Goal: Task Accomplishment & Management: Use online tool/utility

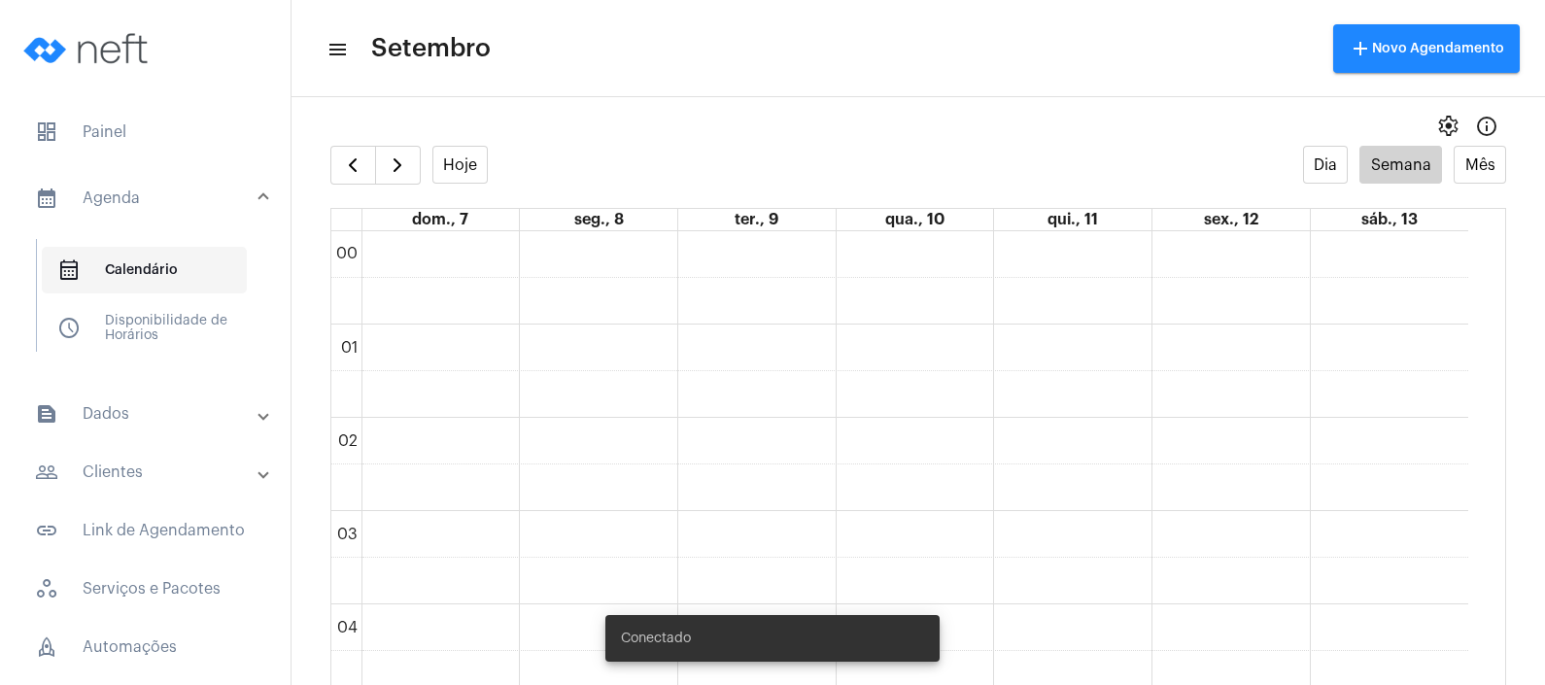
scroll to position [1438, 0]
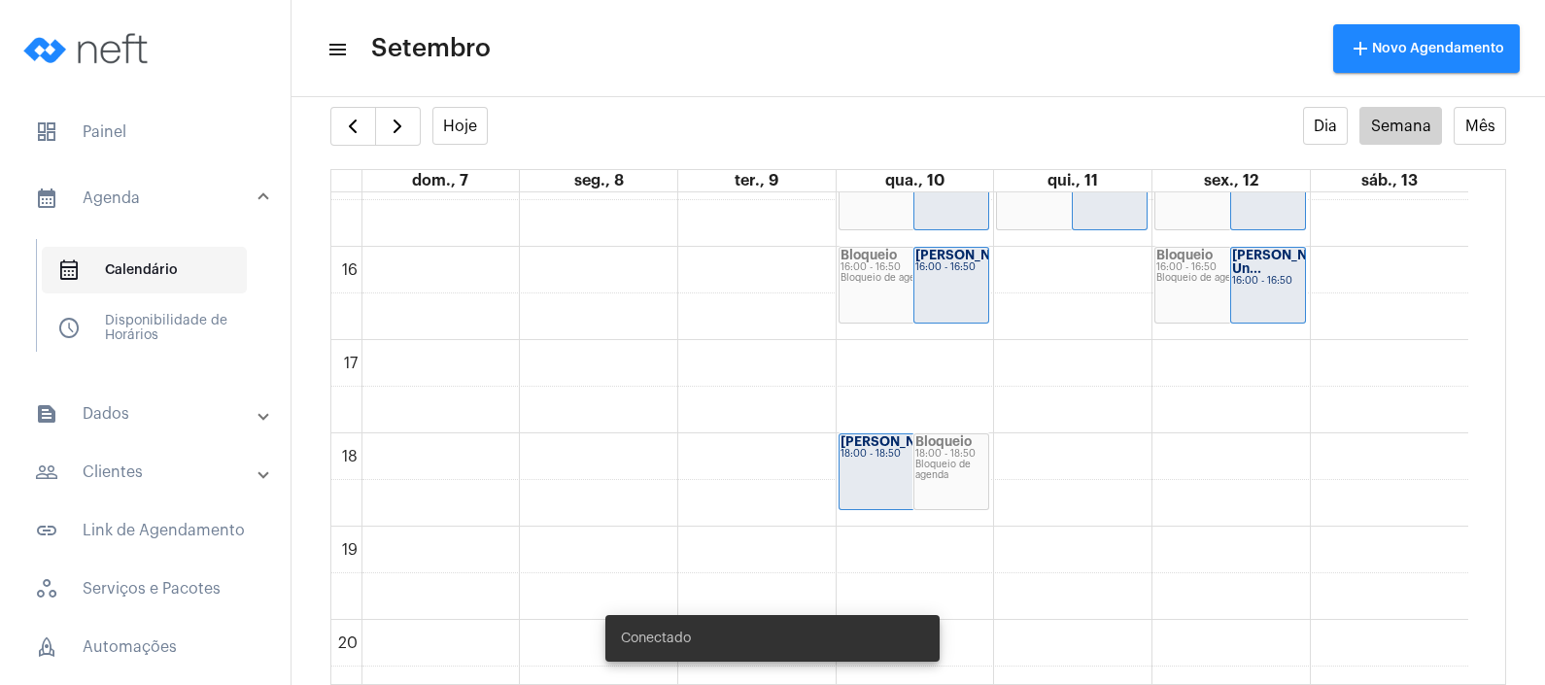
click at [182, 256] on span "calendar_month_outlined Calendário" at bounding box center [144, 270] width 205 height 47
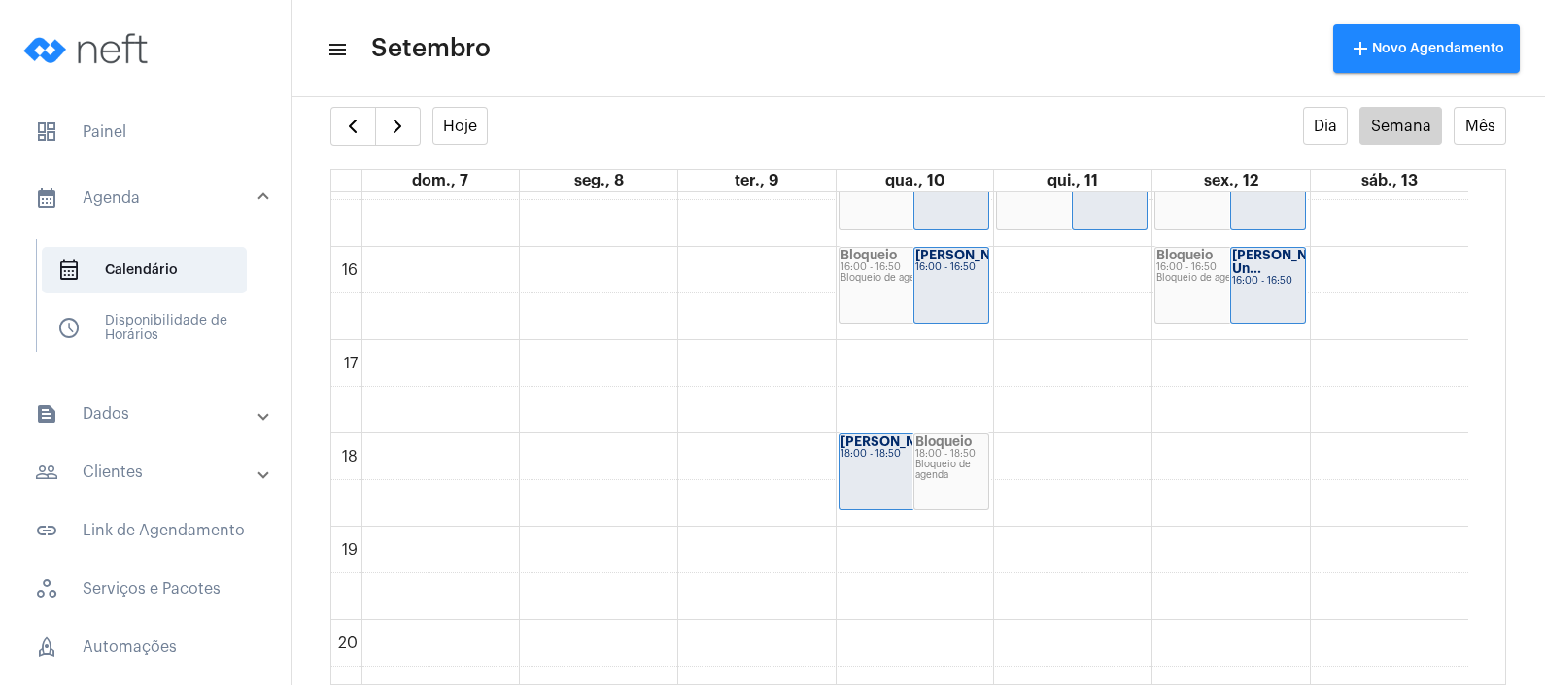
click at [194, 182] on mat-expansion-panel-header "calendar_month_outlined Agenda" at bounding box center [151, 198] width 279 height 62
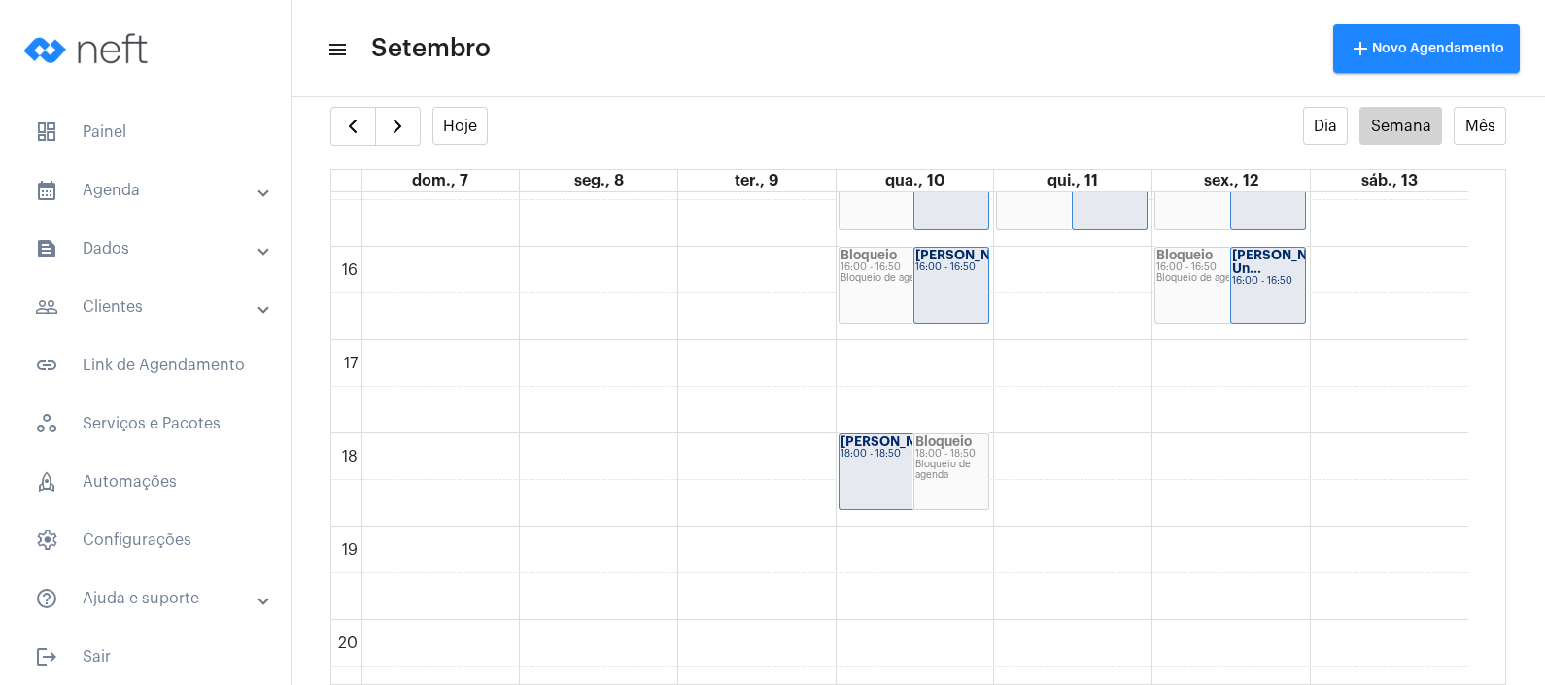
click at [182, 195] on mat-panel-title "calendar_month_outlined Agenda" at bounding box center [147, 190] width 224 height 23
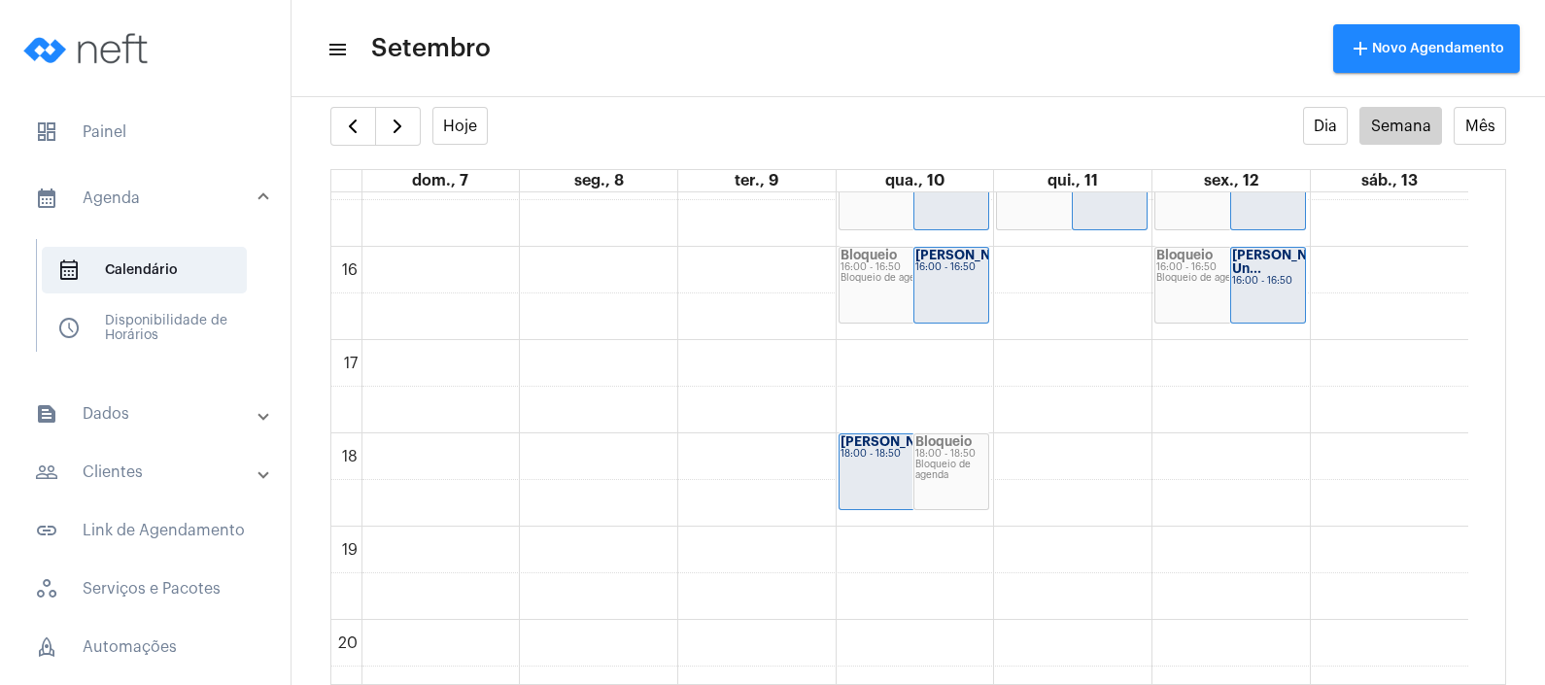
click at [141, 471] on mat-panel-title "people_outline Clientes" at bounding box center [147, 472] width 224 height 23
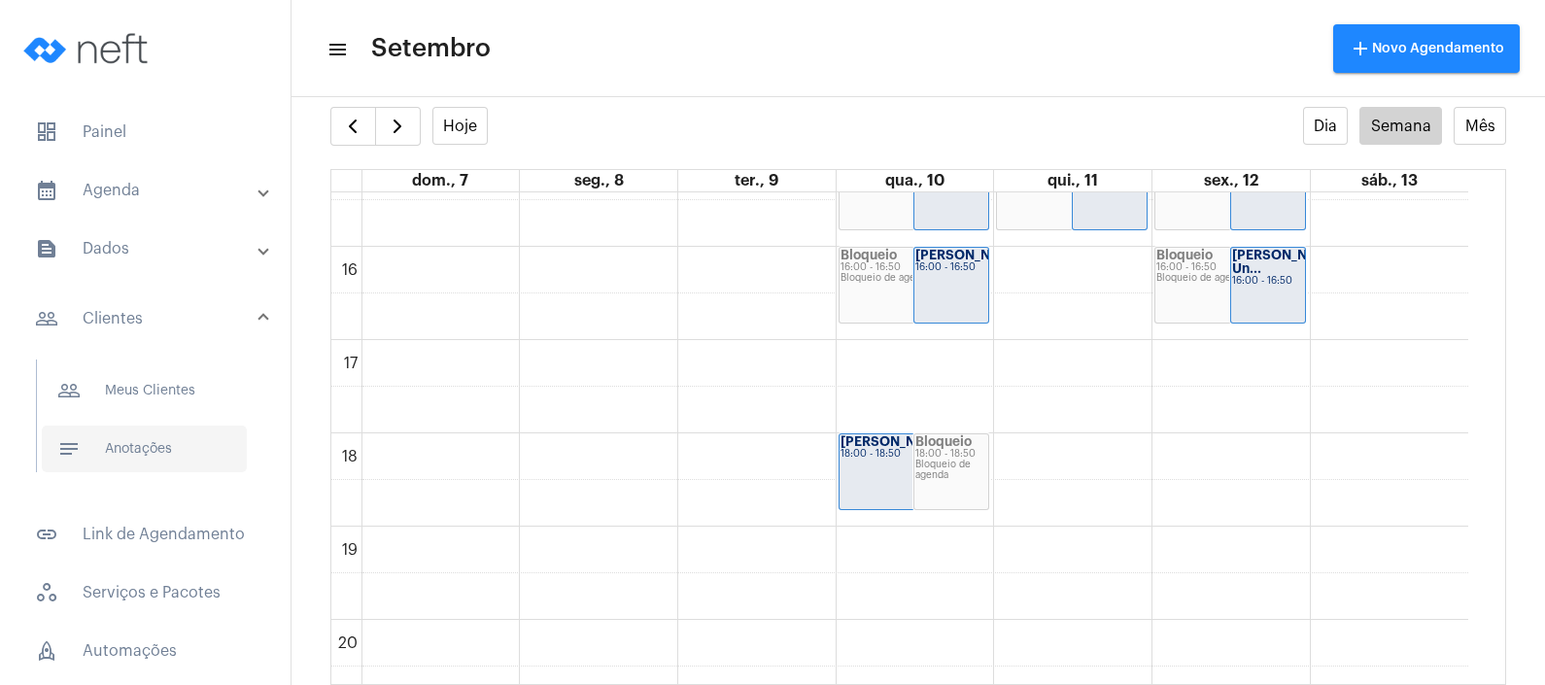
click at [163, 452] on span "notes Anotações" at bounding box center [144, 449] width 205 height 47
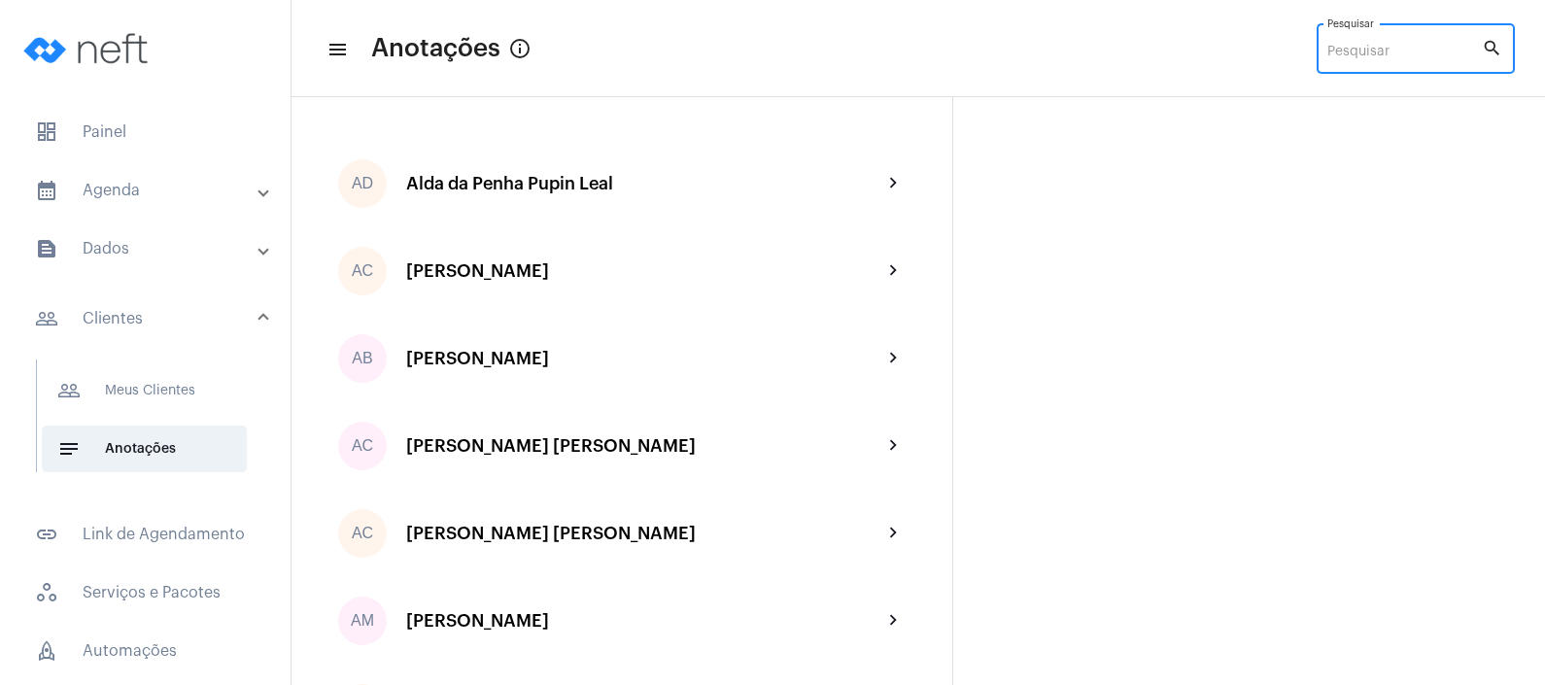
click at [1388, 59] on input "Pesquisar" at bounding box center [1404, 53] width 155 height 16
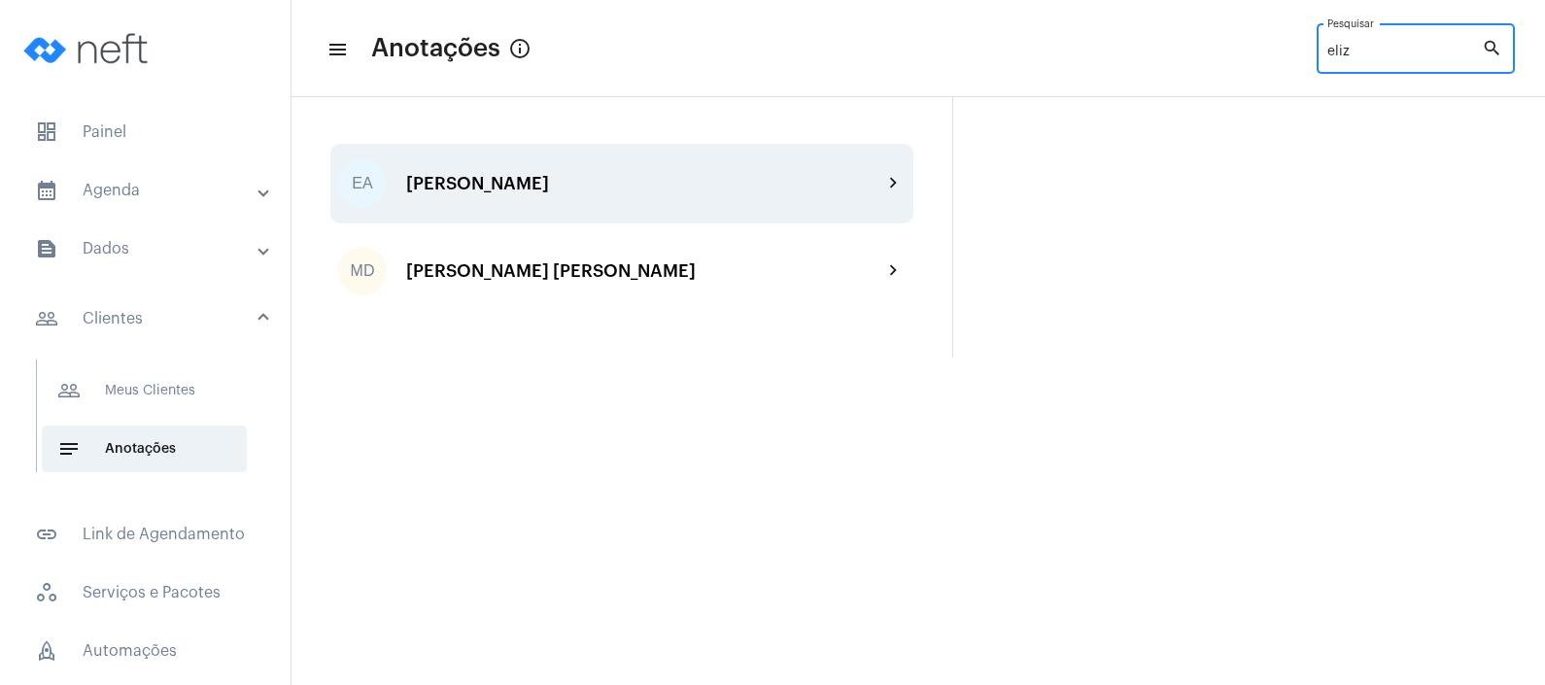
type input "eliz"
click at [798, 160] on div "EA [PERSON_NAME] chevron_right" at bounding box center [621, 184] width 583 height 80
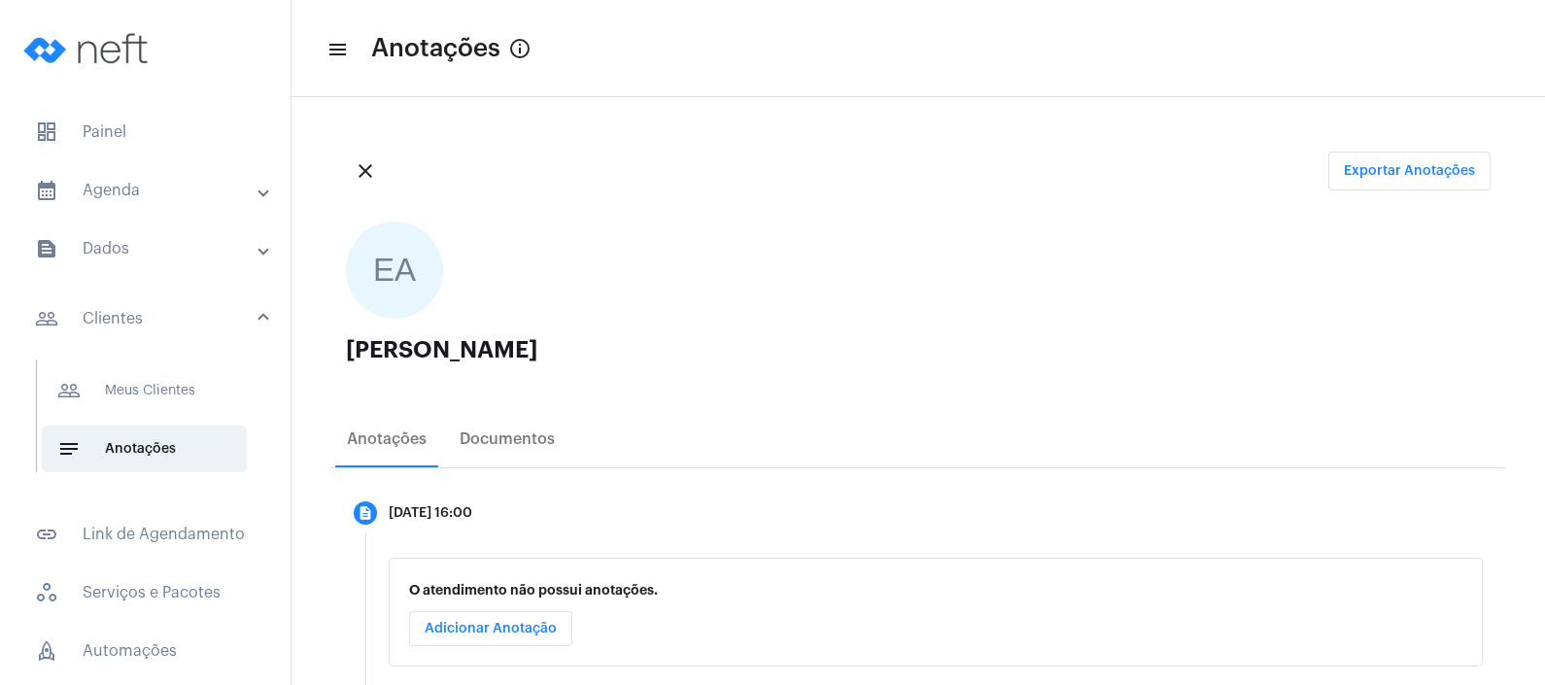
click at [795, 170] on div "close Exportar Anotações" at bounding box center [918, 171] width 1176 height 70
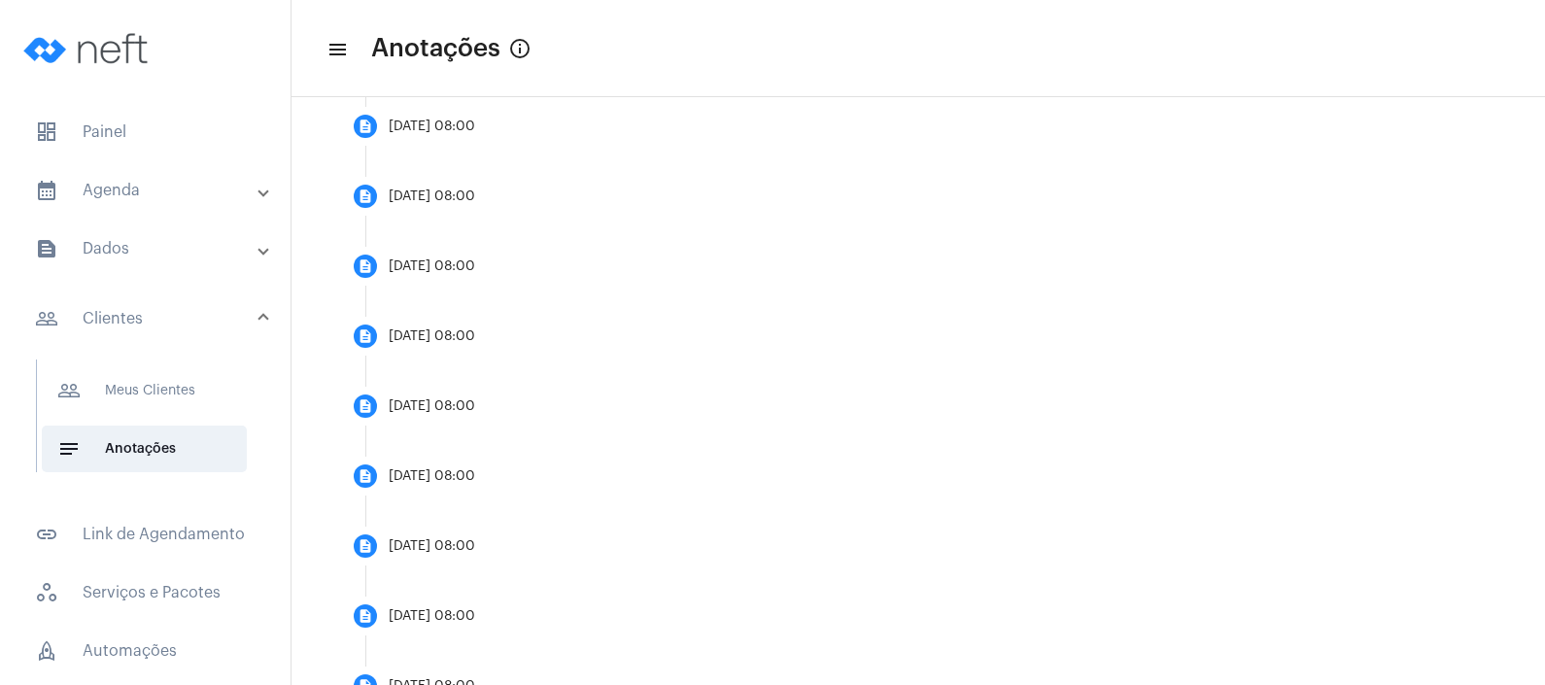
scroll to position [1453, 0]
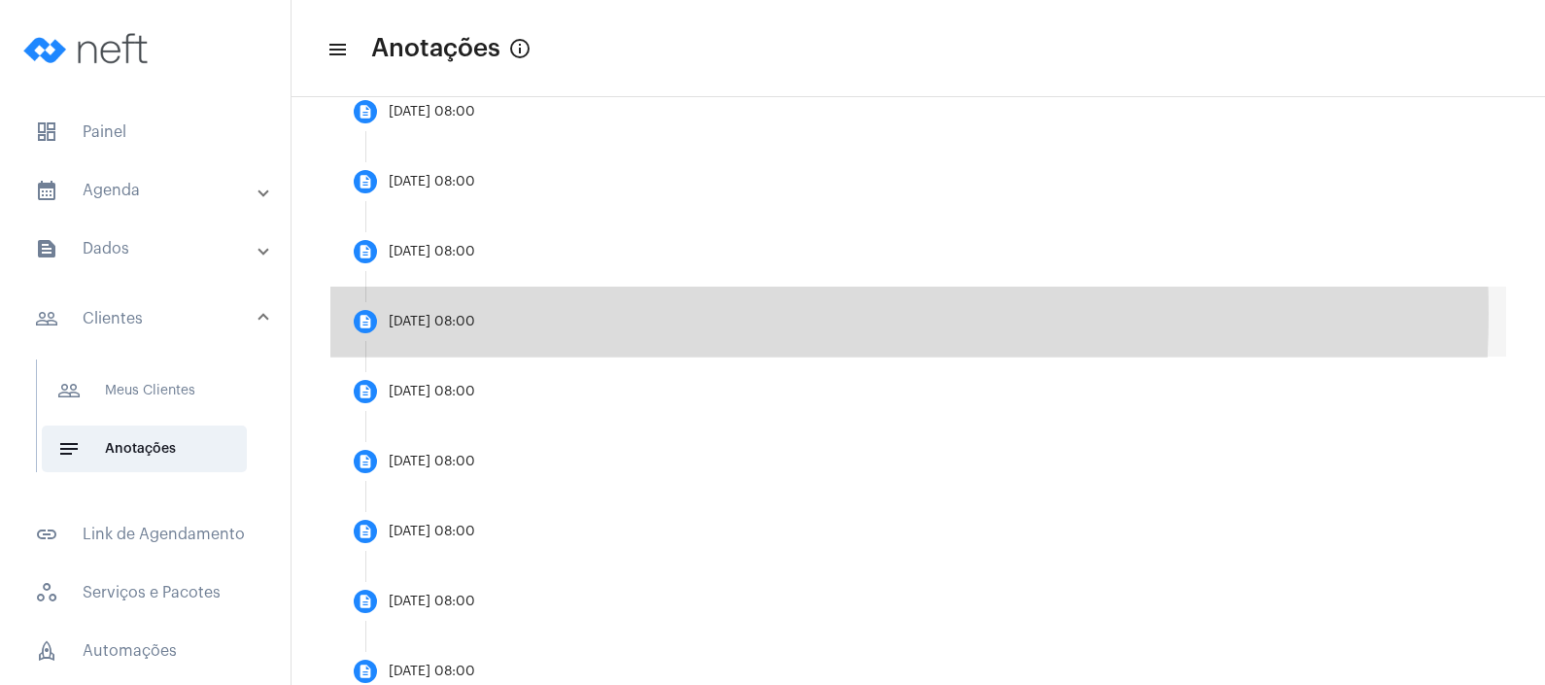
click at [627, 313] on mat-step-header "description [DATE] 08:00" at bounding box center [918, 322] width 1176 height 70
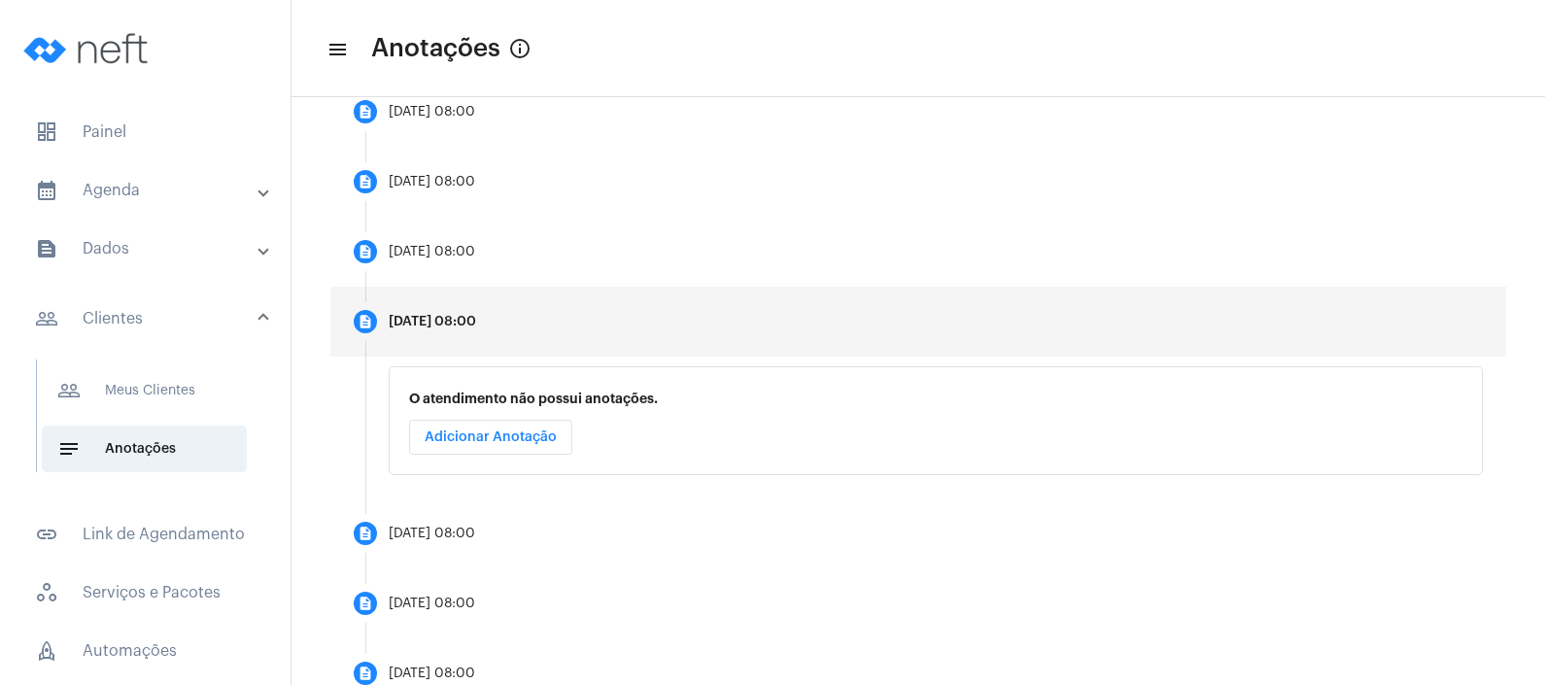
scroll to position [1310, 0]
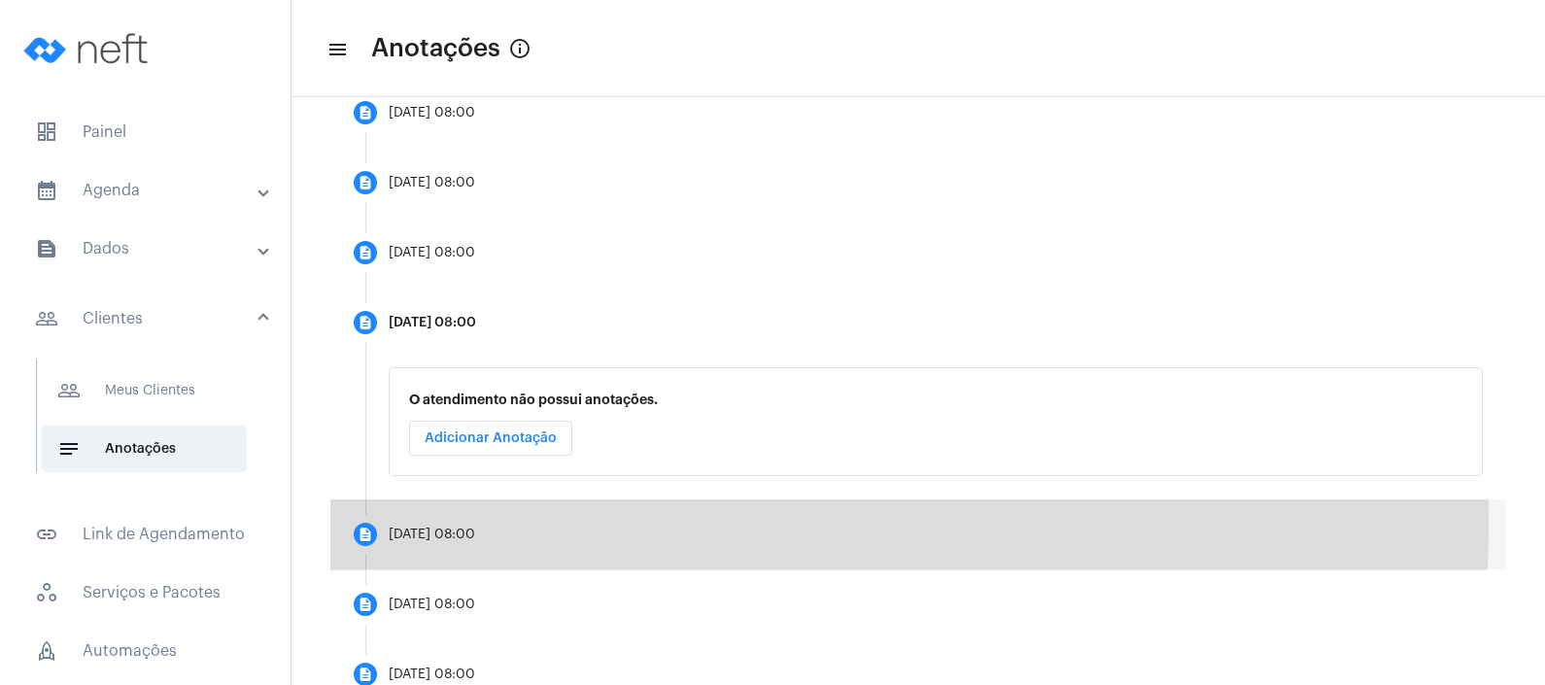
click at [532, 523] on mat-step-header "description [DATE] 08:00" at bounding box center [918, 534] width 1176 height 70
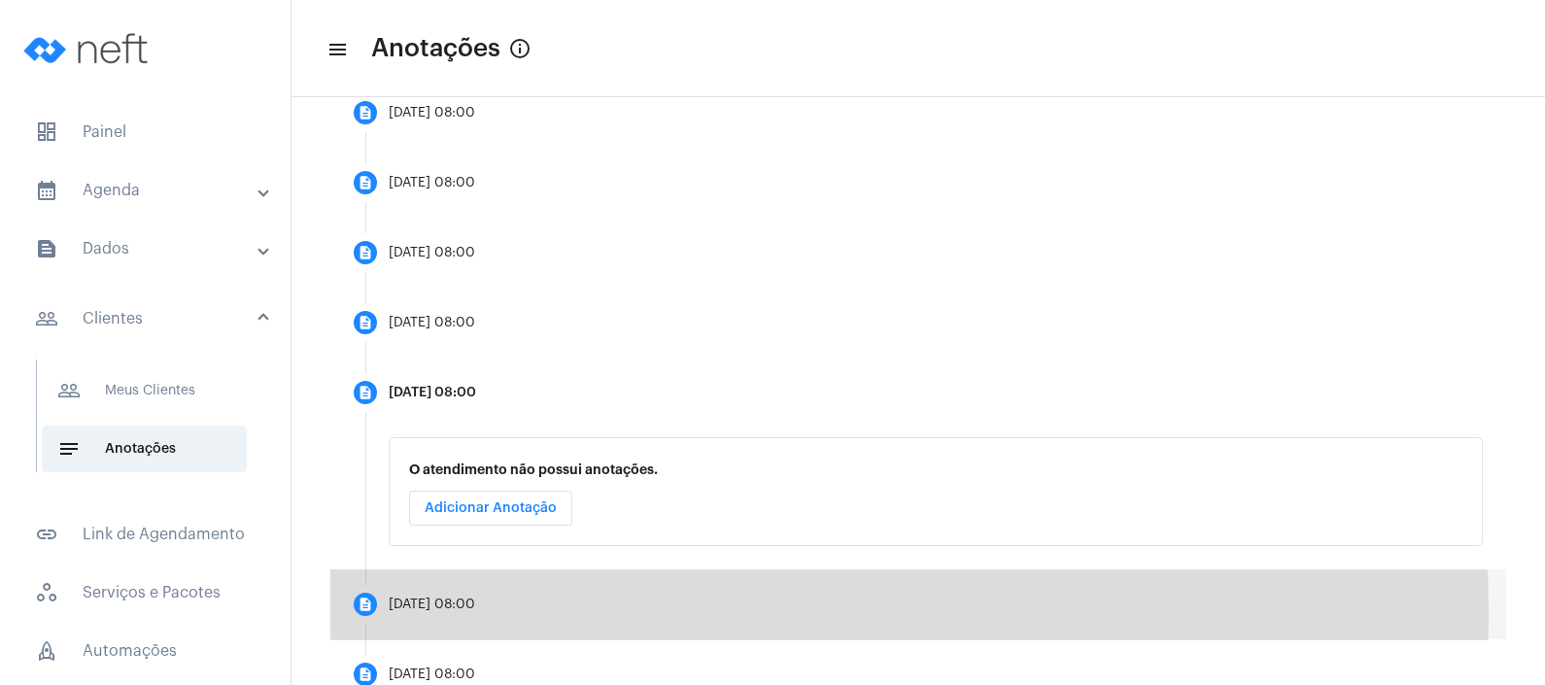
click at [500, 613] on mat-step-header "description [DATE] 08:00" at bounding box center [918, 604] width 1176 height 70
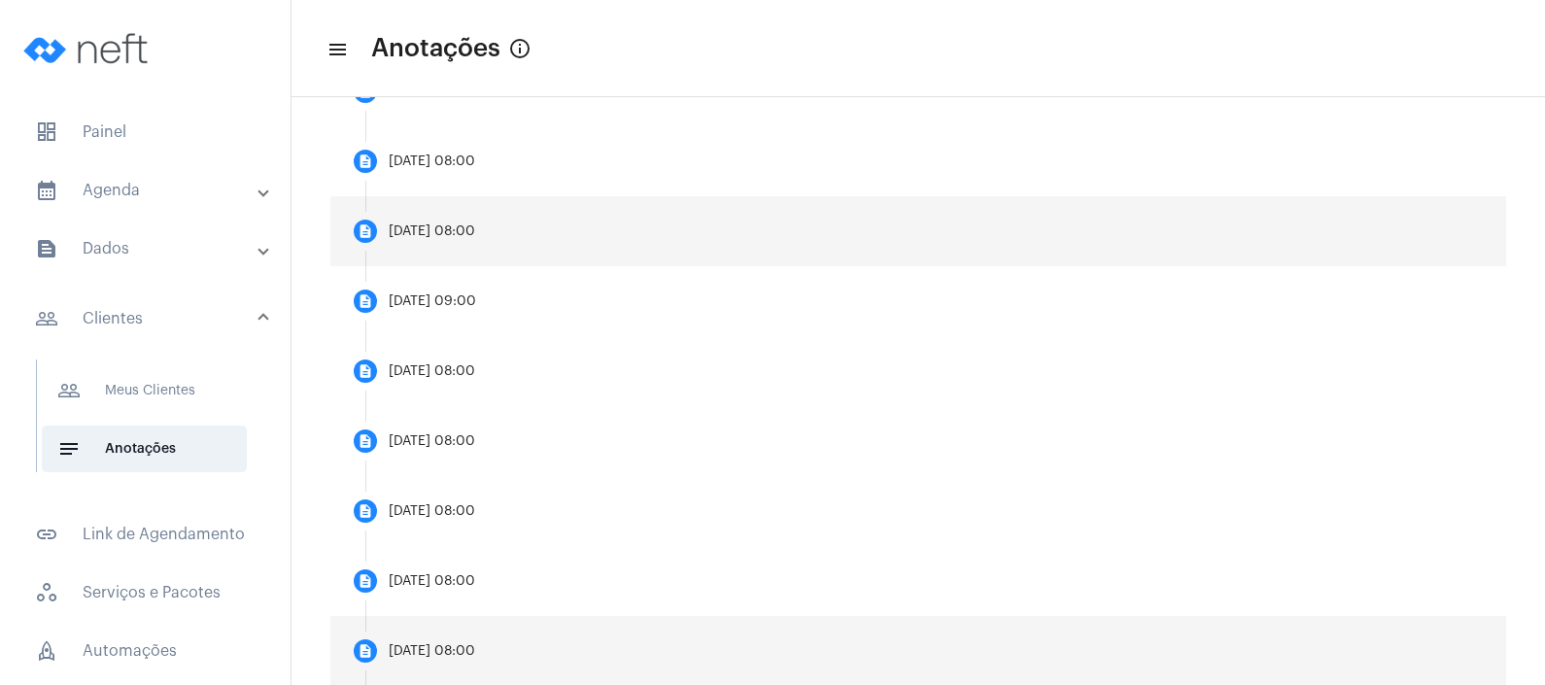
scroll to position [1079, 0]
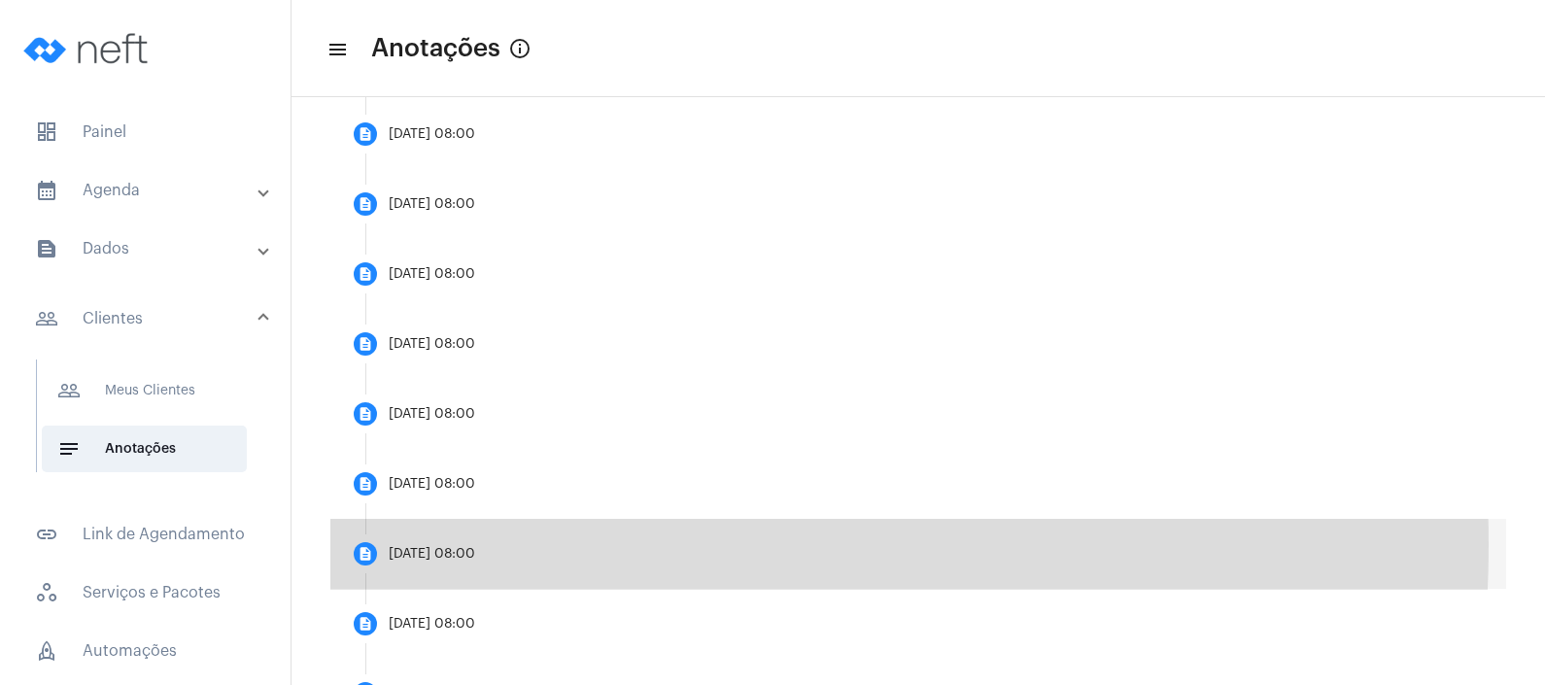
click at [466, 544] on mat-step-header "description [DATE] 08:00" at bounding box center [918, 554] width 1176 height 70
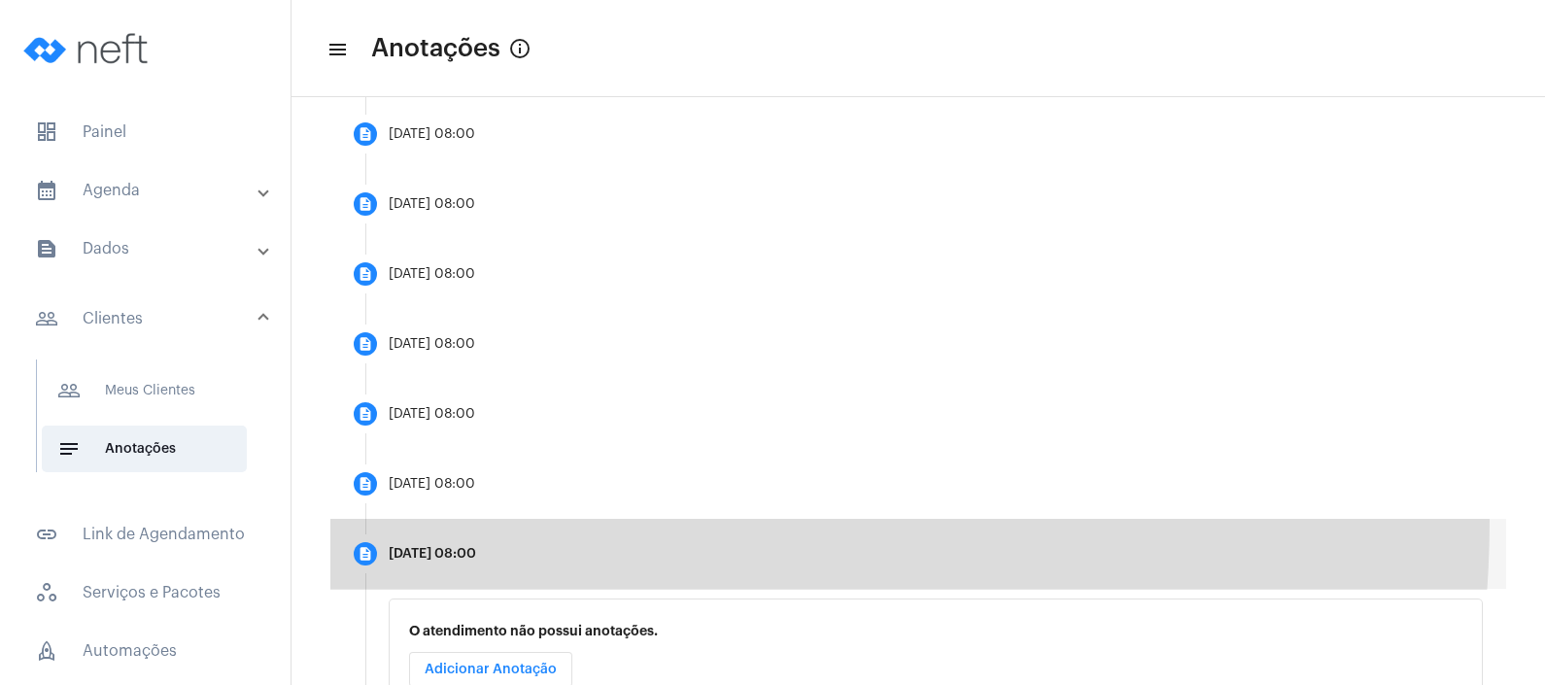
click at [493, 519] on mat-step-header "description [DATE] 08:00" at bounding box center [918, 554] width 1176 height 70
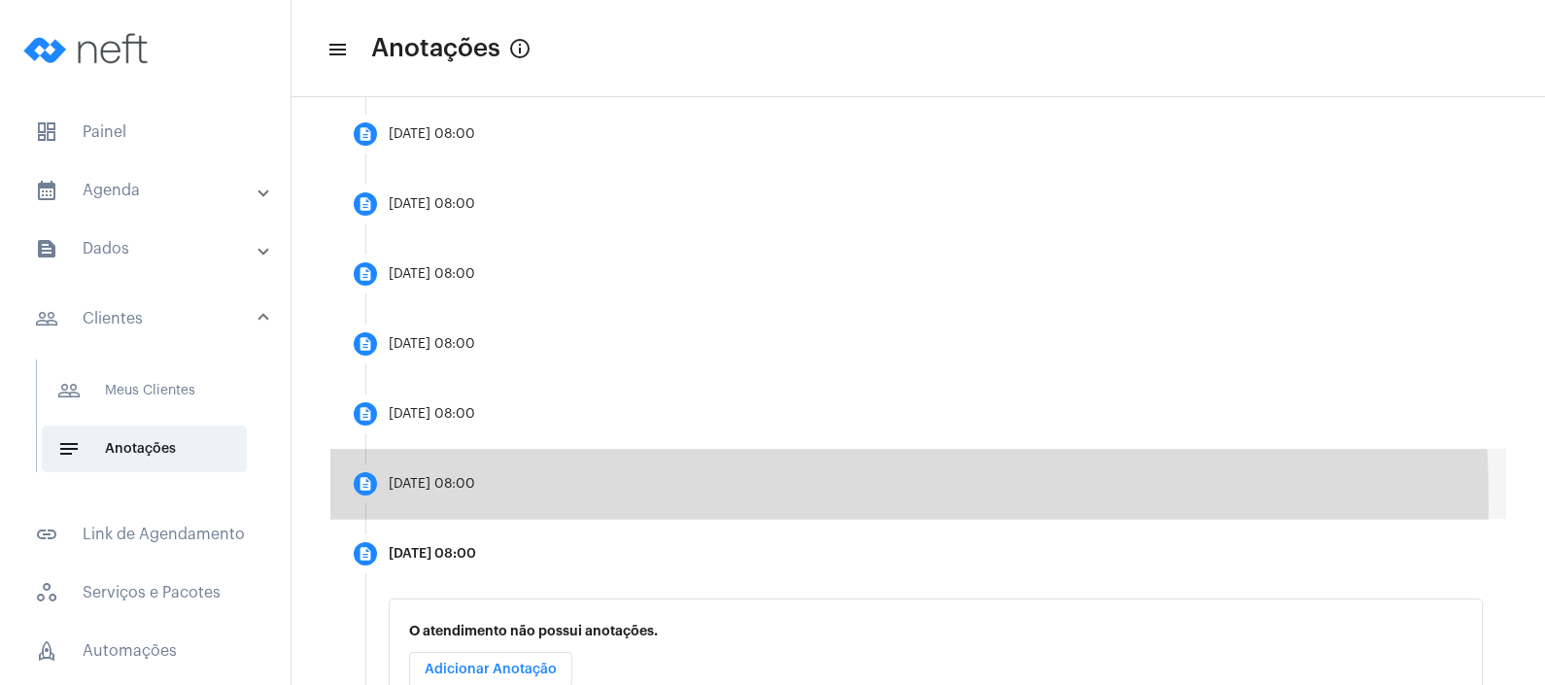
click at [510, 501] on mat-step-header "description [DATE] 08:00" at bounding box center [918, 484] width 1176 height 70
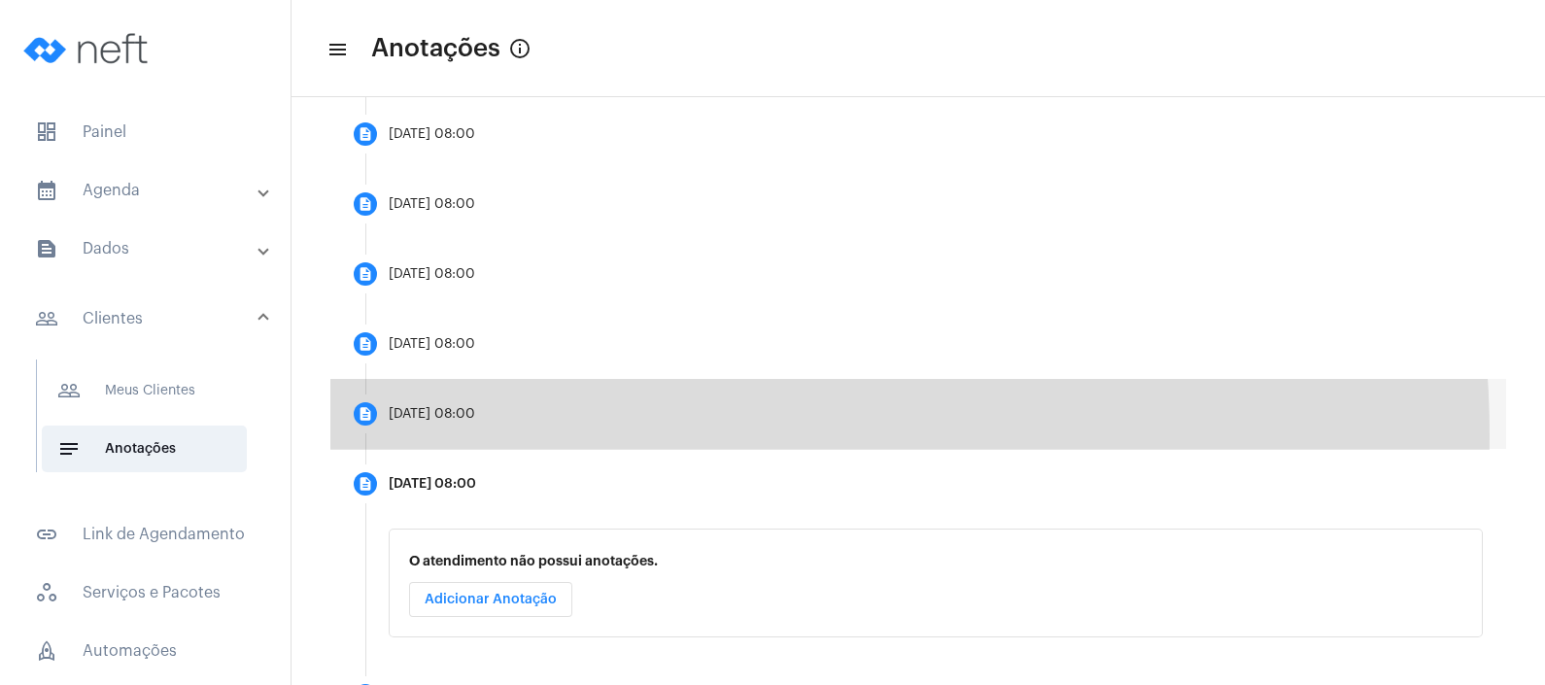
click at [544, 435] on mat-step-header "description [DATE] 08:00" at bounding box center [918, 414] width 1176 height 70
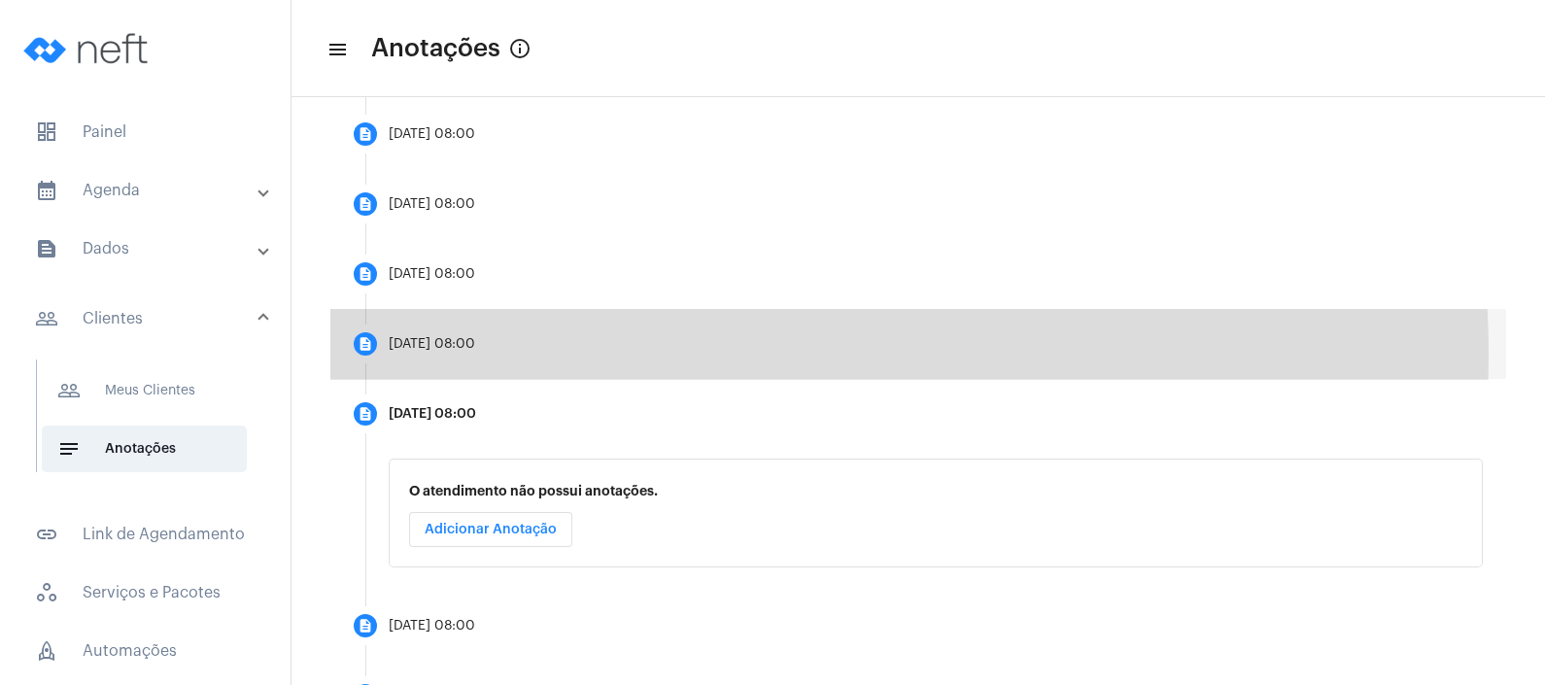
click at [564, 355] on mat-step-header "description [DATE] 08:00" at bounding box center [918, 344] width 1176 height 70
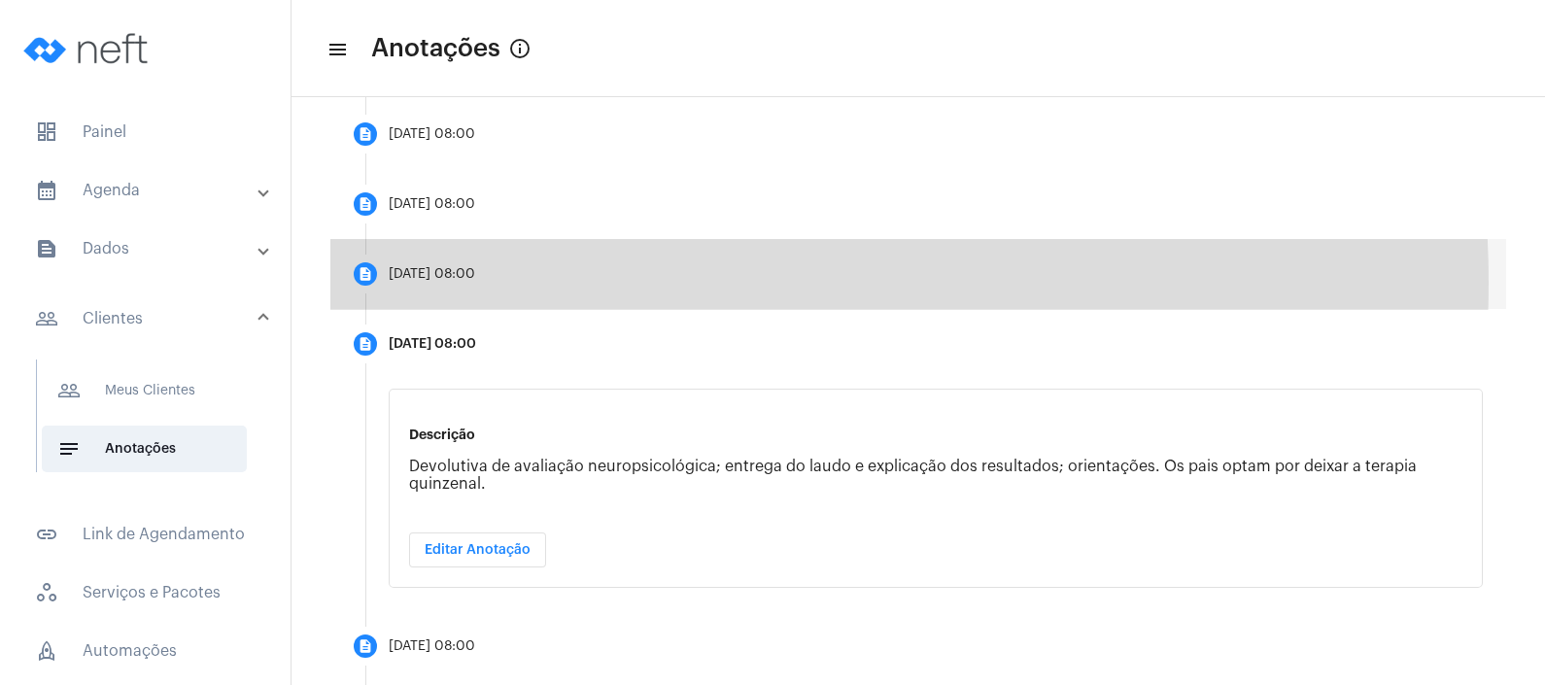
click at [581, 282] on mat-step-header "description [DATE] 08:00" at bounding box center [918, 274] width 1176 height 70
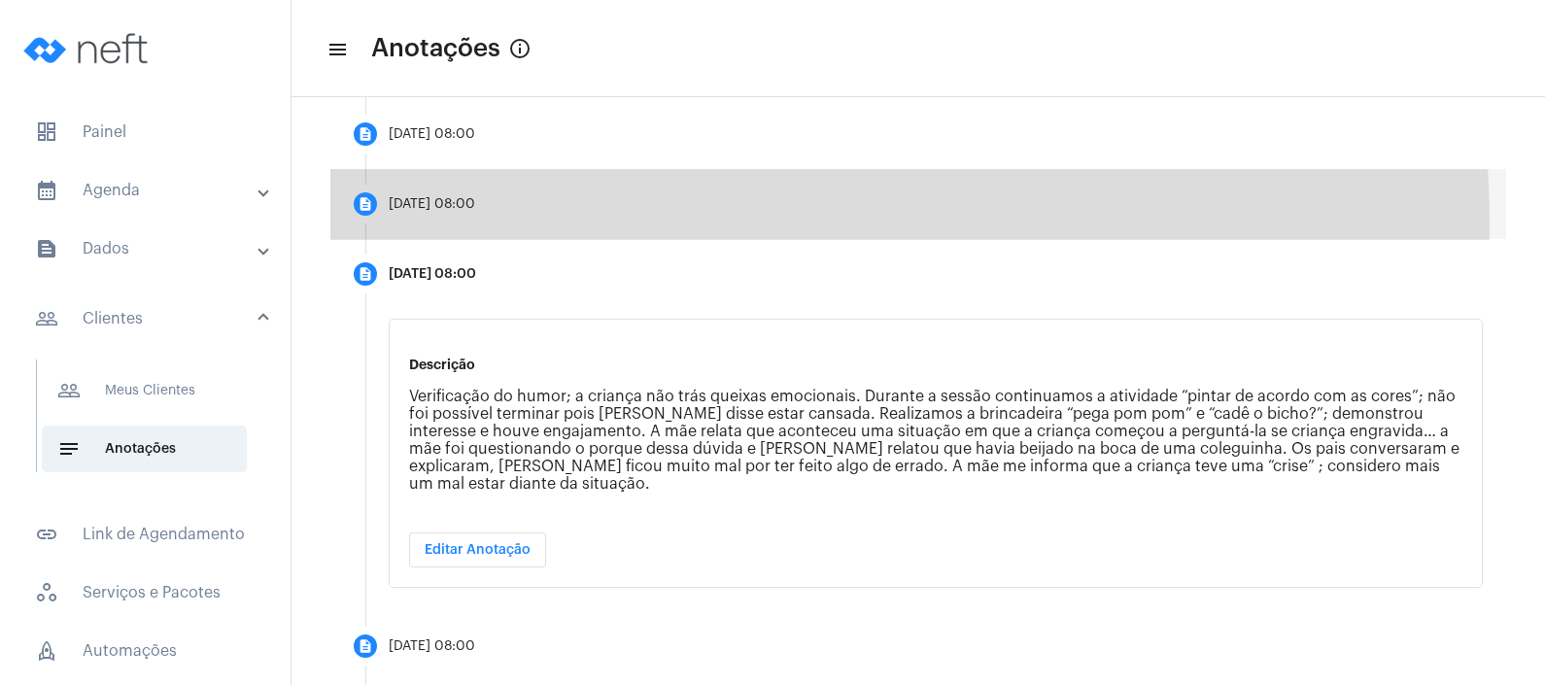
click at [607, 223] on mat-step-header "description [DATE] 08:00" at bounding box center [918, 204] width 1176 height 70
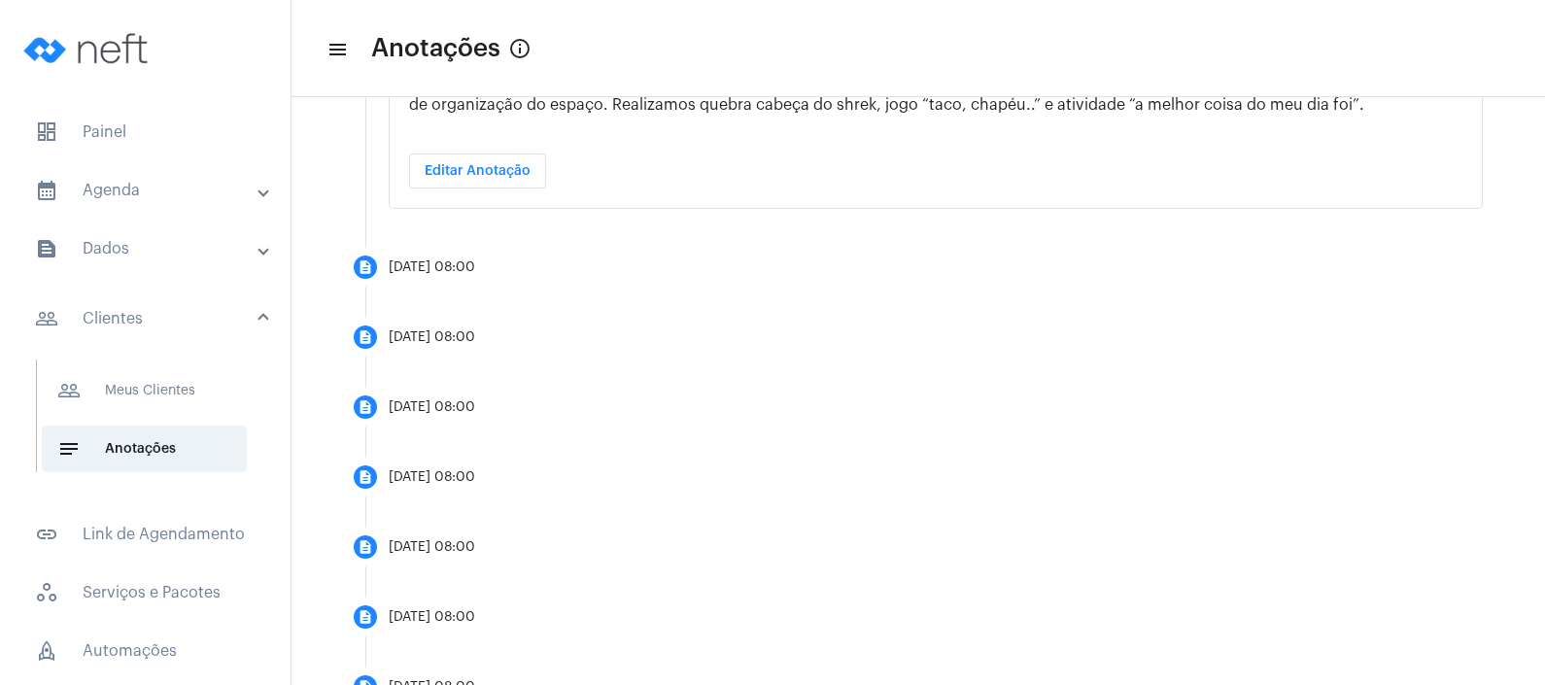
scroll to position [1322, 0]
click at [159, 189] on mat-panel-title "calendar_month_outlined Agenda" at bounding box center [147, 190] width 224 height 23
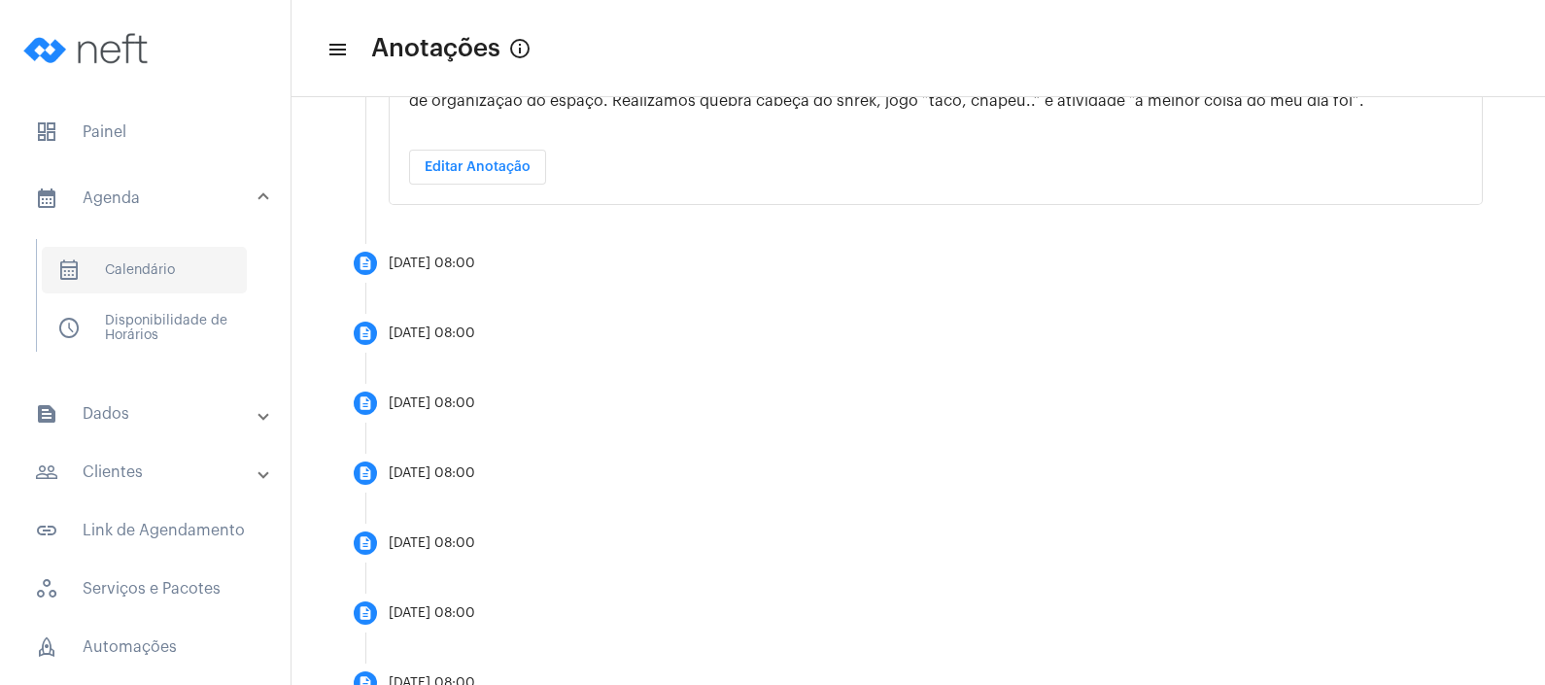
click at [151, 267] on span "calendar_month_outlined Calendário" at bounding box center [144, 270] width 205 height 47
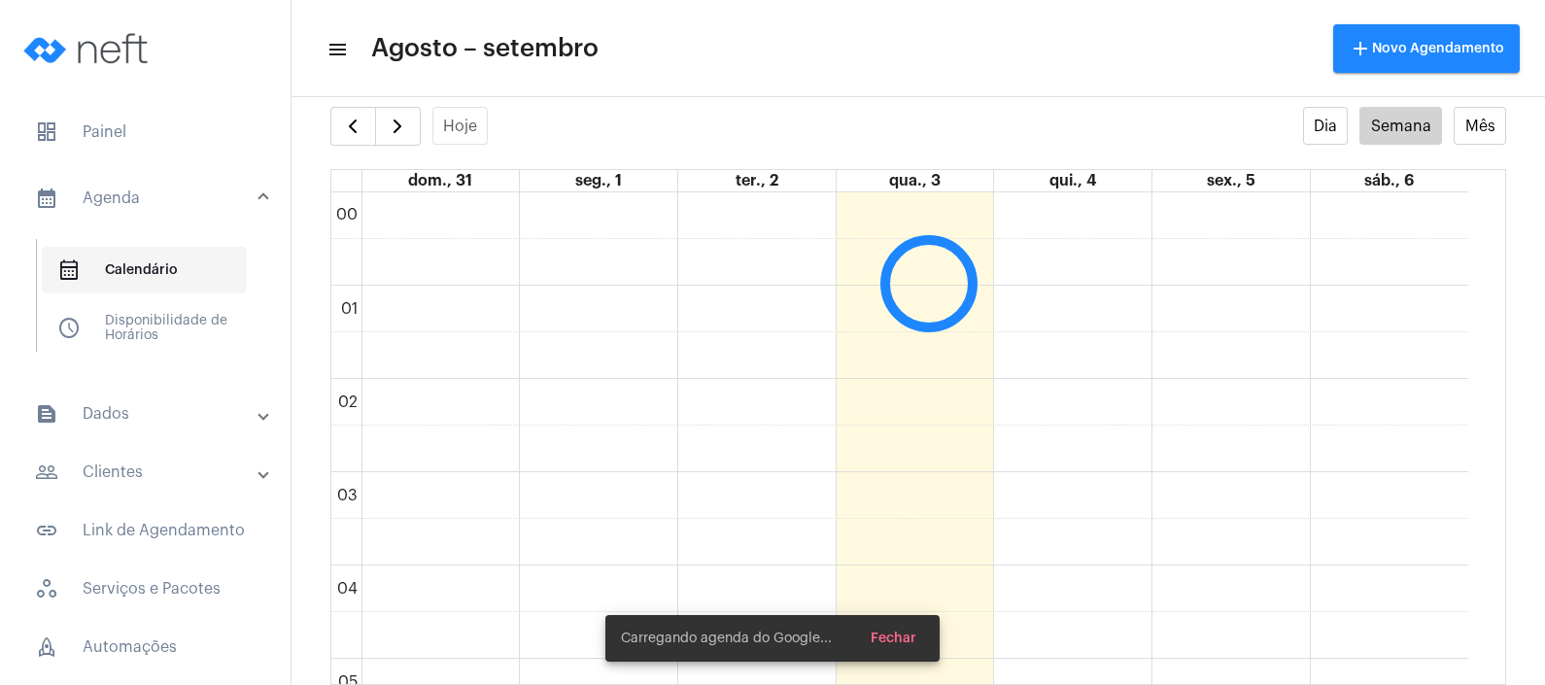
scroll to position [560, 0]
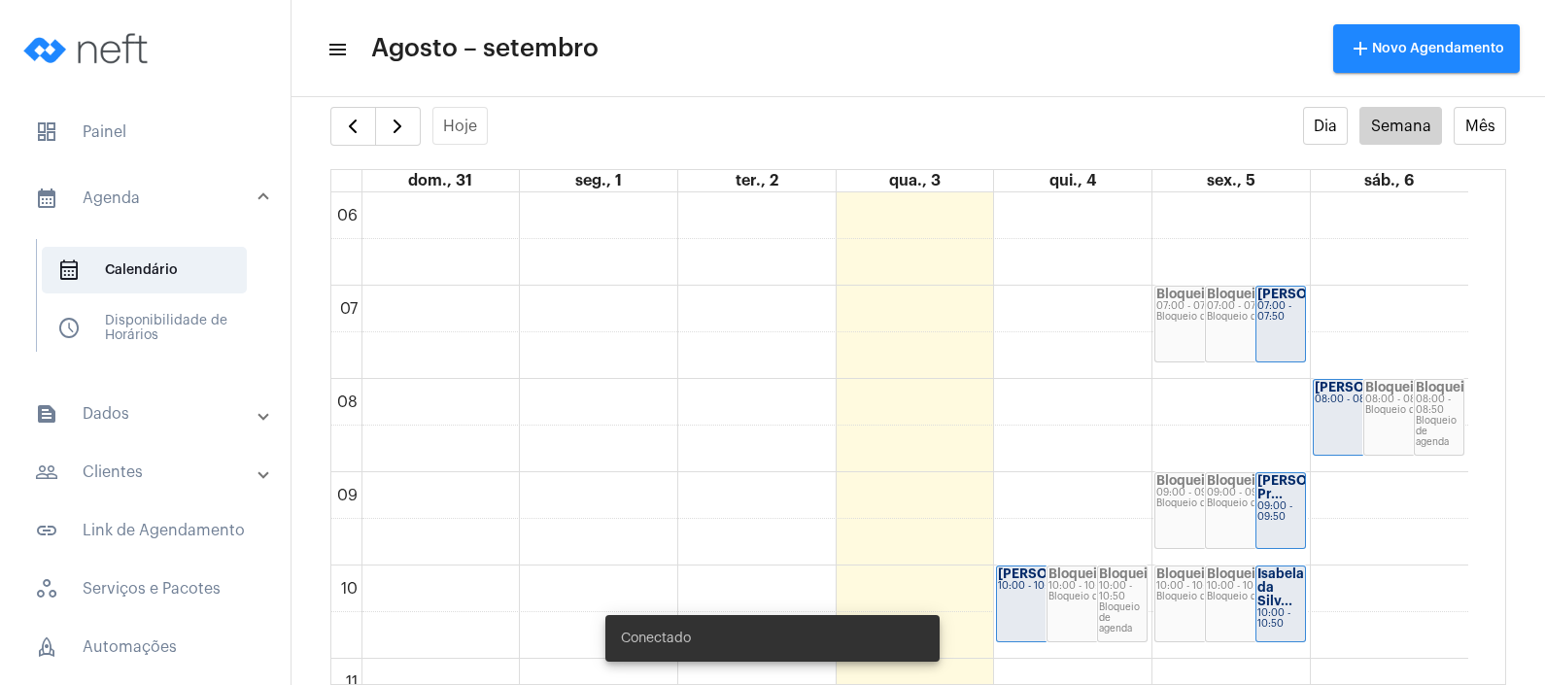
click at [162, 394] on mat-expansion-panel-header "text_snippet_outlined Dados" at bounding box center [151, 414] width 279 height 47
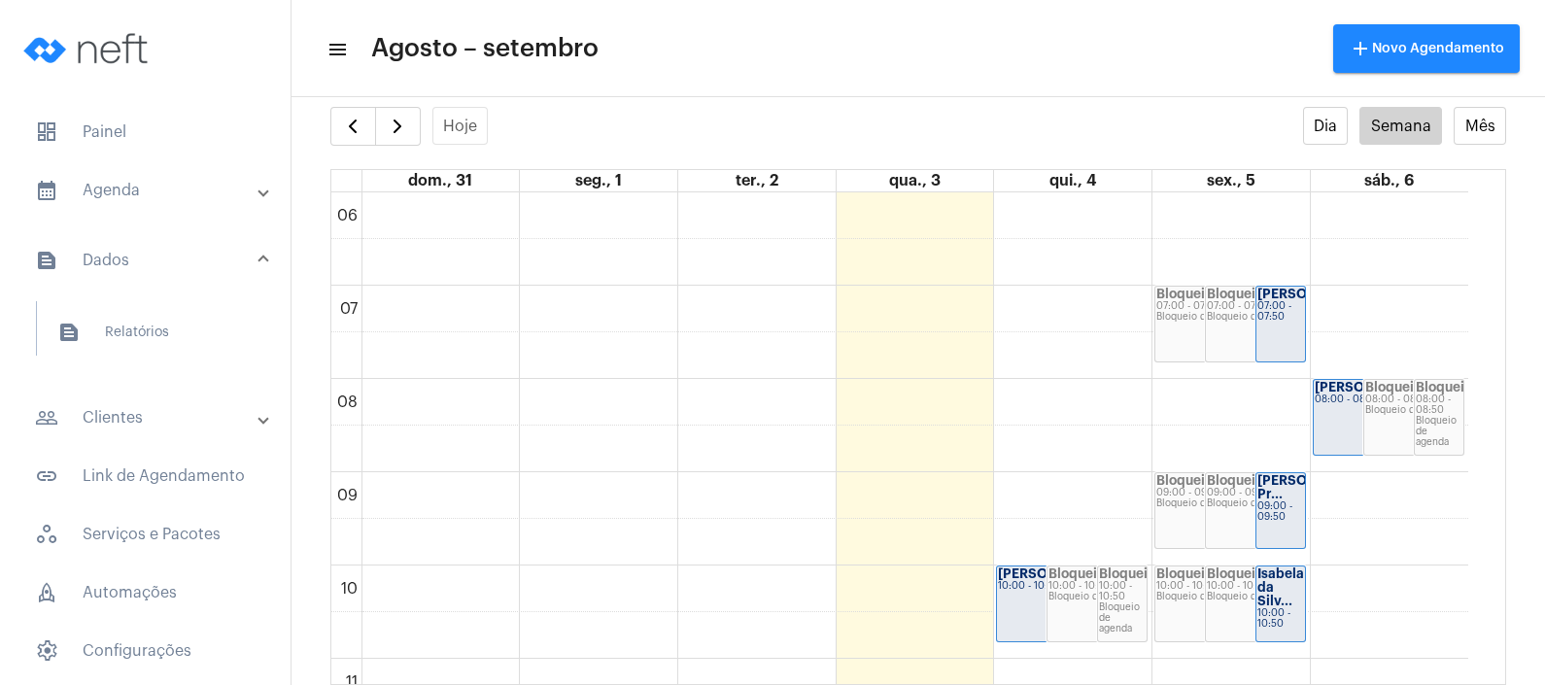
click at [167, 406] on mat-panel-title "people_outline Clientes" at bounding box center [147, 417] width 224 height 23
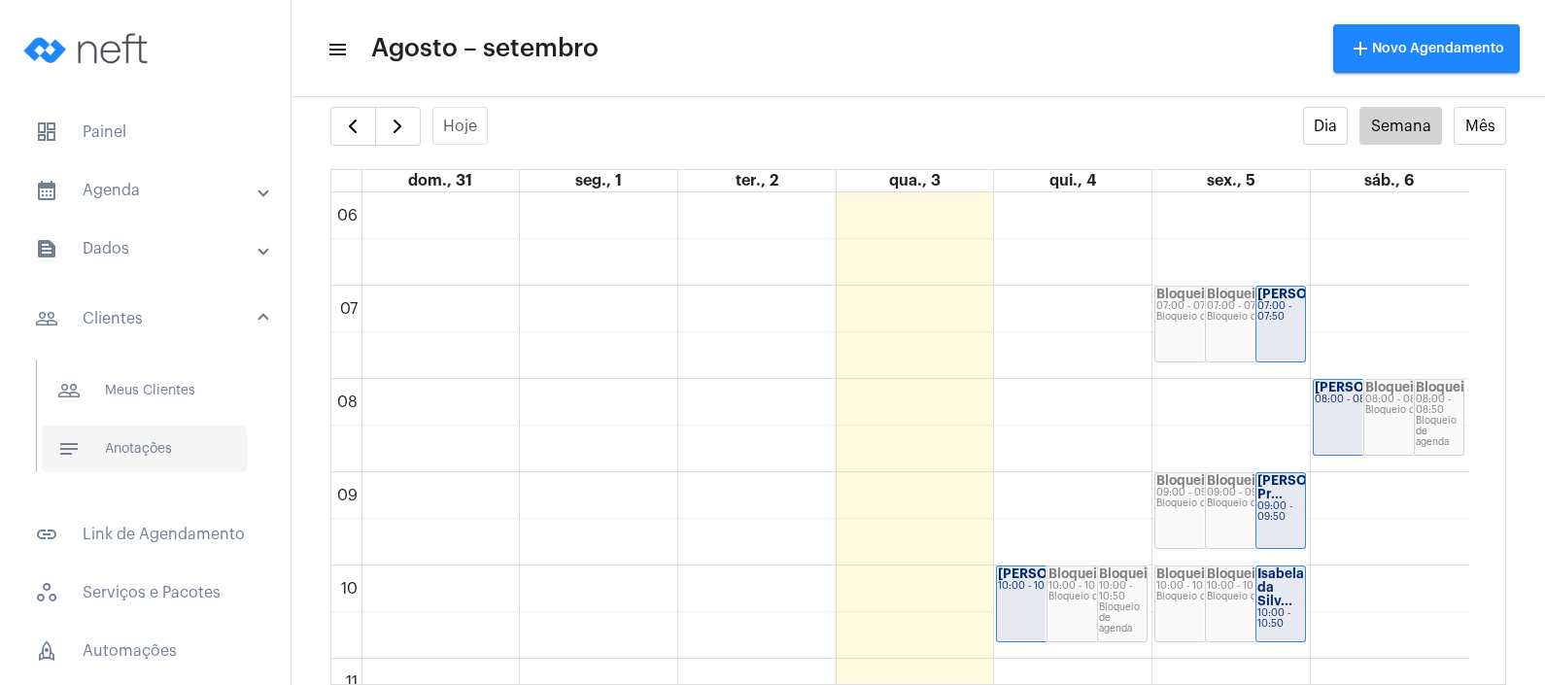
click at [180, 457] on span "notes Anotações" at bounding box center [144, 449] width 205 height 47
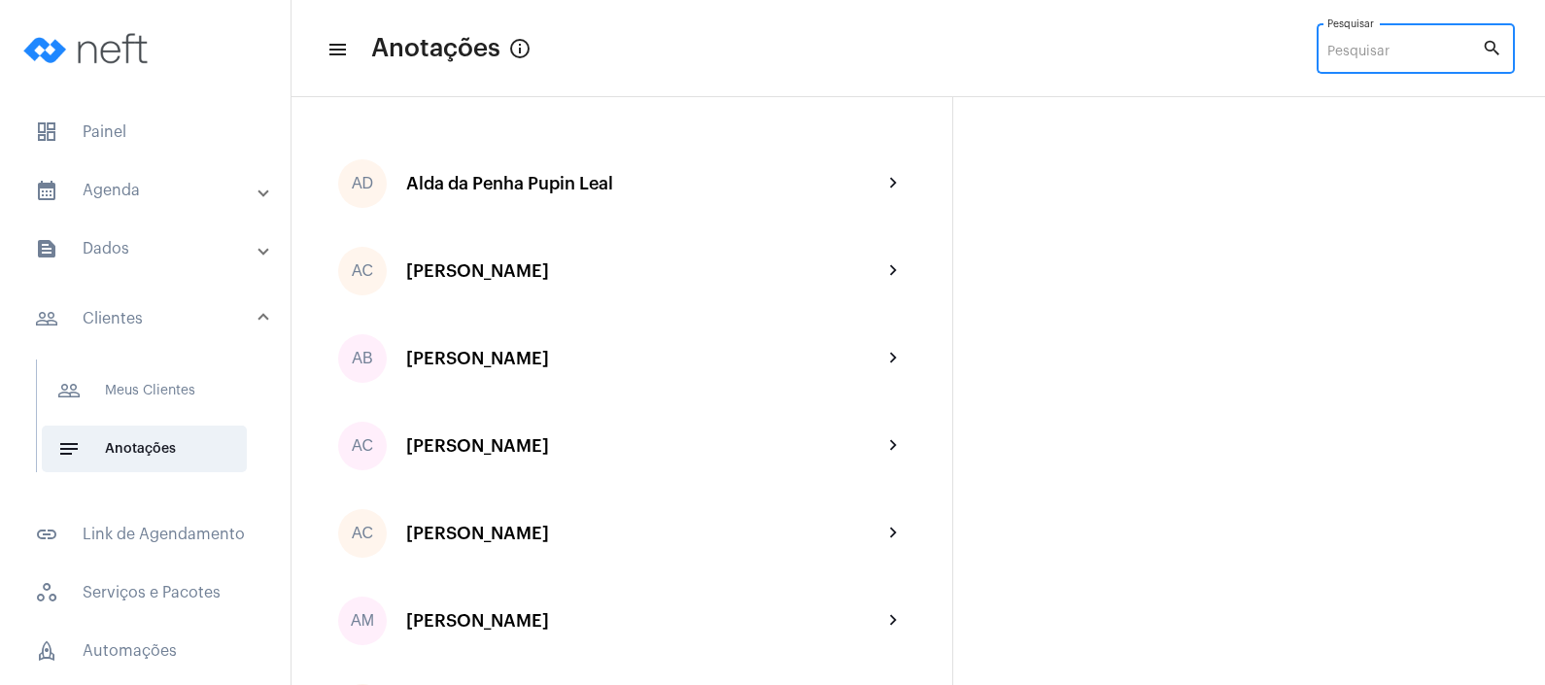
click at [1373, 55] on input "Pesquisar" at bounding box center [1404, 53] width 155 height 16
type input "ca"
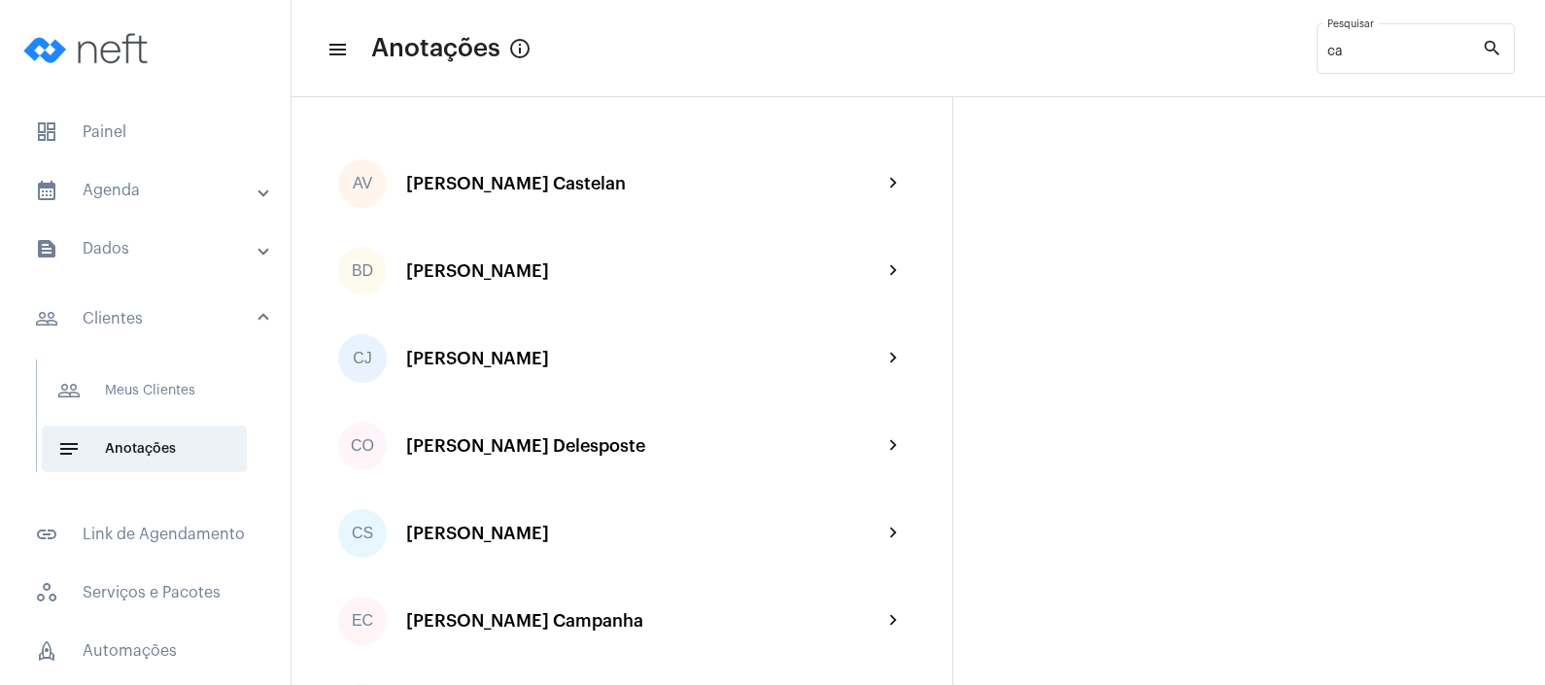
click at [184, 179] on mat-panel-title "calendar_month_outlined Agenda" at bounding box center [147, 190] width 224 height 23
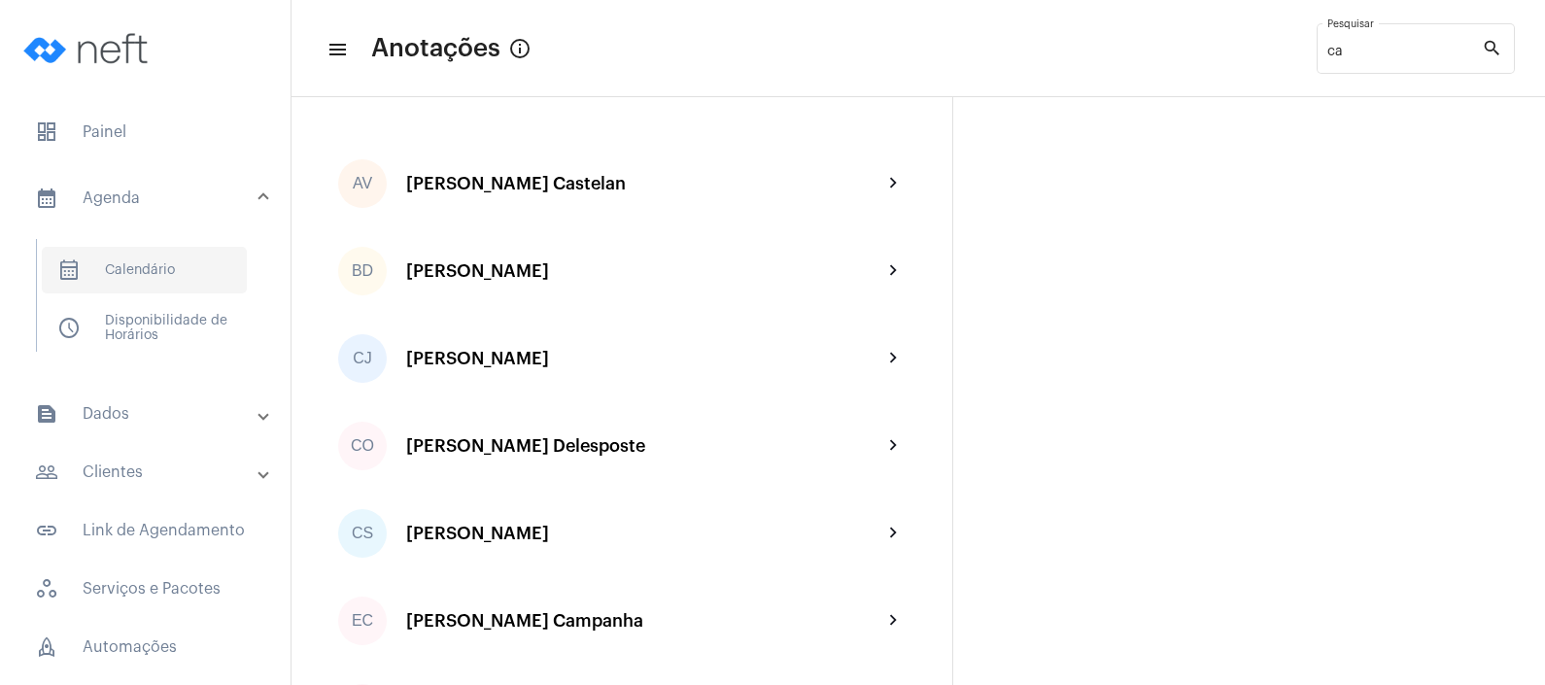
click at [180, 260] on span "calendar_month_outlined Calendário" at bounding box center [144, 270] width 205 height 47
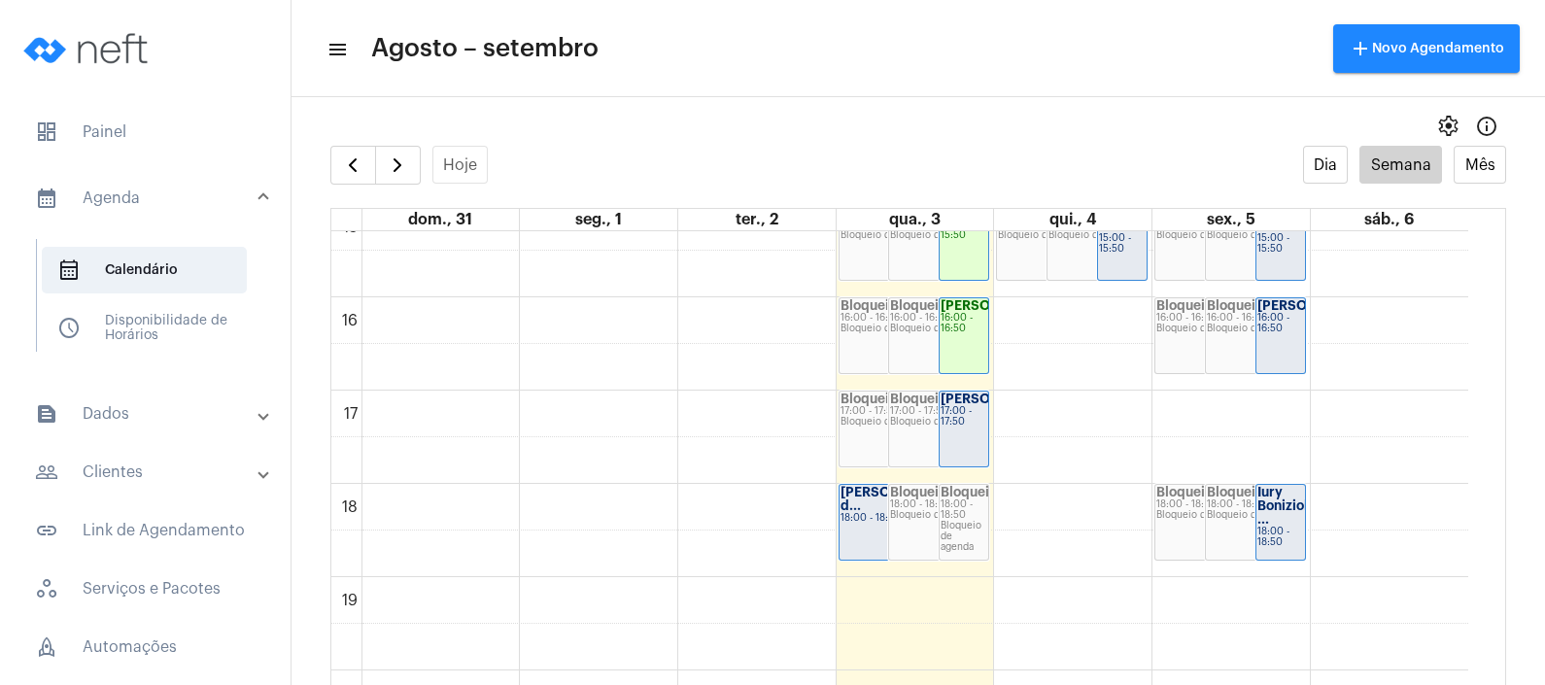
scroll to position [1447, 0]
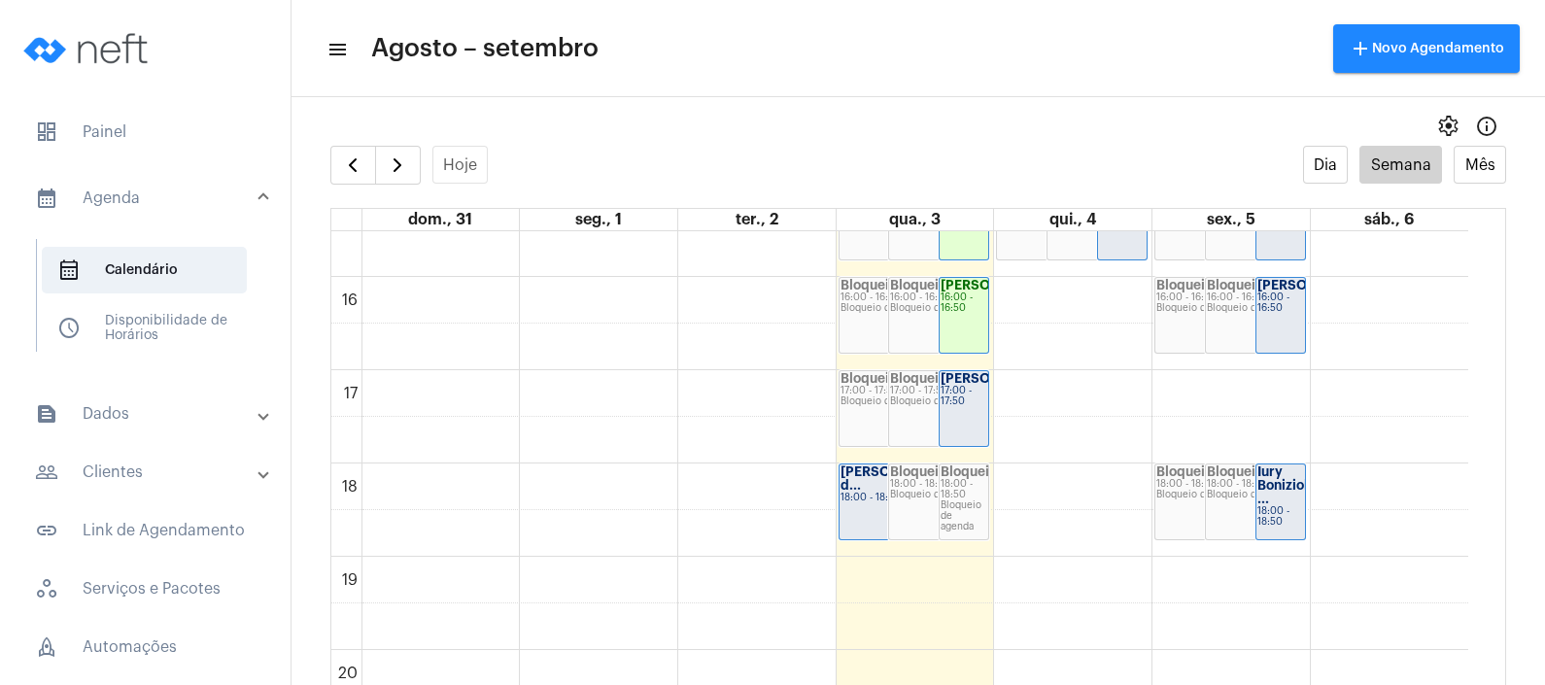
click at [881, 423] on div "Bloqueio 17:00 - 17:50 Bloqueio de agenda" at bounding box center [889, 408] width 99 height 75
click at [969, 385] on strong "[PERSON_NAME]..." at bounding box center [1001, 378] width 120 height 13
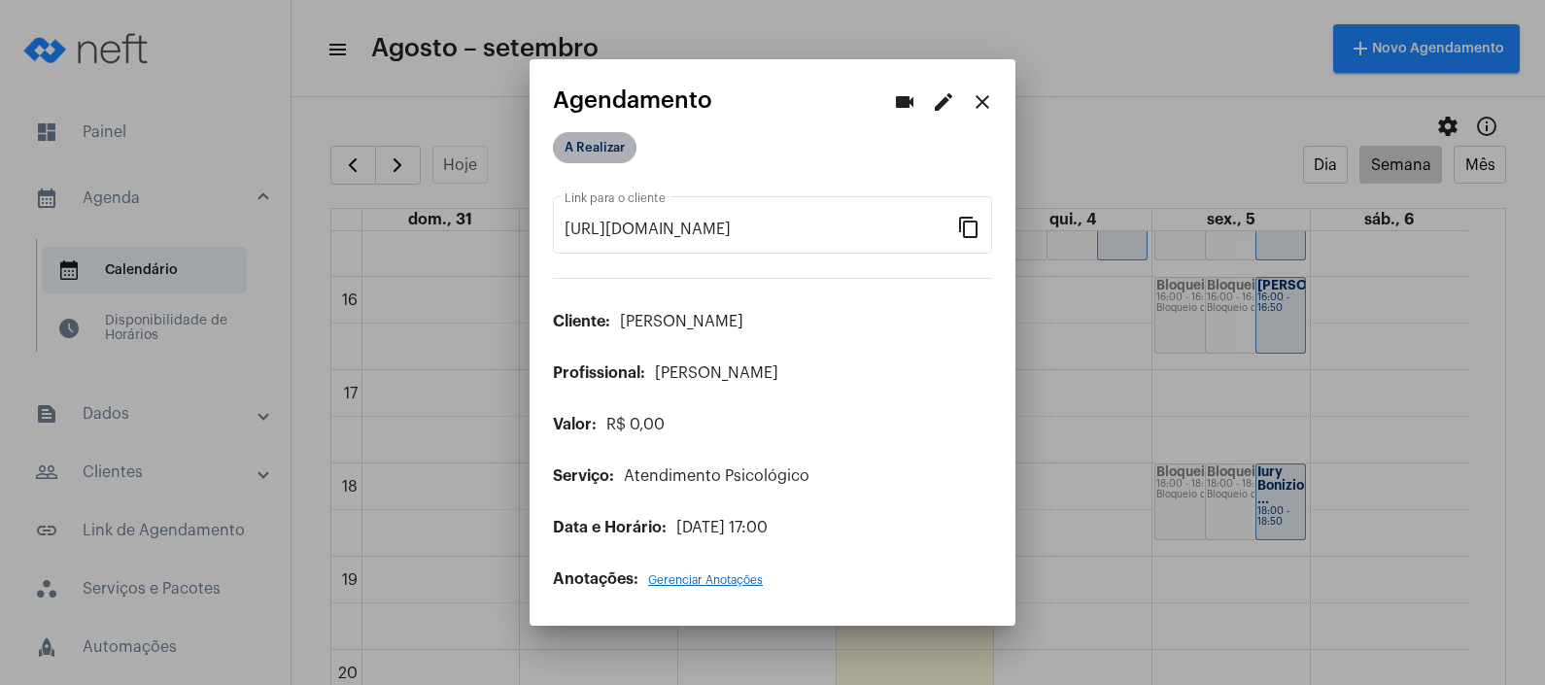
click at [612, 136] on mat-chip "A Realizar" at bounding box center [595, 147] width 84 height 31
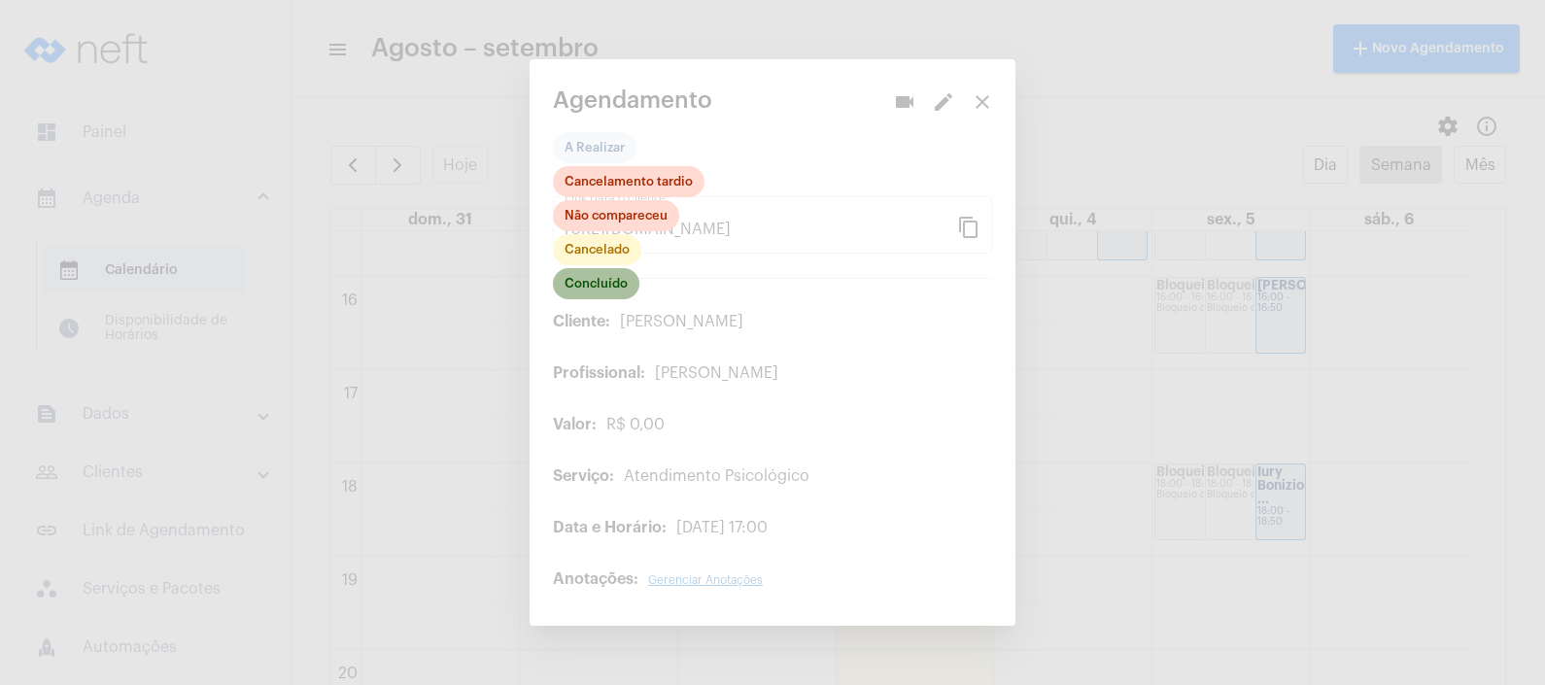
click at [616, 282] on mat-chip "Concluído" at bounding box center [596, 283] width 86 height 31
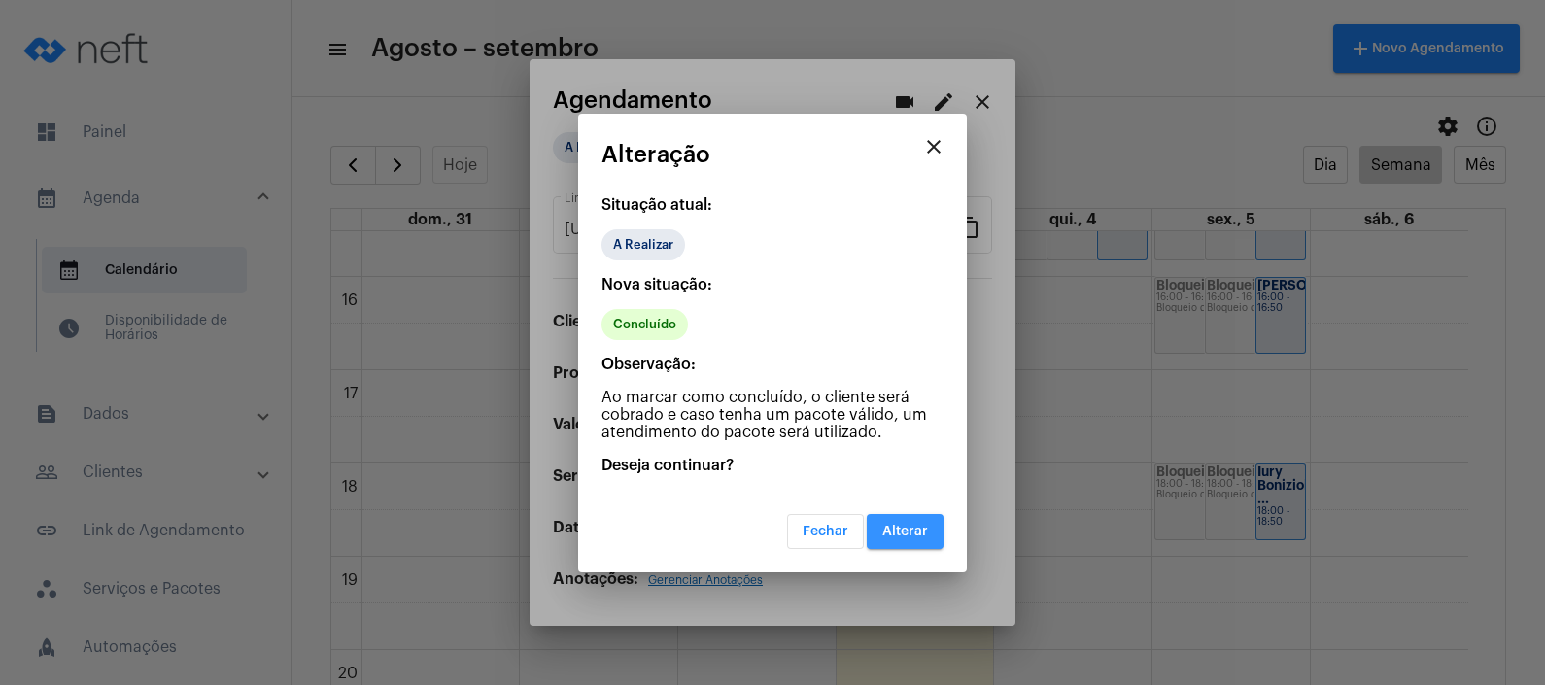
click at [907, 525] on span "Alterar" at bounding box center [905, 532] width 46 height 14
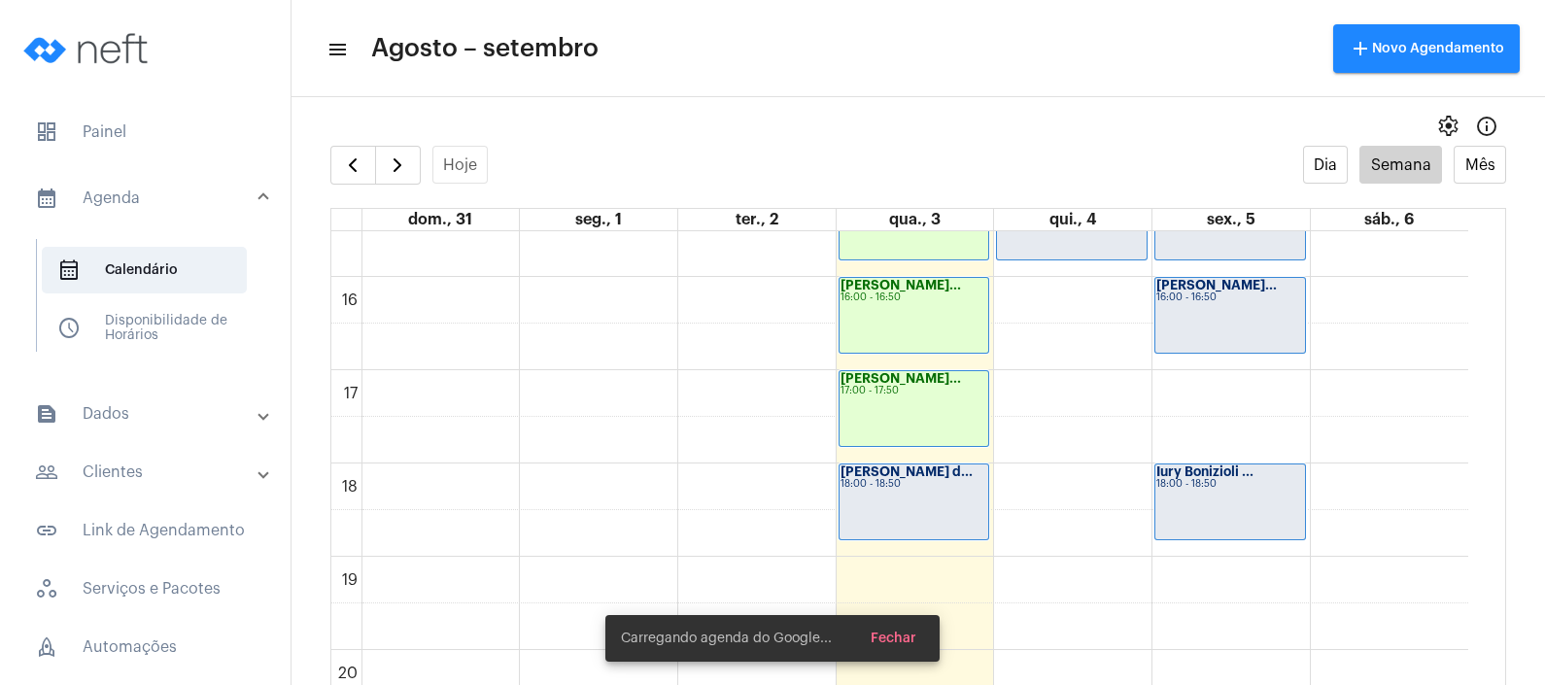
click at [886, 530] on div "[PERSON_NAME] d... 18:00 - 18:50" at bounding box center [915, 502] width 150 height 75
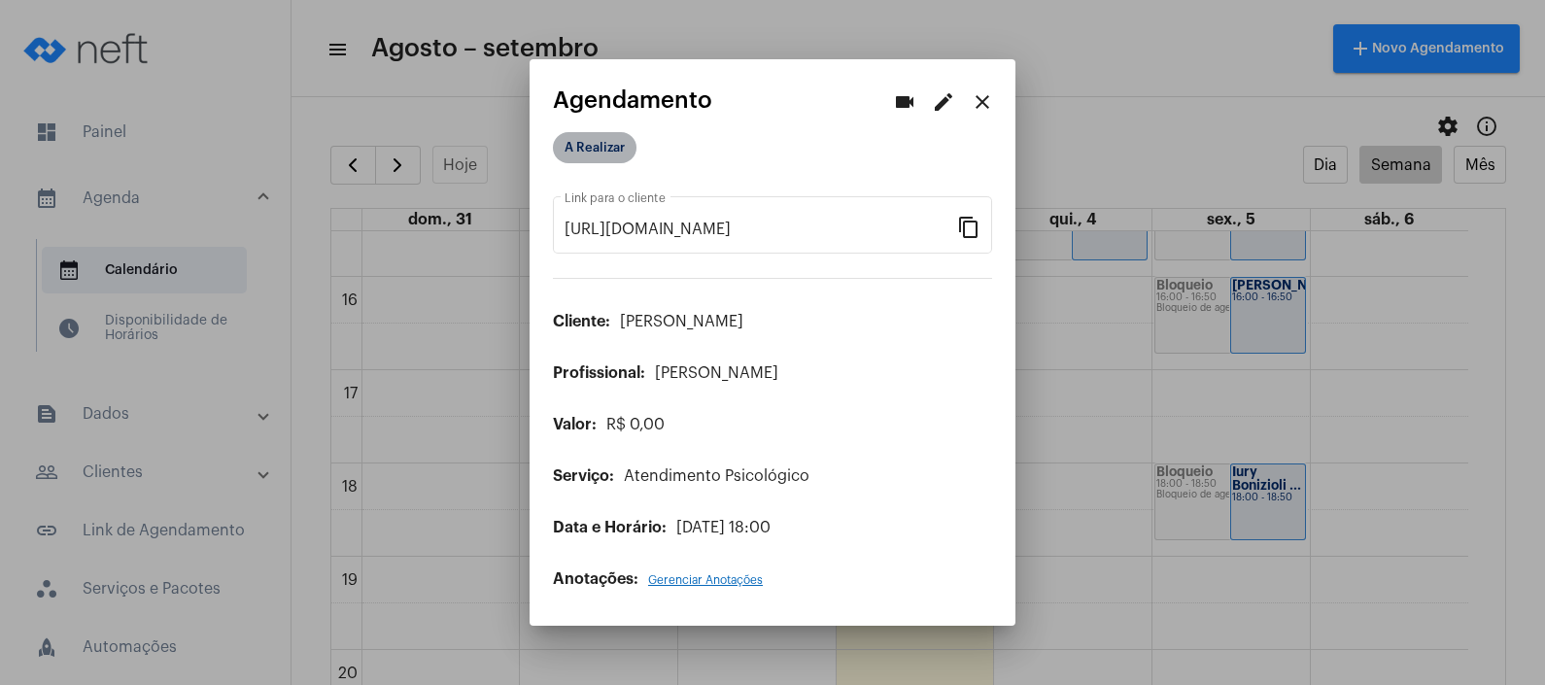
click at [612, 133] on mat-chip "A Realizar" at bounding box center [595, 147] width 84 height 31
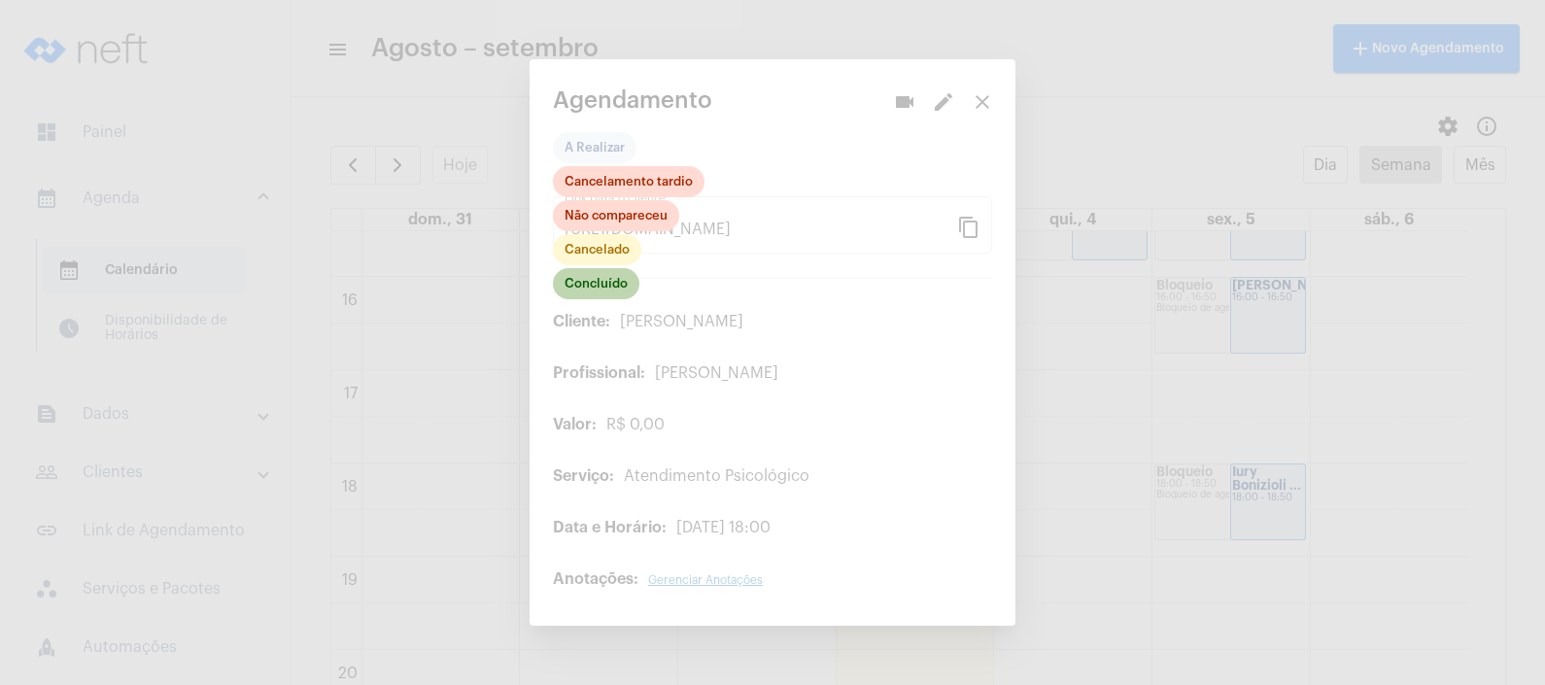
click at [590, 280] on mat-chip "Concluído" at bounding box center [596, 283] width 86 height 31
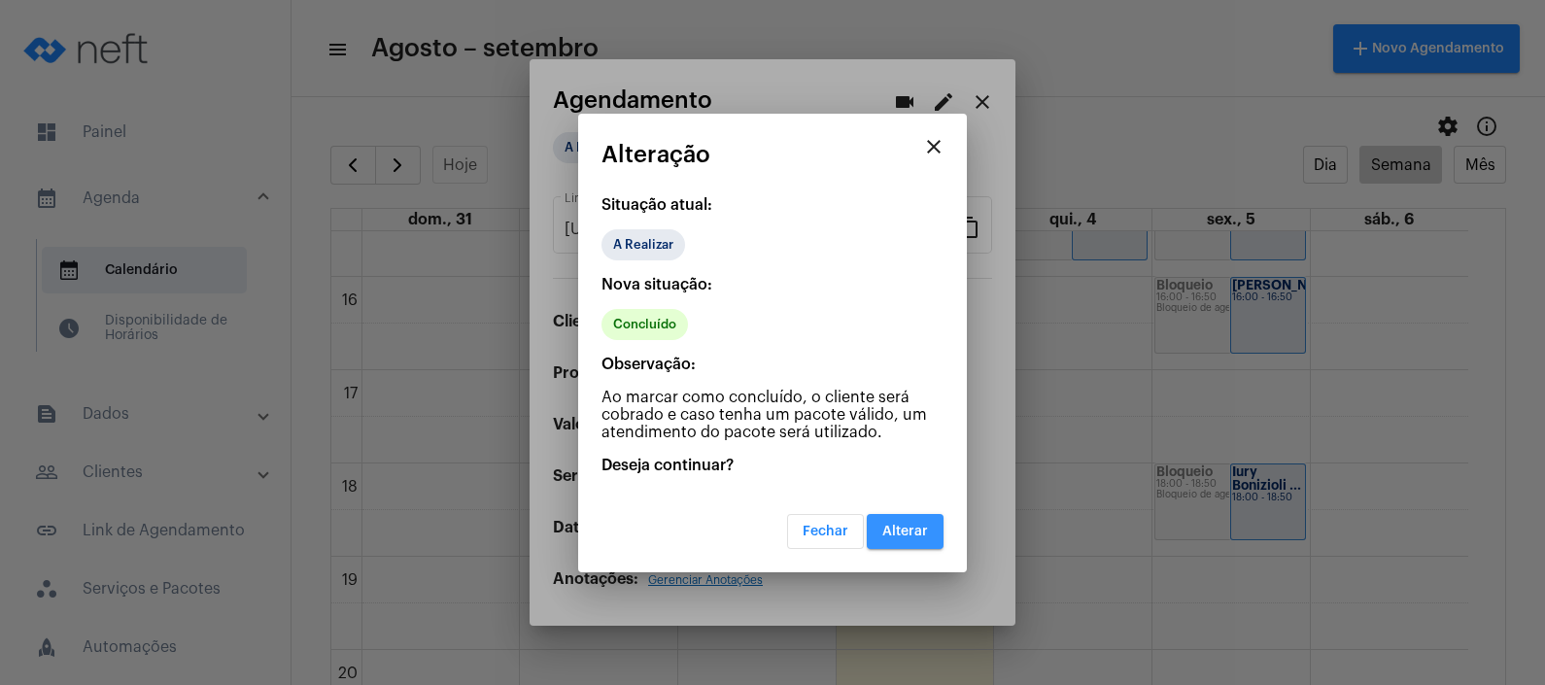
click at [914, 521] on button "Alterar" at bounding box center [905, 531] width 77 height 35
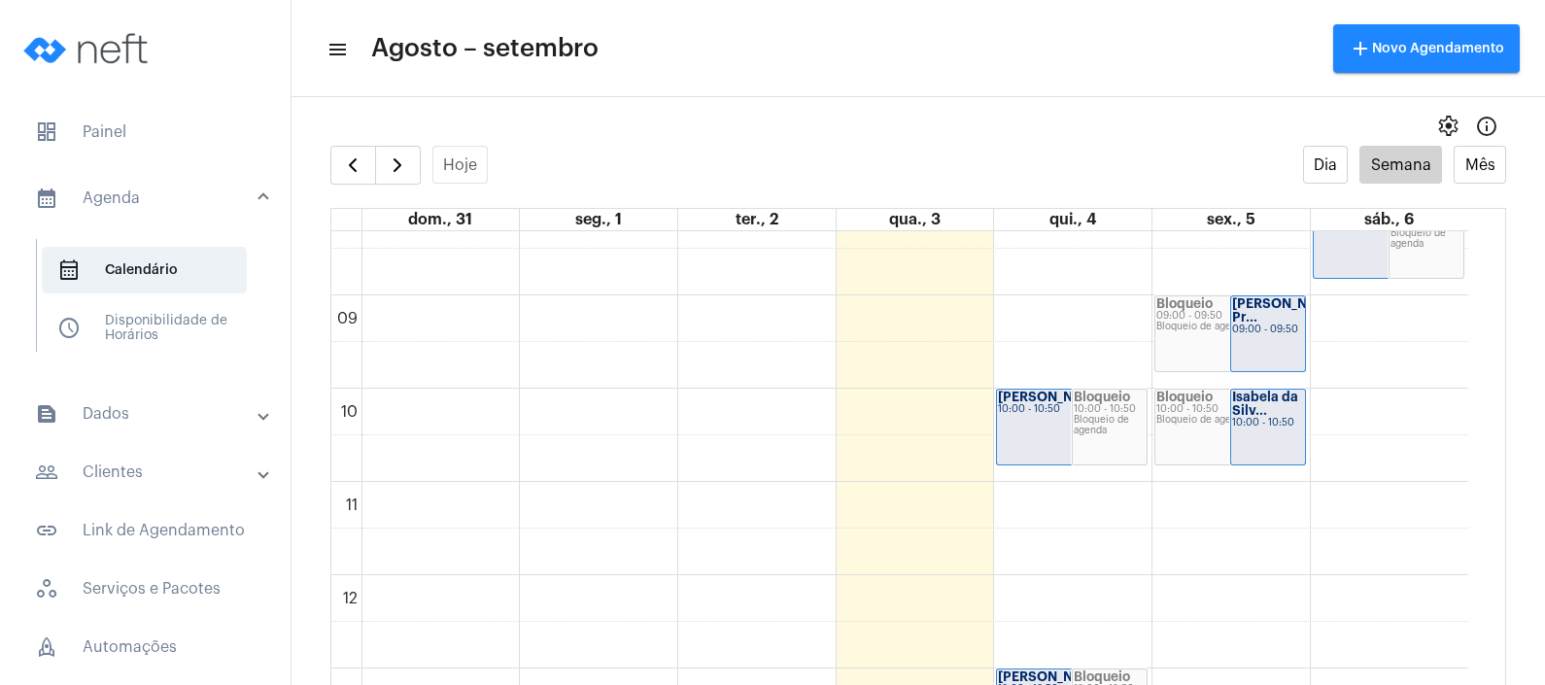
scroll to position [718, 0]
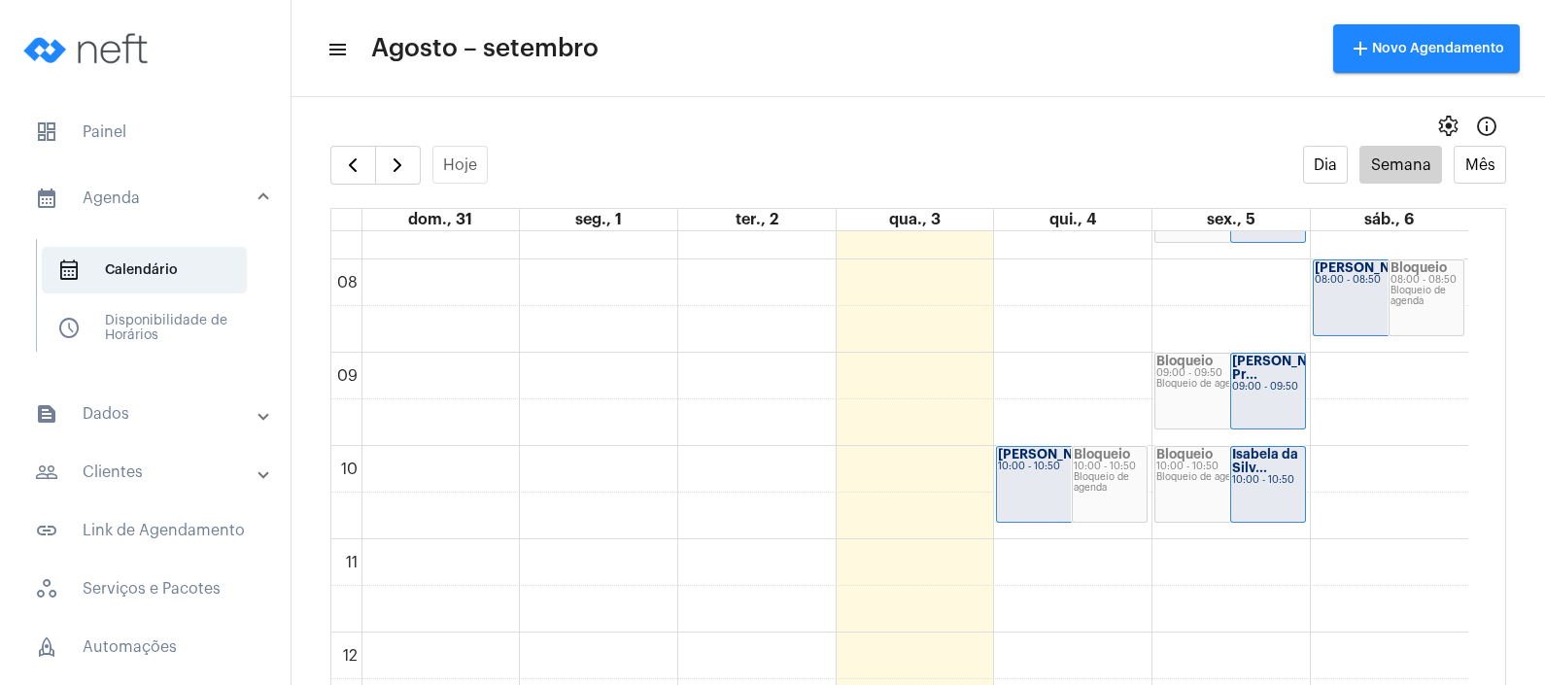
click at [198, 466] on mat-panel-title "people_outline Clientes" at bounding box center [147, 472] width 224 height 23
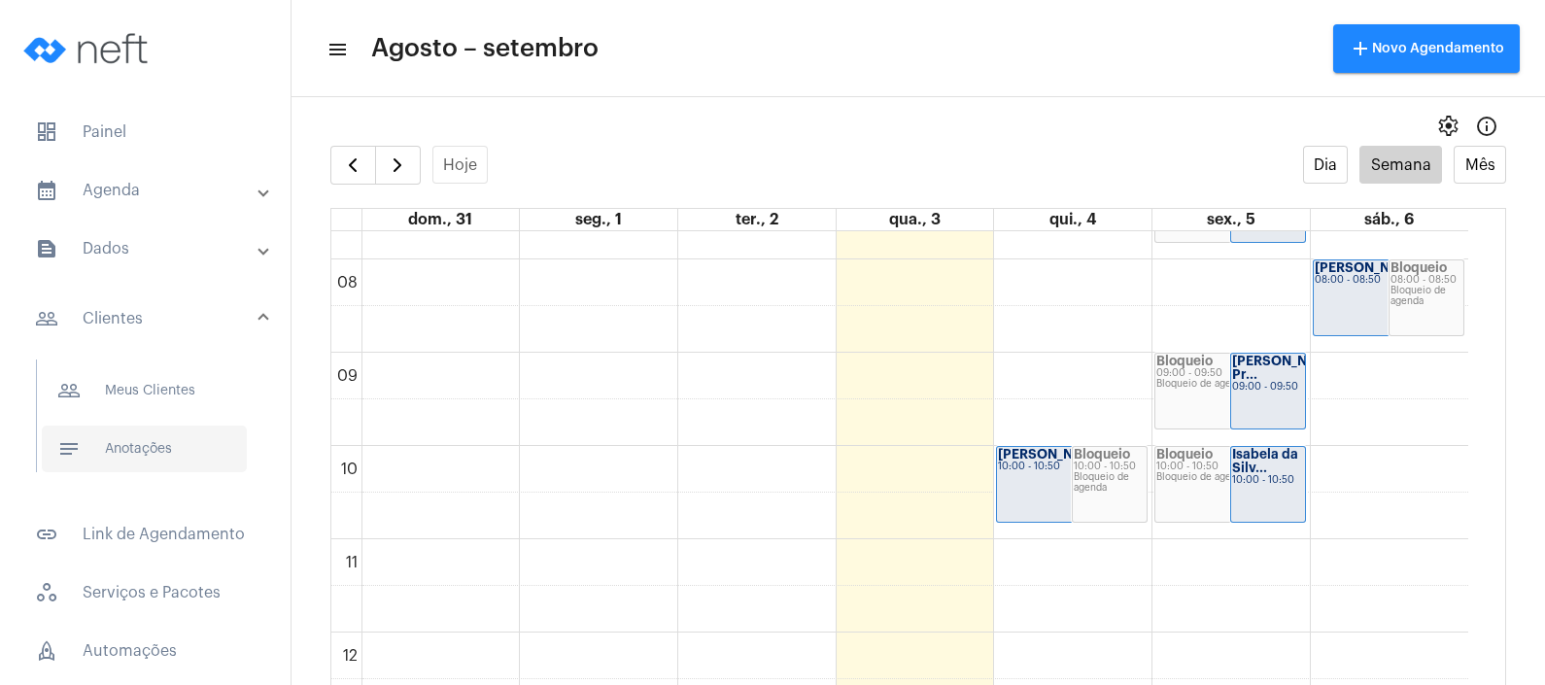
click at [170, 466] on span "notes Anotações" at bounding box center [144, 449] width 205 height 47
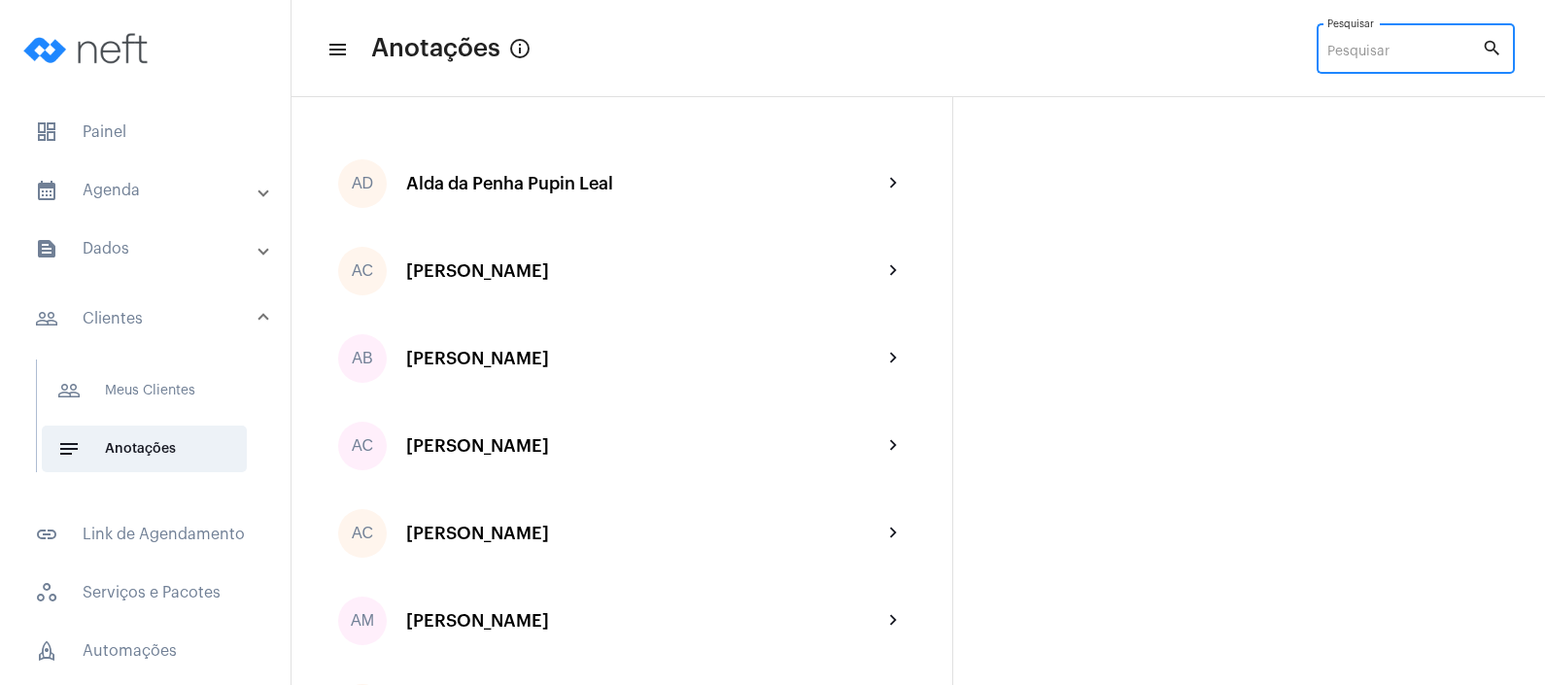
click at [1360, 59] on input "Pesquisar" at bounding box center [1404, 53] width 155 height 16
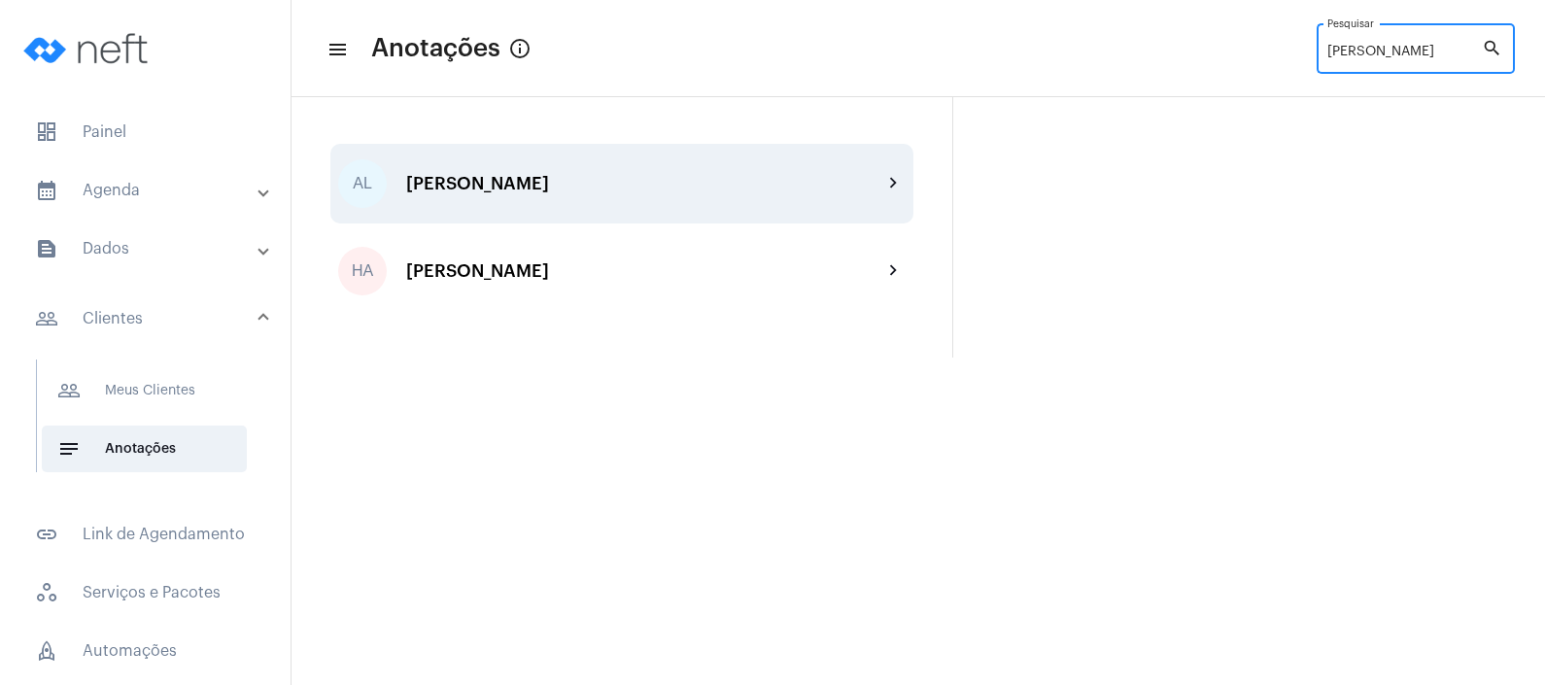
type input "[PERSON_NAME]"
click at [820, 183] on div "[PERSON_NAME]" at bounding box center [644, 183] width 476 height 19
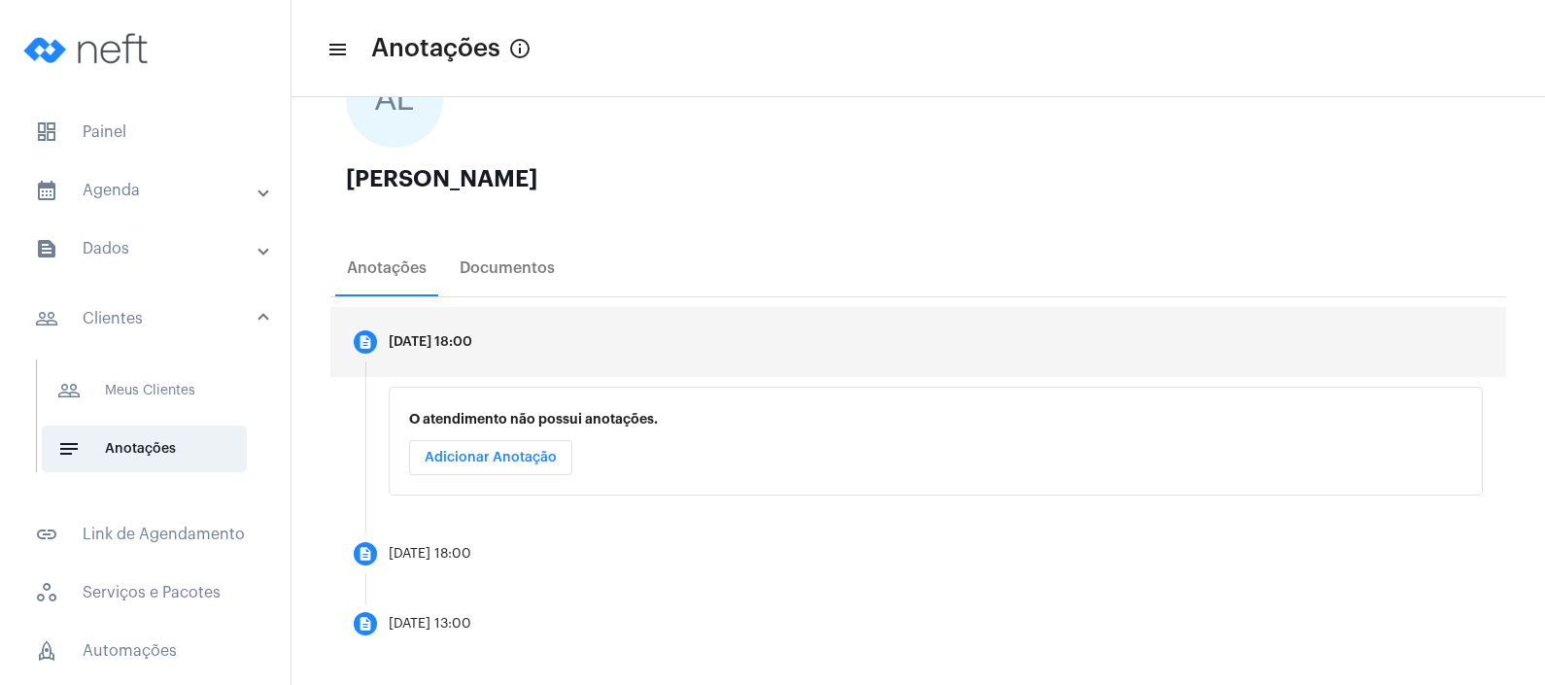
scroll to position [184, 0]
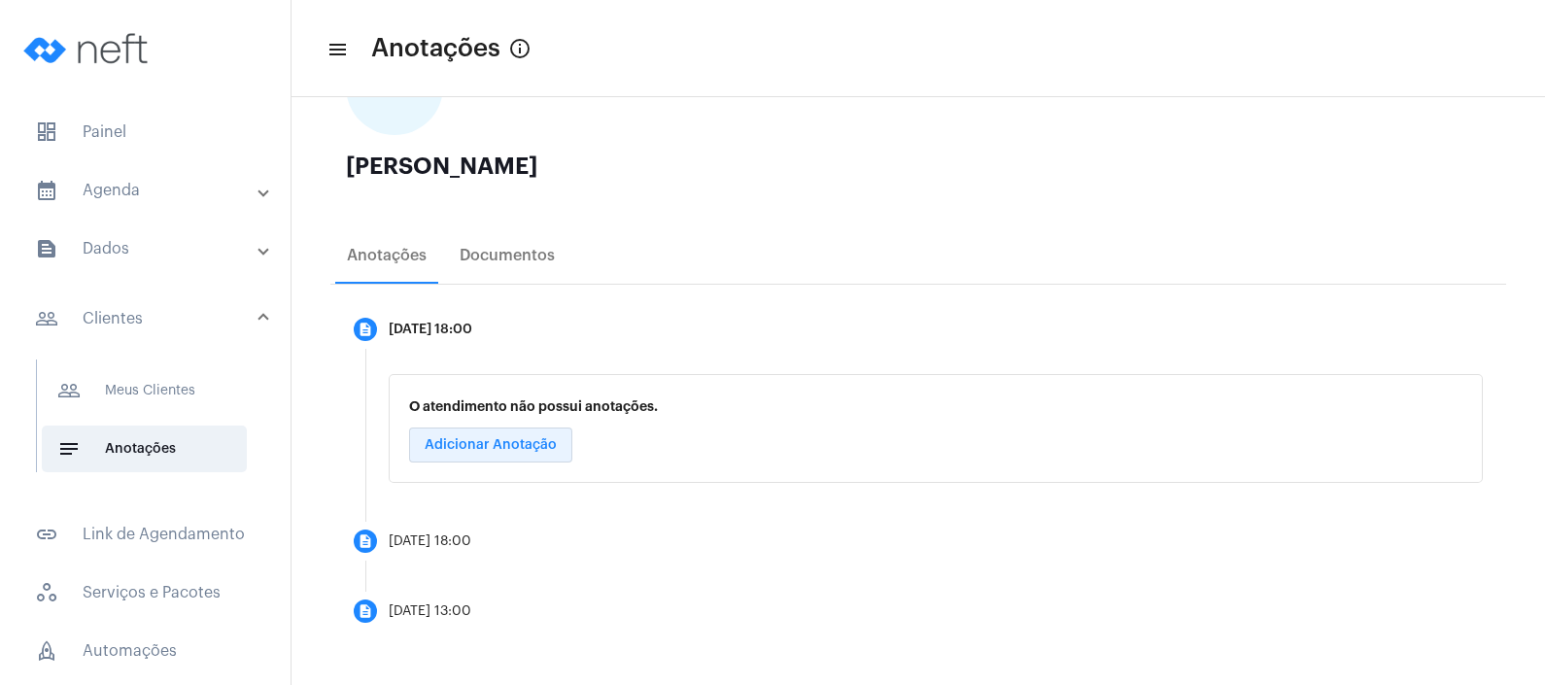
click at [546, 446] on span "Adicionar Anotação" at bounding box center [491, 445] width 132 height 14
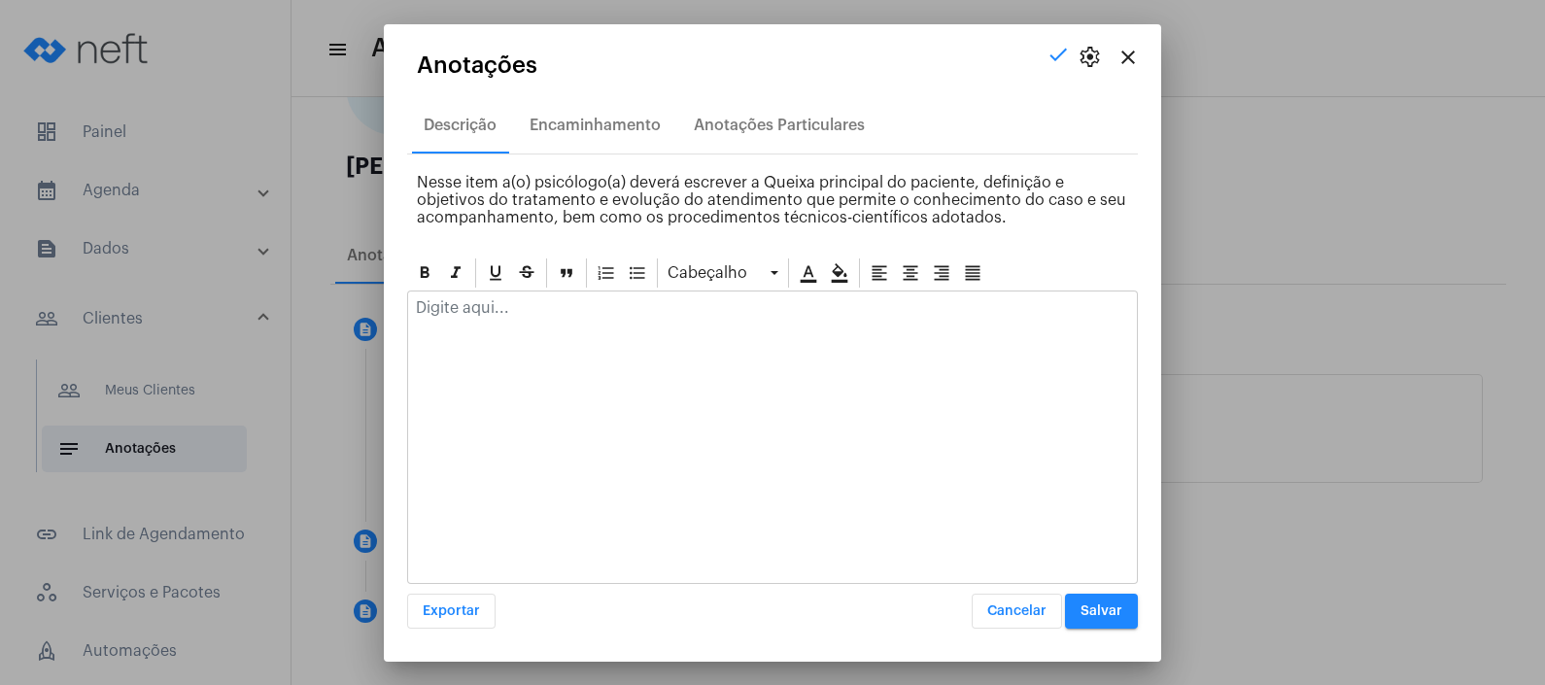
click at [566, 319] on div at bounding box center [772, 313] width 729 height 43
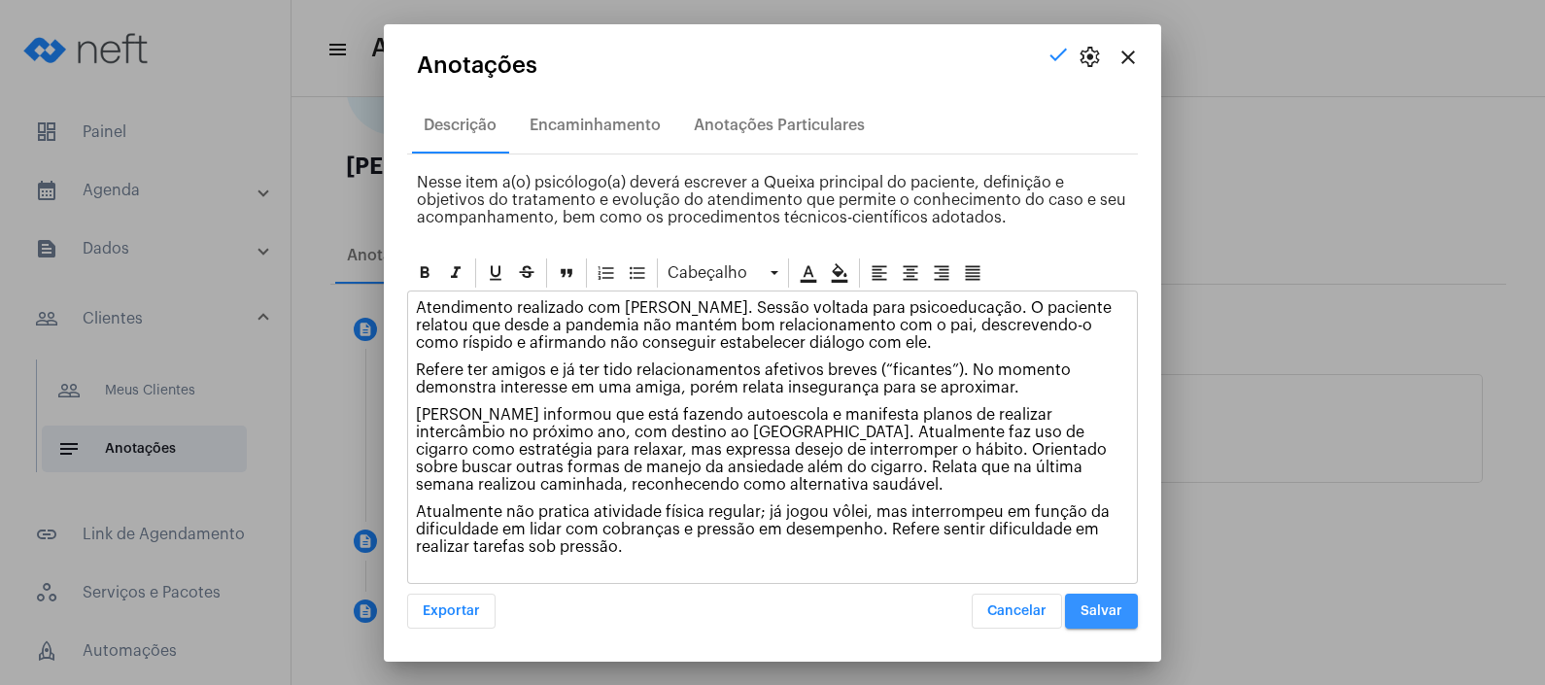
click at [1091, 611] on span "Salvar" at bounding box center [1102, 611] width 42 height 14
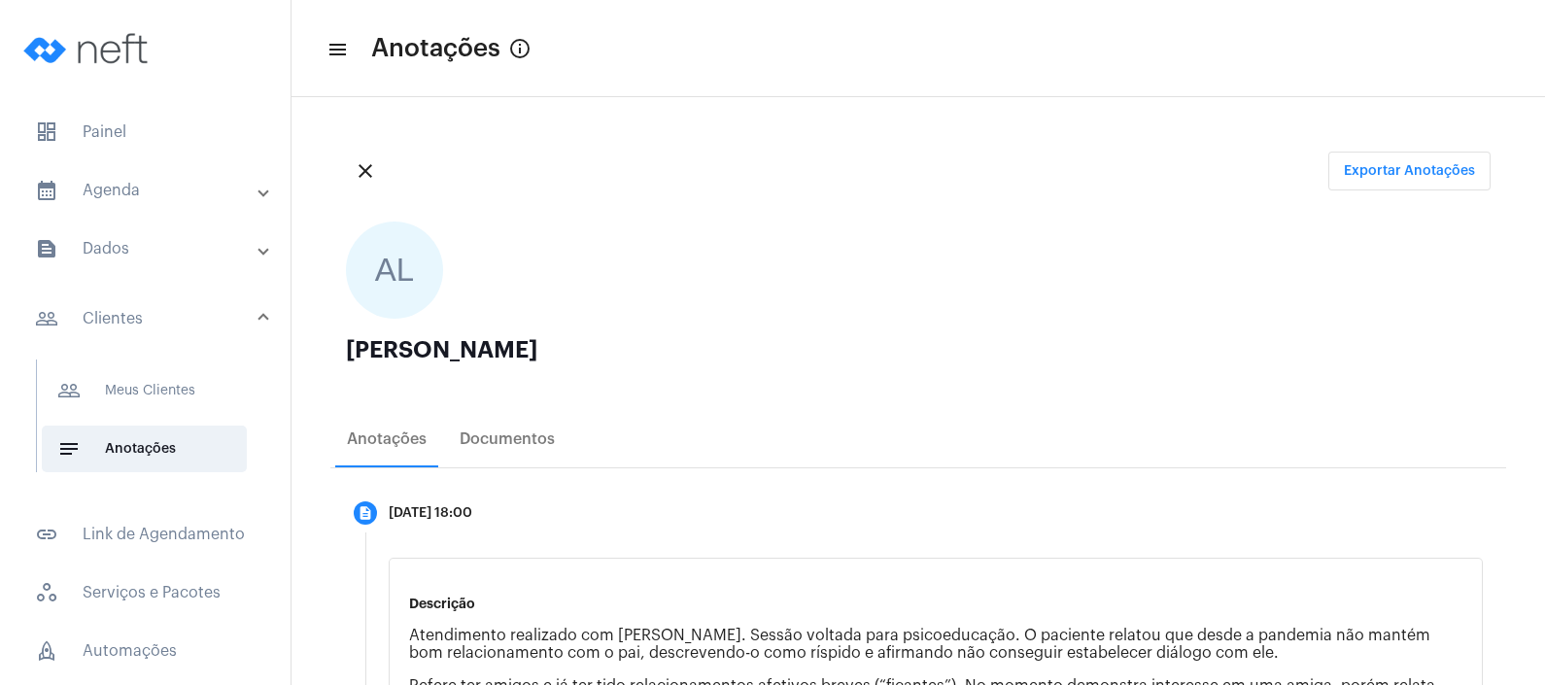
click at [709, 225] on ngx-avatars "AL" at bounding box center [908, 270] width 1125 height 97
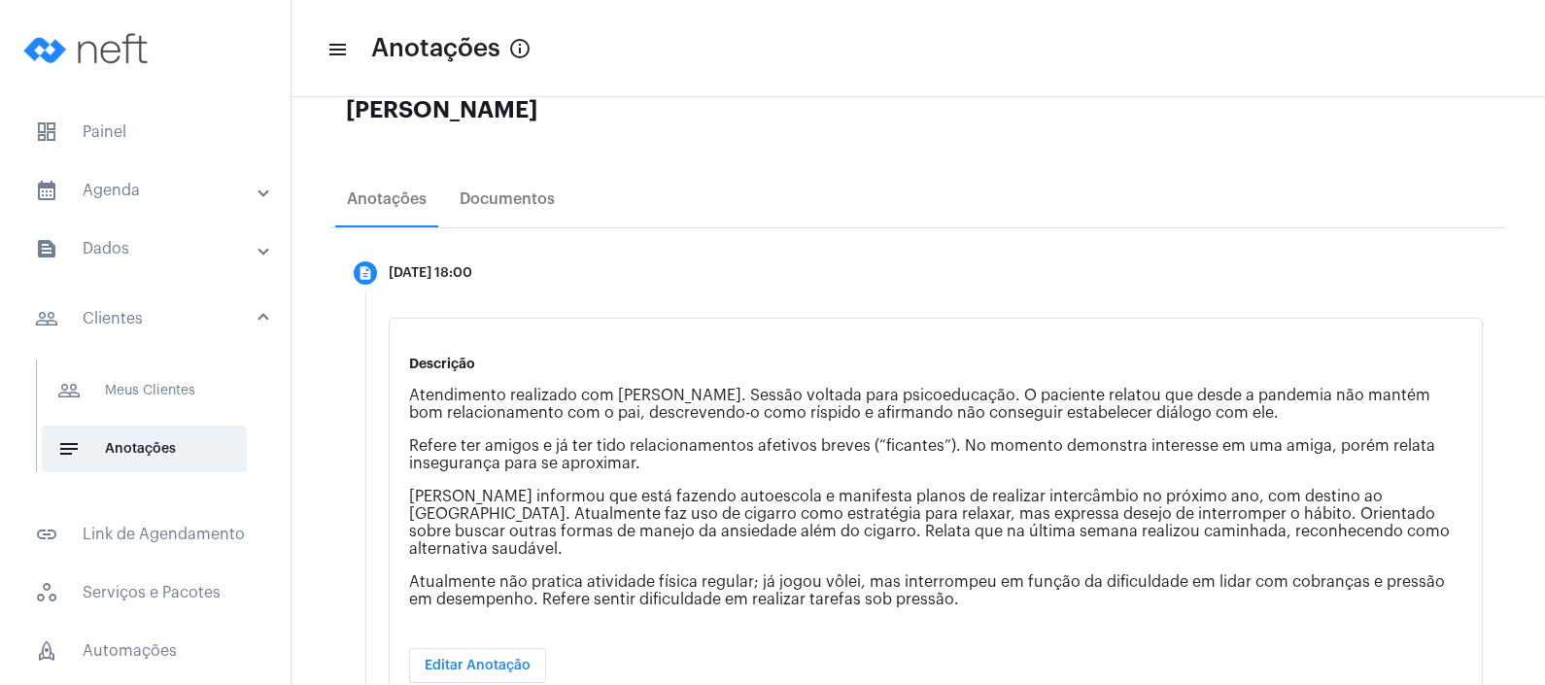
scroll to position [438, 0]
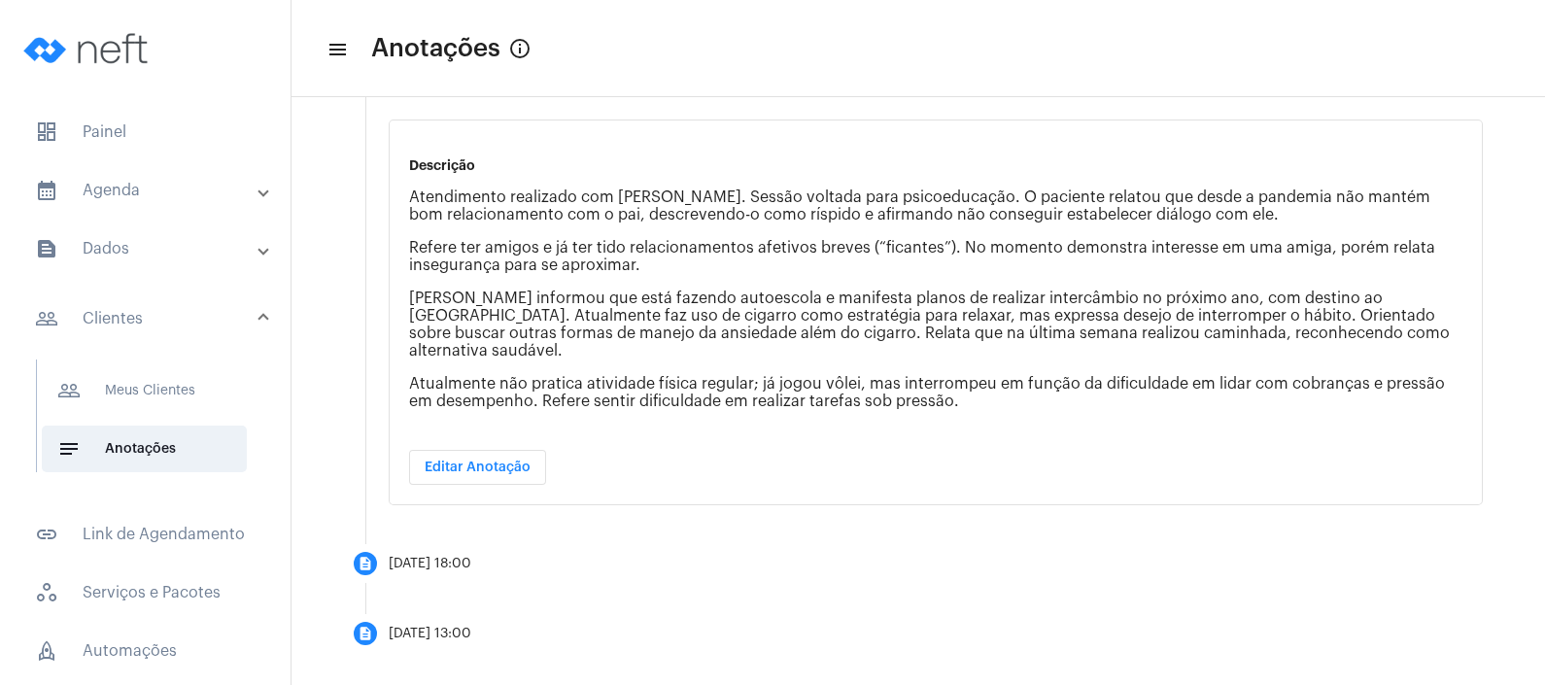
click at [173, 207] on mat-expansion-panel-header "calendar_month_outlined Agenda" at bounding box center [151, 190] width 279 height 47
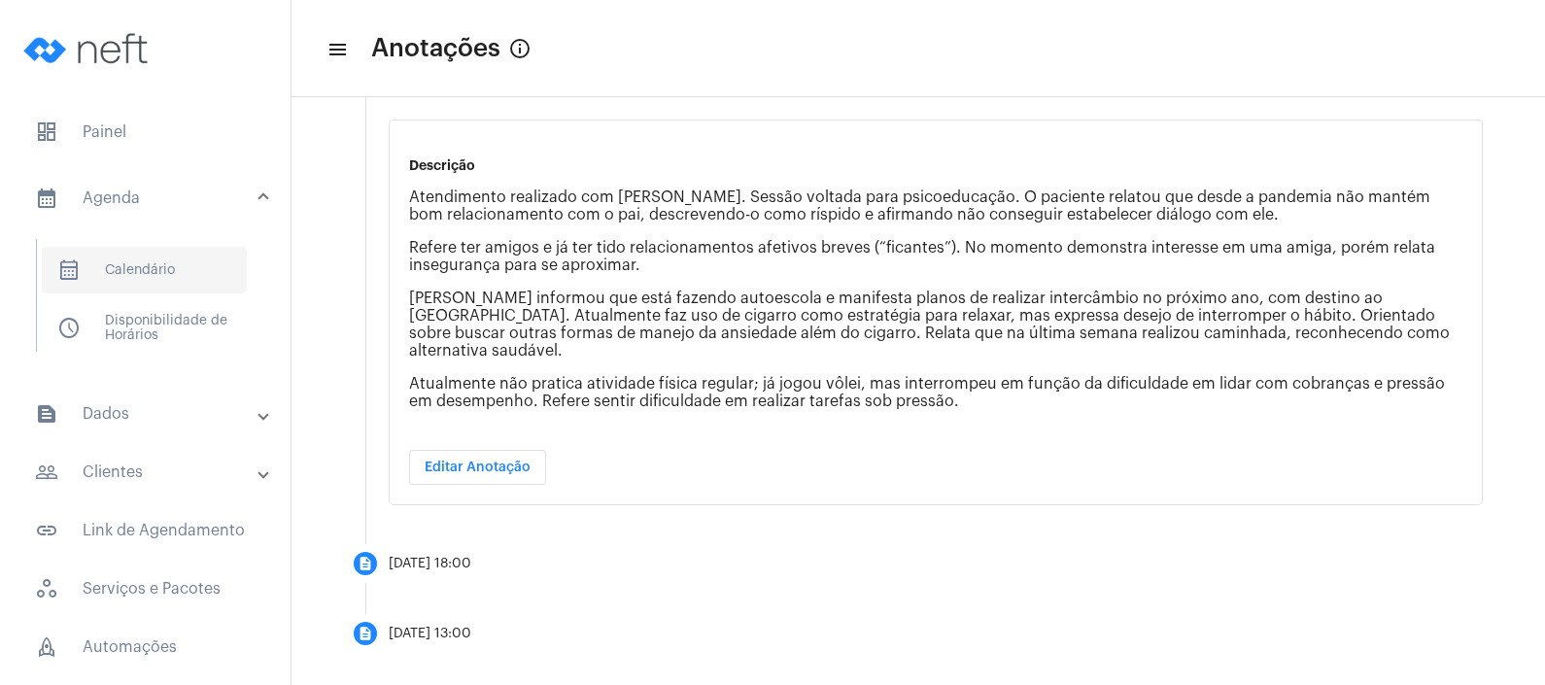
click at [158, 269] on span "calendar_month_outlined Calendário" at bounding box center [144, 270] width 205 height 47
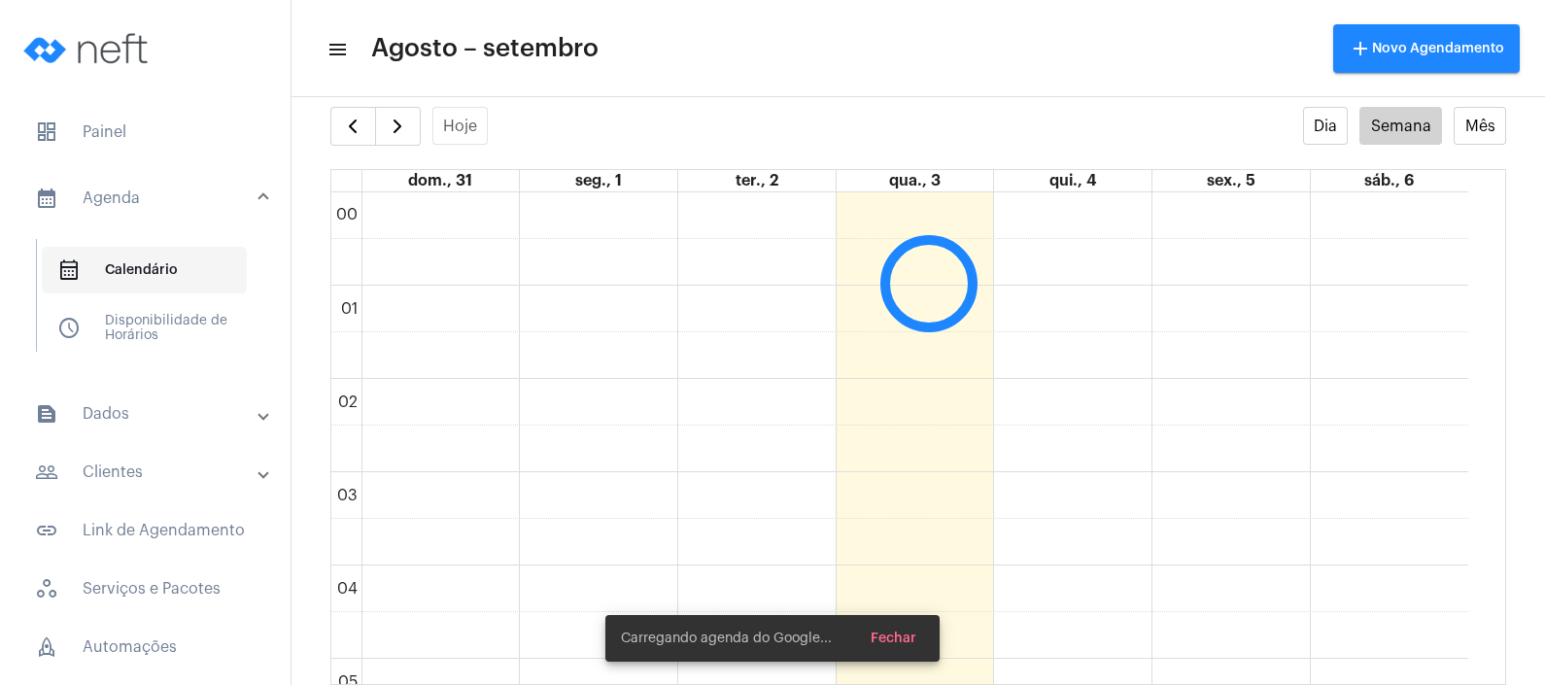
scroll to position [560, 0]
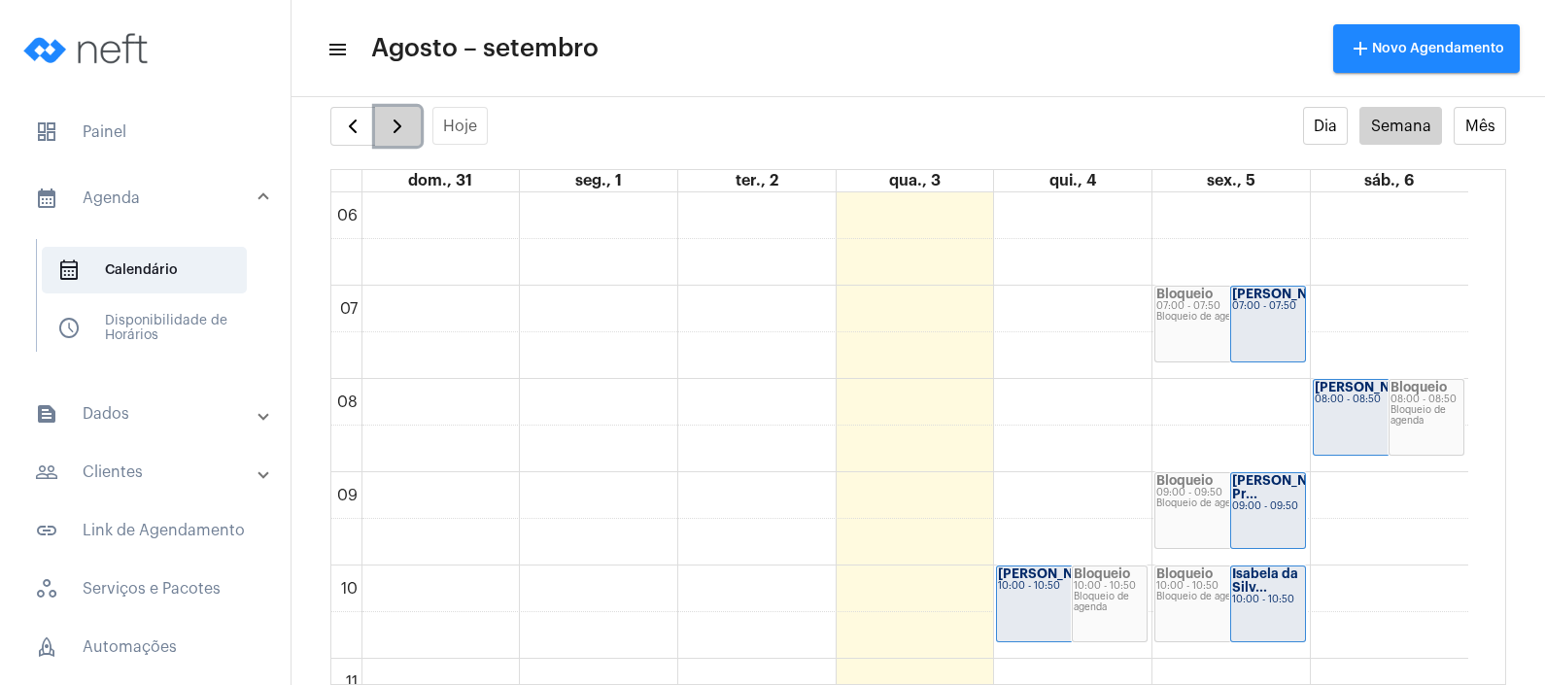
click at [387, 117] on span "button" at bounding box center [397, 126] width 23 height 23
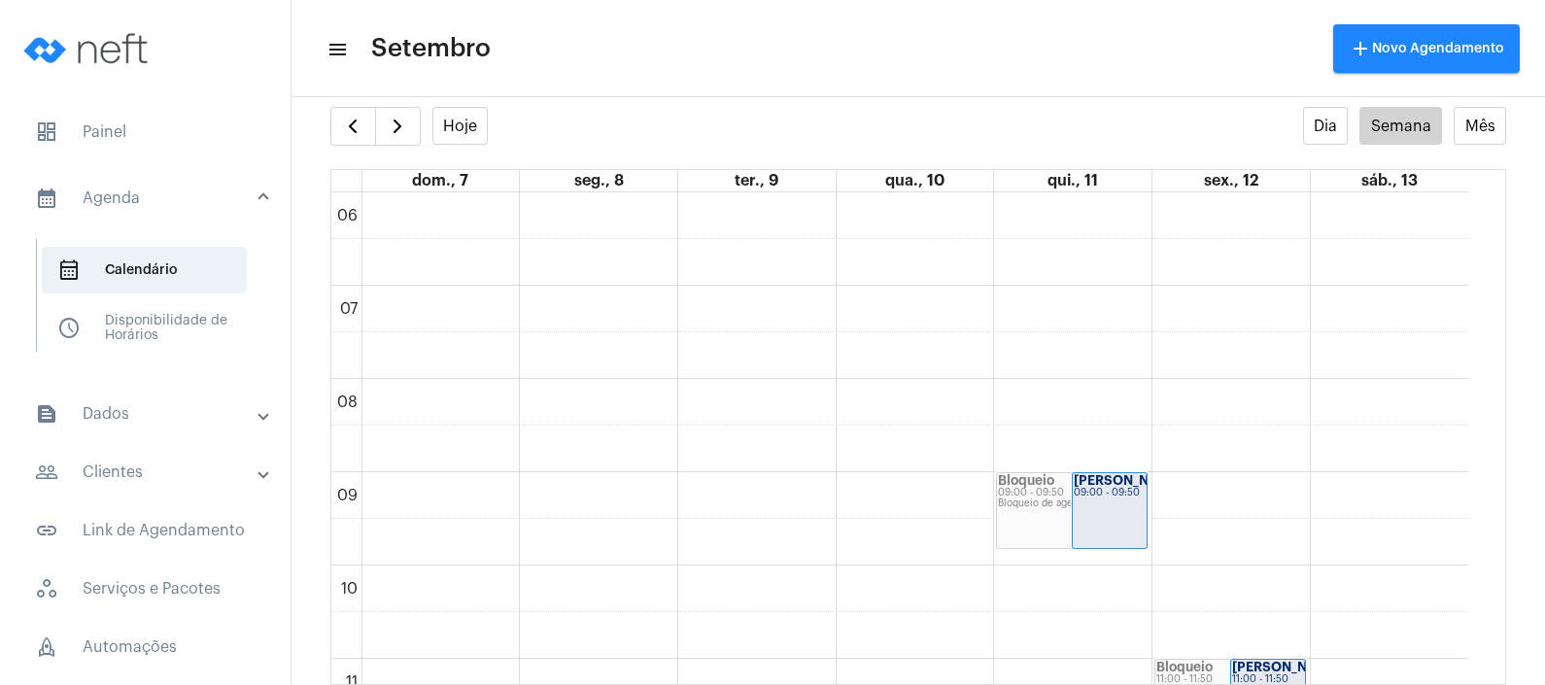
click at [632, 24] on mat-toolbar-row "menu Setembro add Novo Agendamento" at bounding box center [919, 48] width 1254 height 62
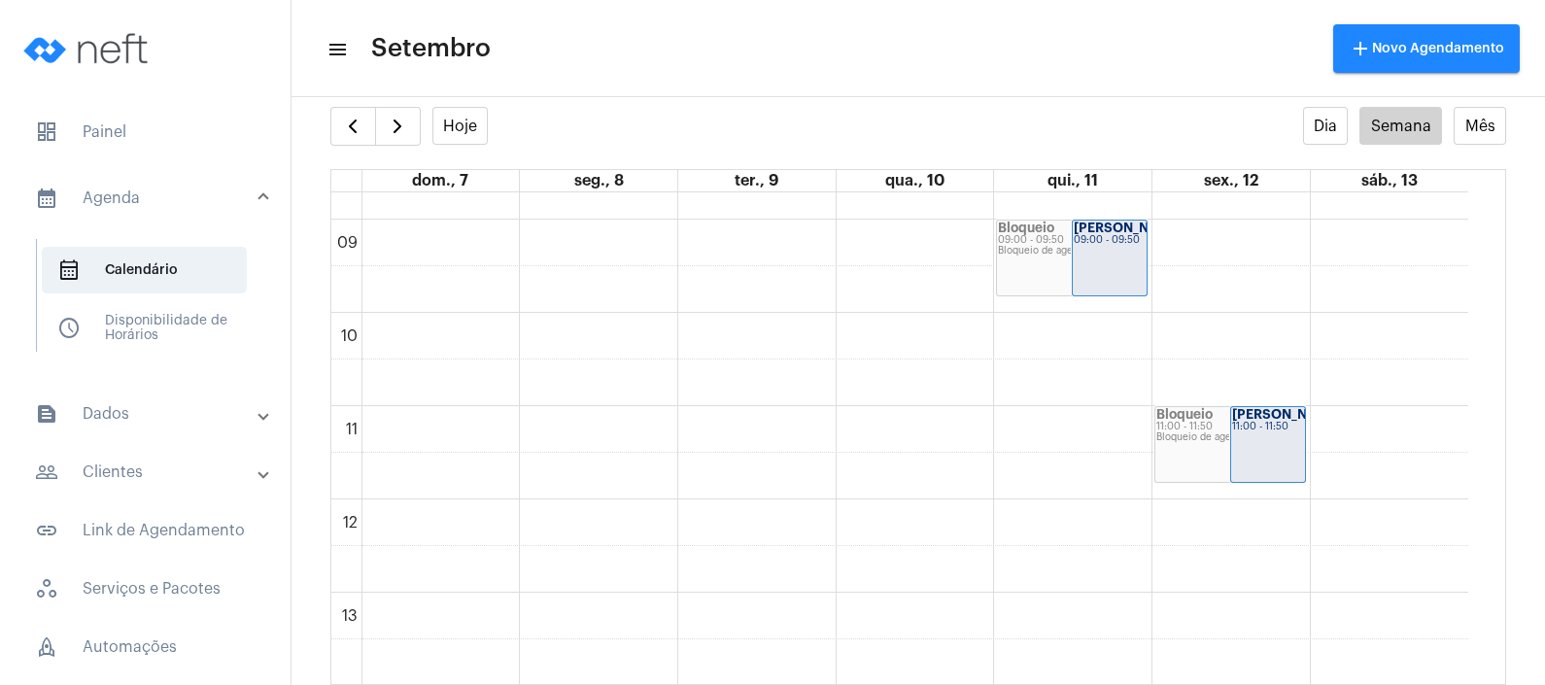
scroll to position [796, 0]
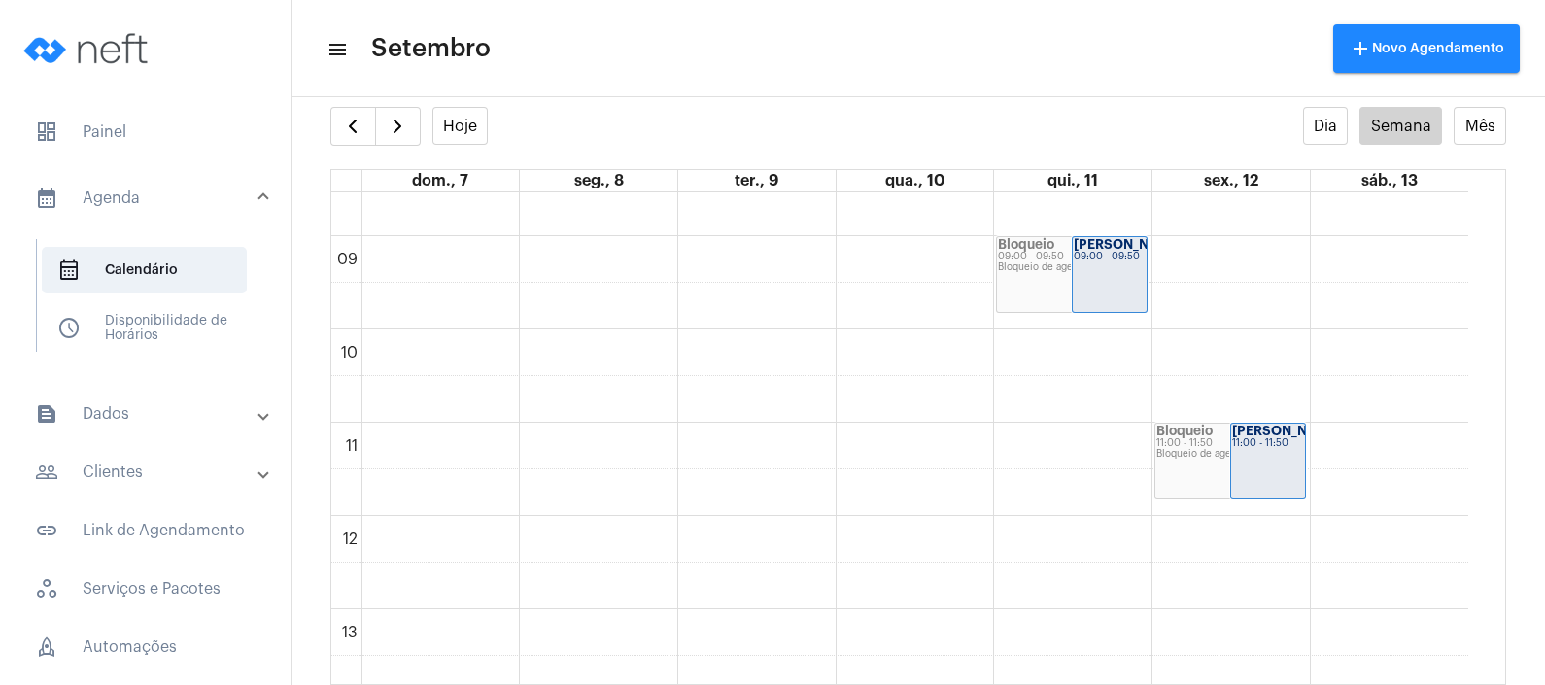
click at [161, 480] on mat-panel-title "people_outline Clientes" at bounding box center [147, 472] width 224 height 23
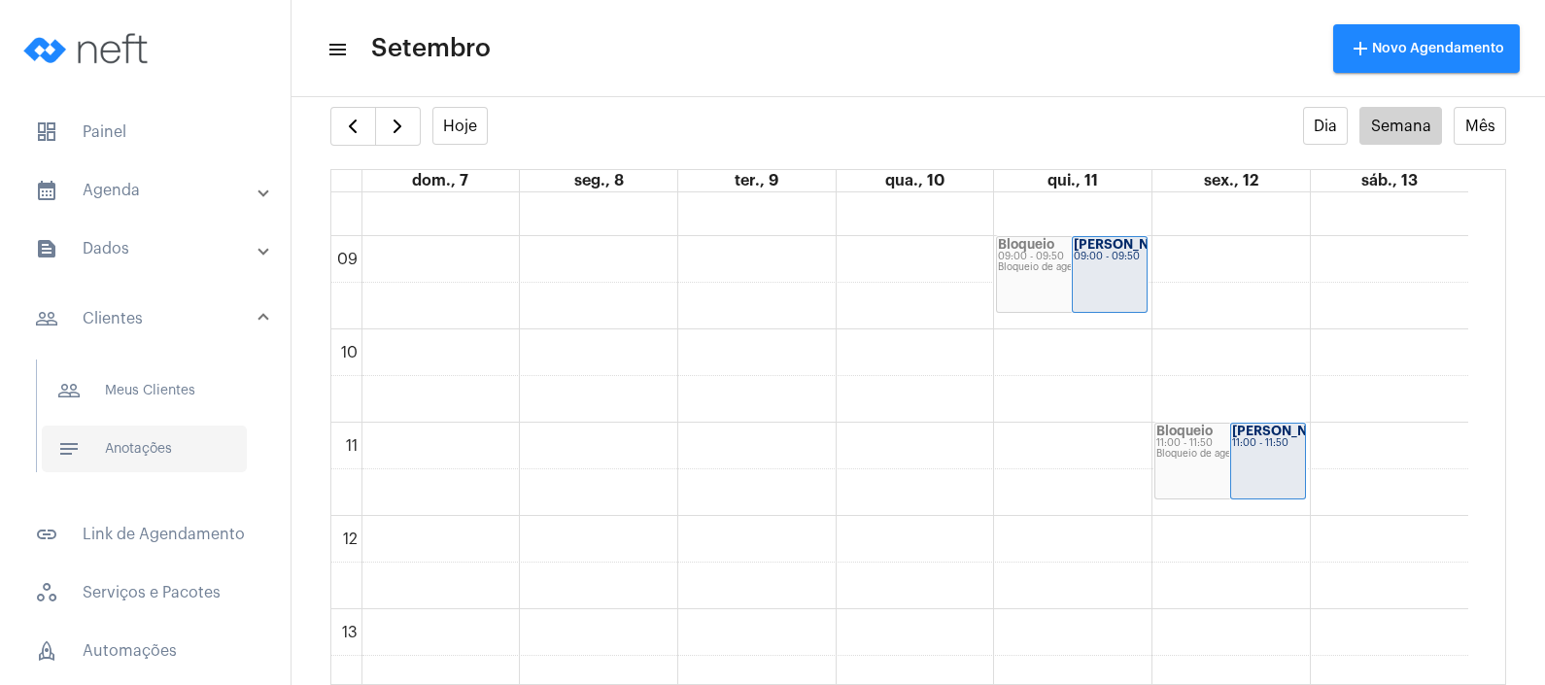
click at [180, 452] on span "notes Anotações" at bounding box center [144, 449] width 205 height 47
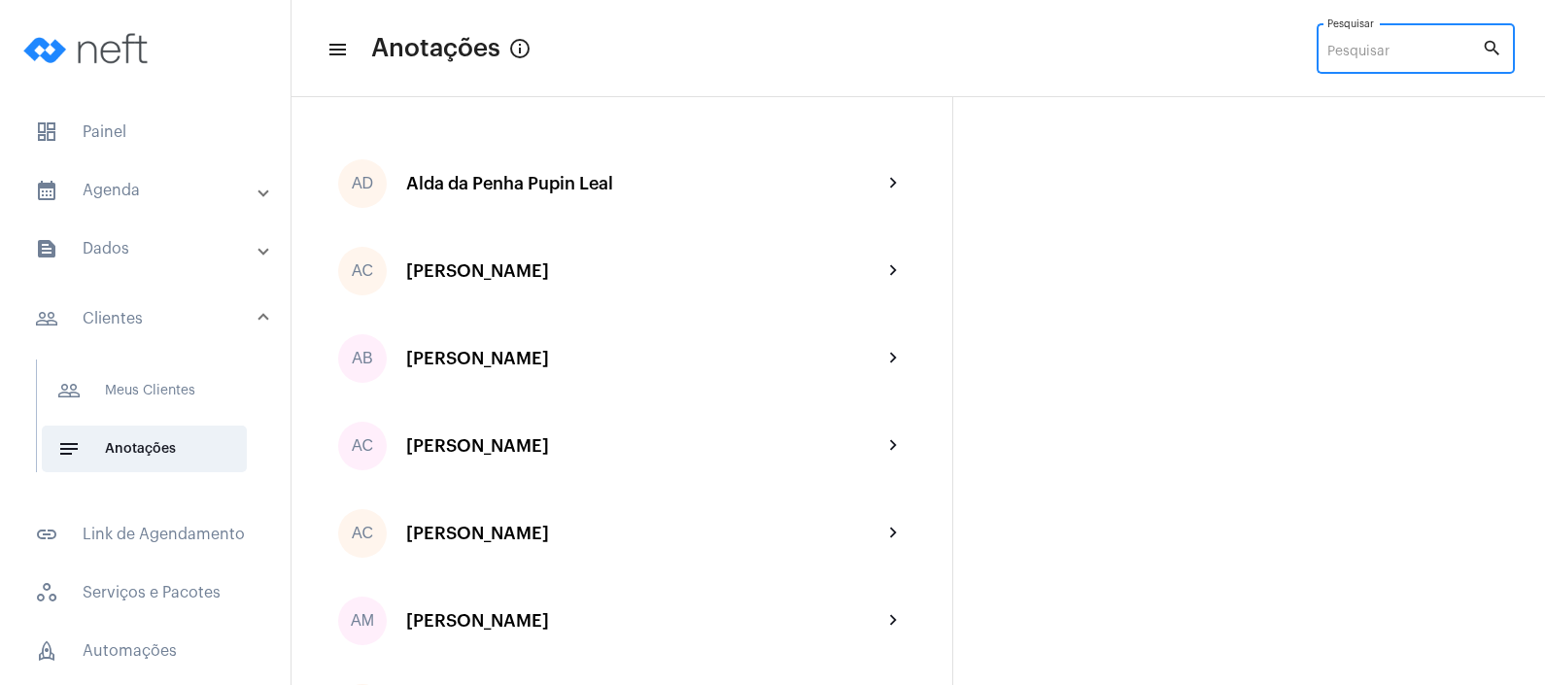
click at [1347, 58] on input "Pesquisar" at bounding box center [1404, 53] width 155 height 16
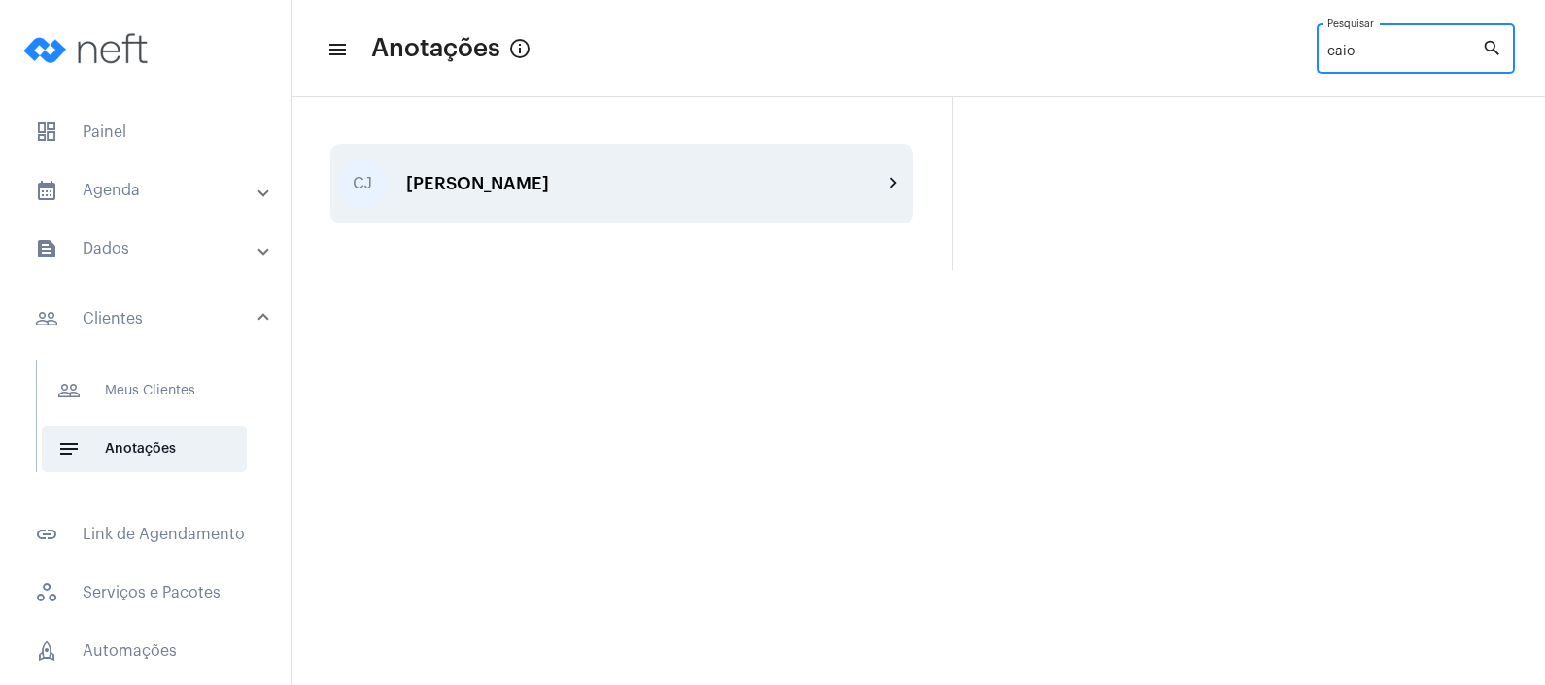
type input "caio"
click at [771, 165] on div "[PERSON_NAME] chevron_right" at bounding box center [621, 184] width 583 height 80
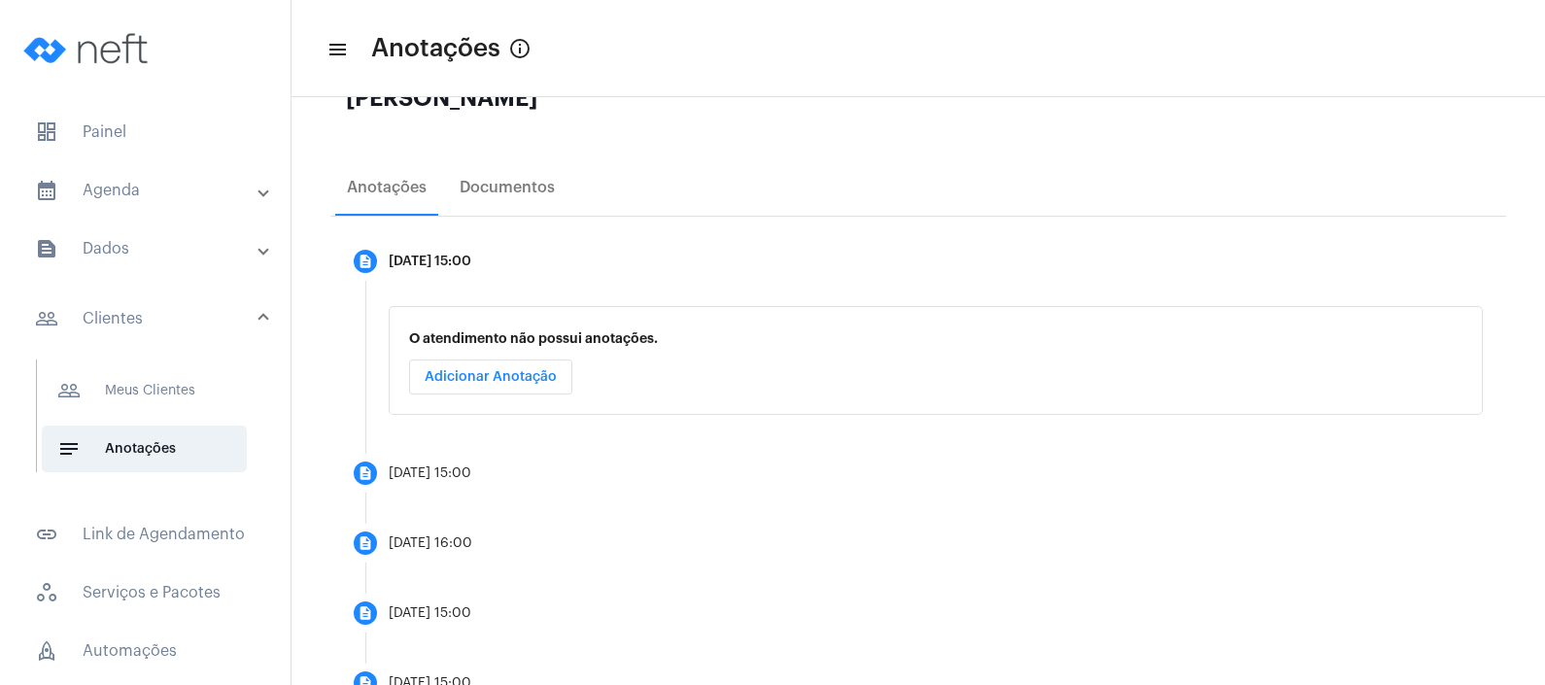
scroll to position [323, 0]
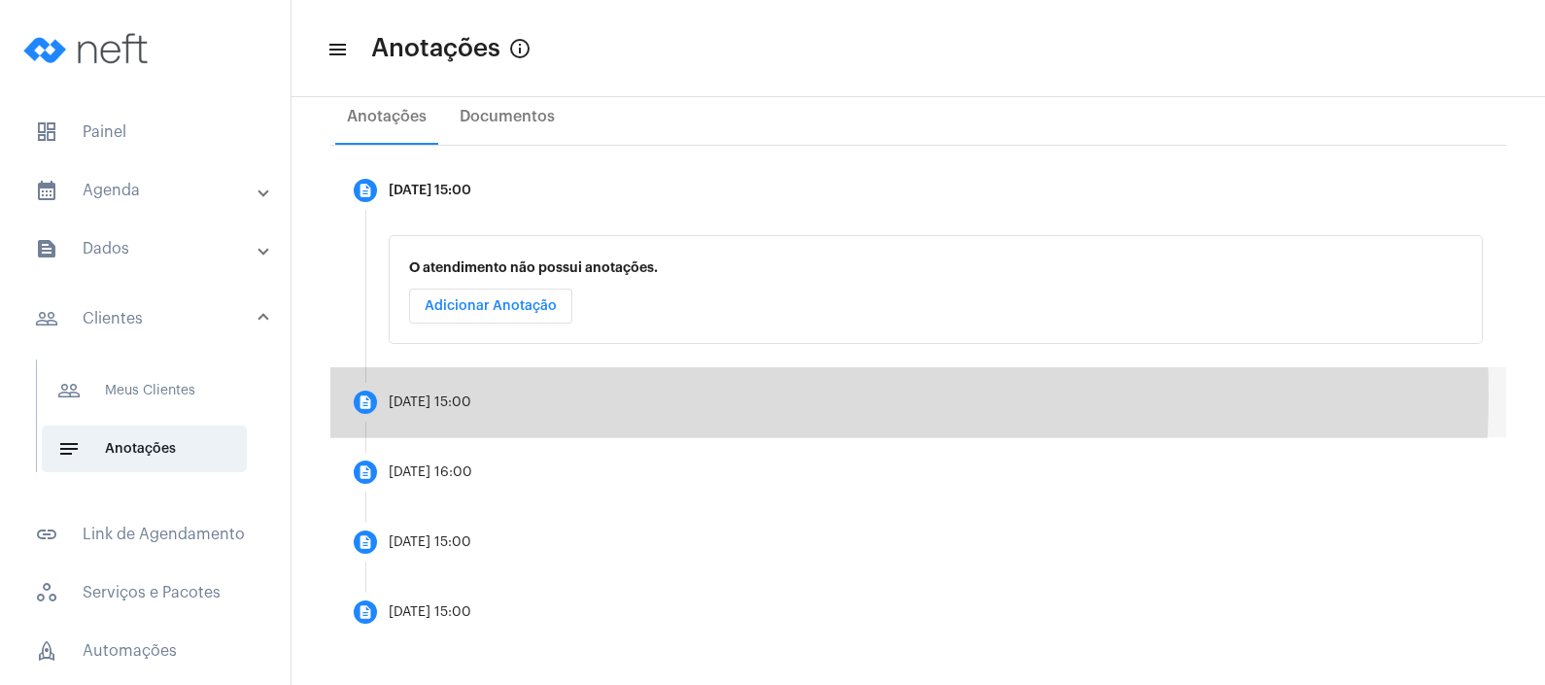
click at [707, 394] on mat-step-header "description [DATE] 15:00" at bounding box center [918, 402] width 1176 height 70
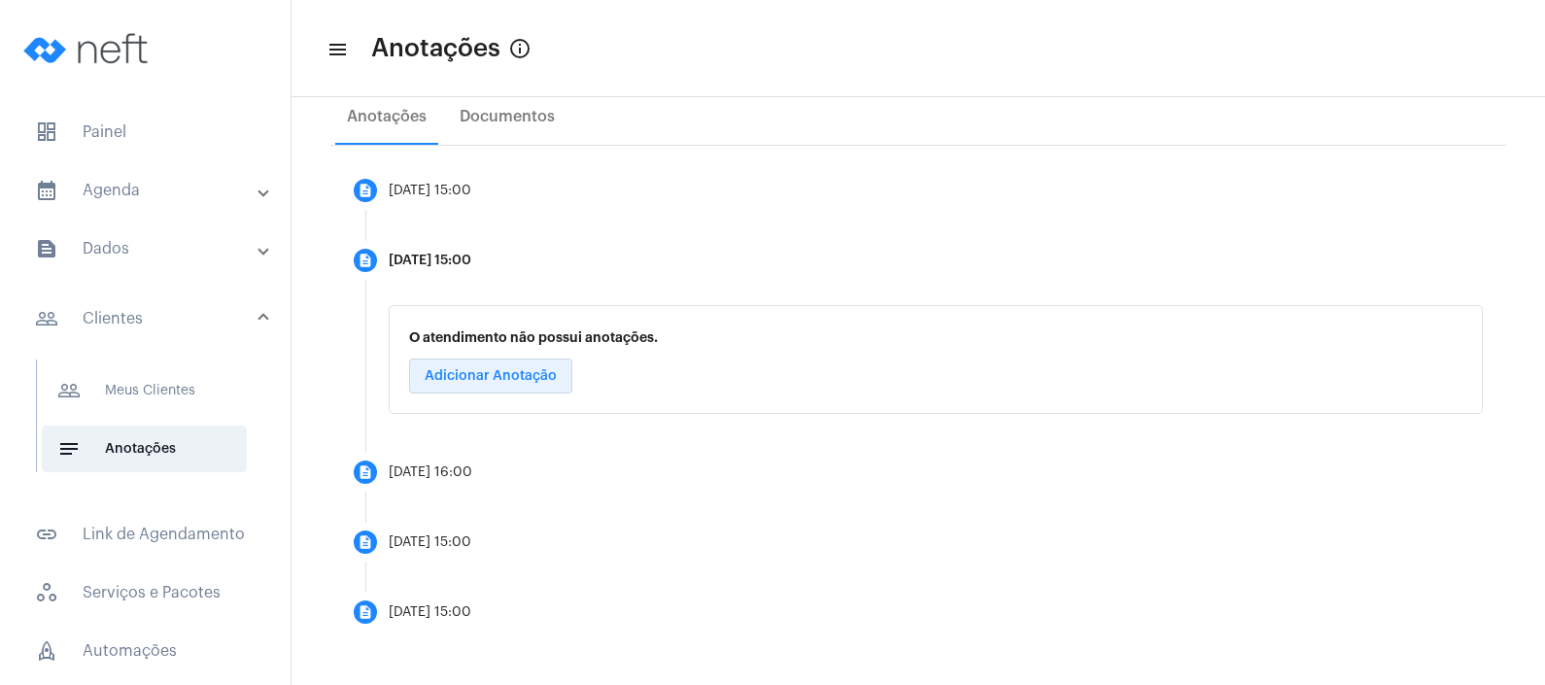
click at [545, 377] on span "Adicionar Anotação" at bounding box center [491, 376] width 132 height 14
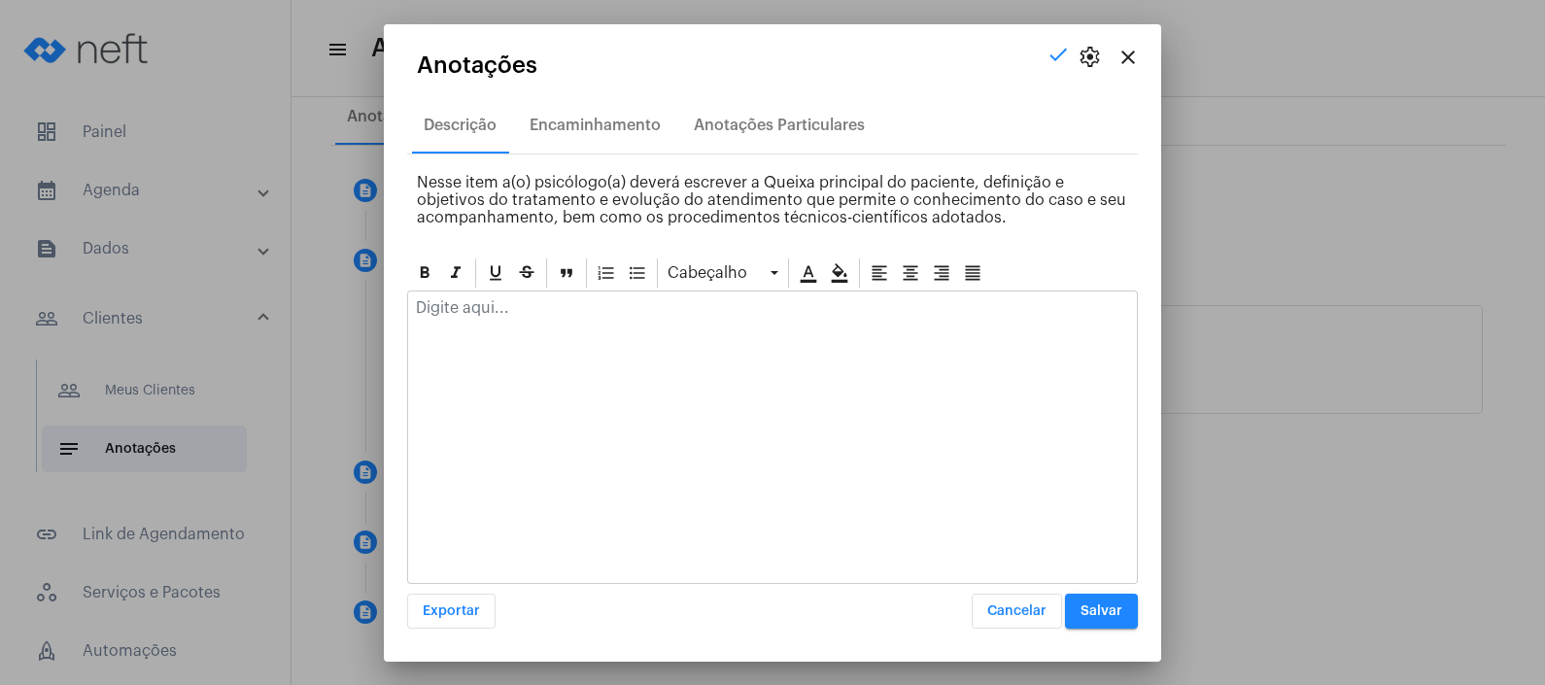
click at [566, 331] on div at bounding box center [772, 313] width 729 height 43
click at [1121, 604] on span "Salvar" at bounding box center [1102, 611] width 42 height 14
